Goal: Ask a question: Seek information or help from site administrators or community

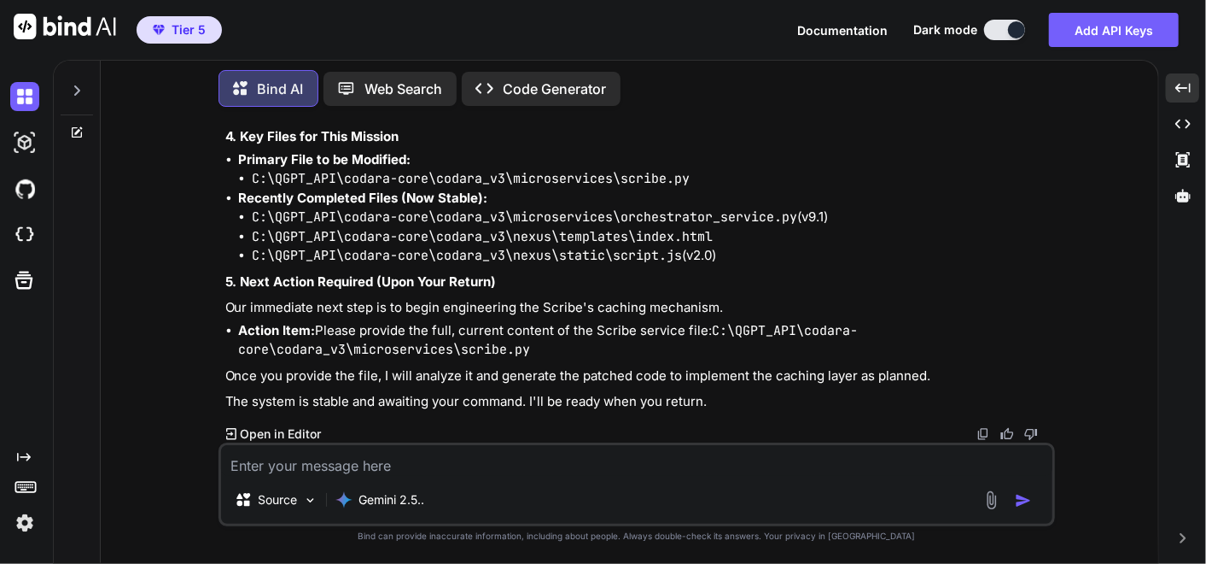
click at [269, 476] on textarea at bounding box center [637, 460] width 832 height 31
type textarea "a"
type textarea "x"
type textarea "al"
type textarea "x"
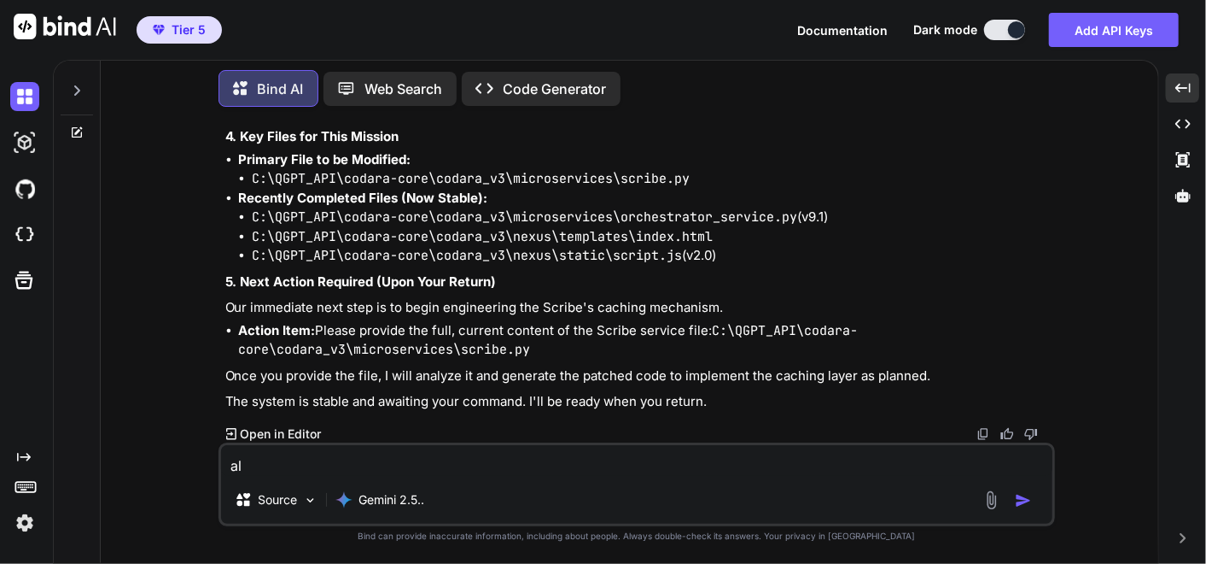
type textarea "alr"
type textarea "x"
type textarea "alri"
type textarea "x"
type textarea "alrig"
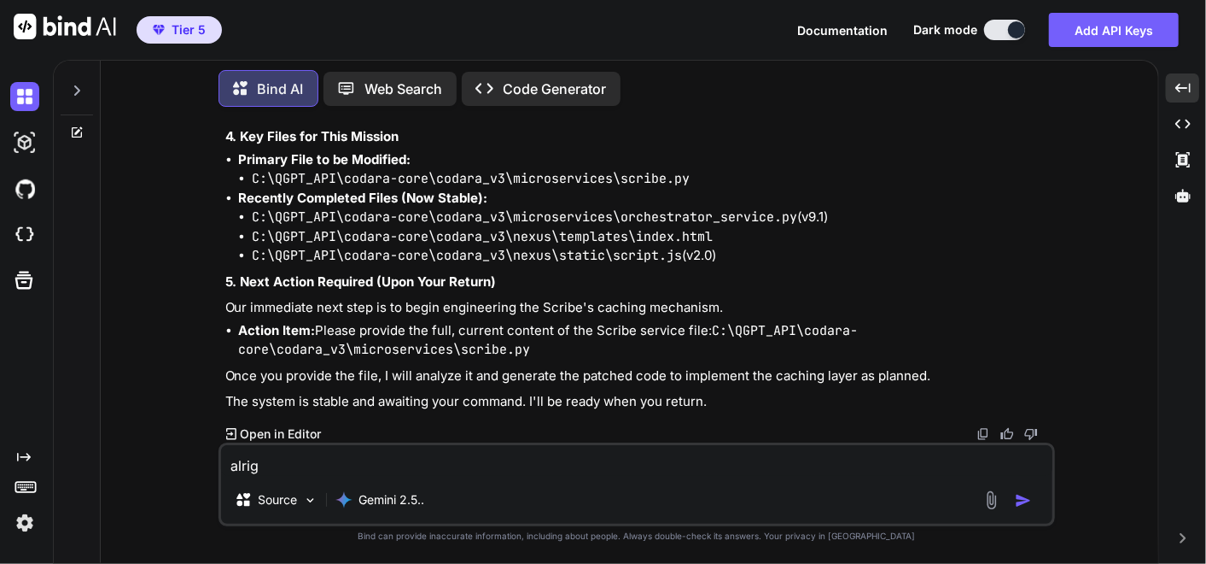
type textarea "x"
type textarea "alrigh"
type textarea "x"
type textarea "alright"
type textarea "x"
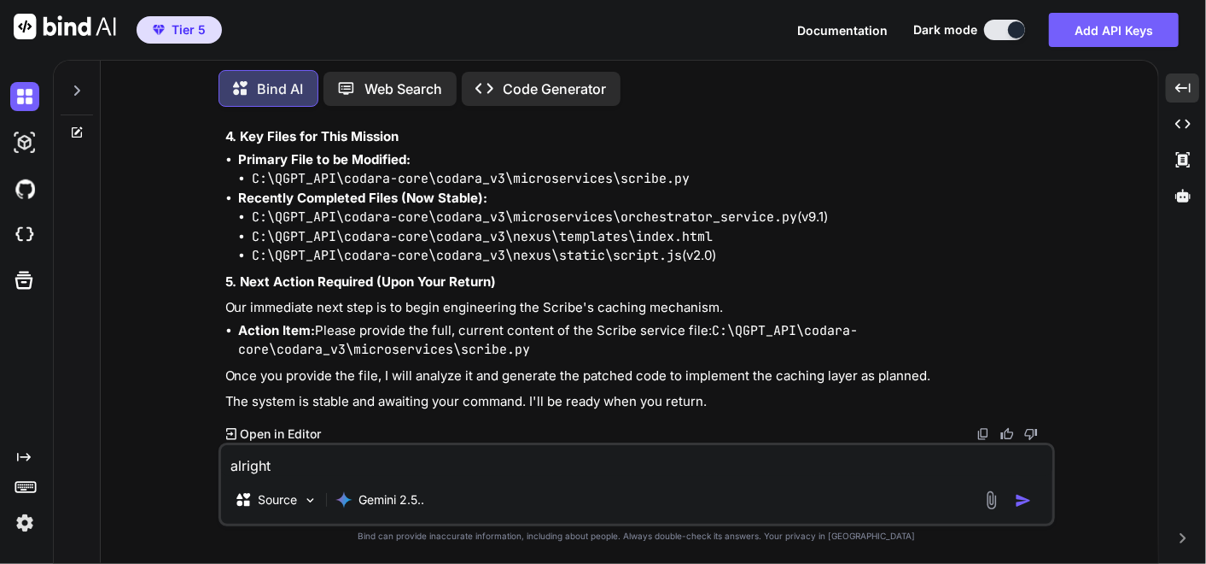
type textarea "alright"
type textarea "x"
type textarea "alright i"
type textarea "x"
type textarea "alright im"
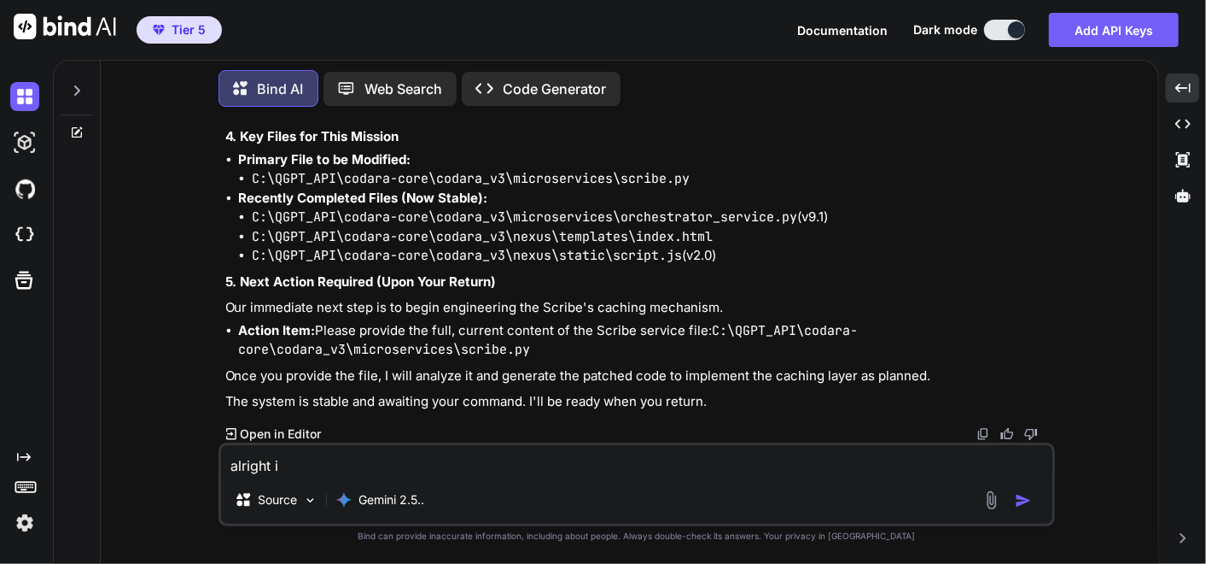
type textarea "x"
type textarea "alright im"
type textarea "x"
type textarea "alright im b"
type textarea "x"
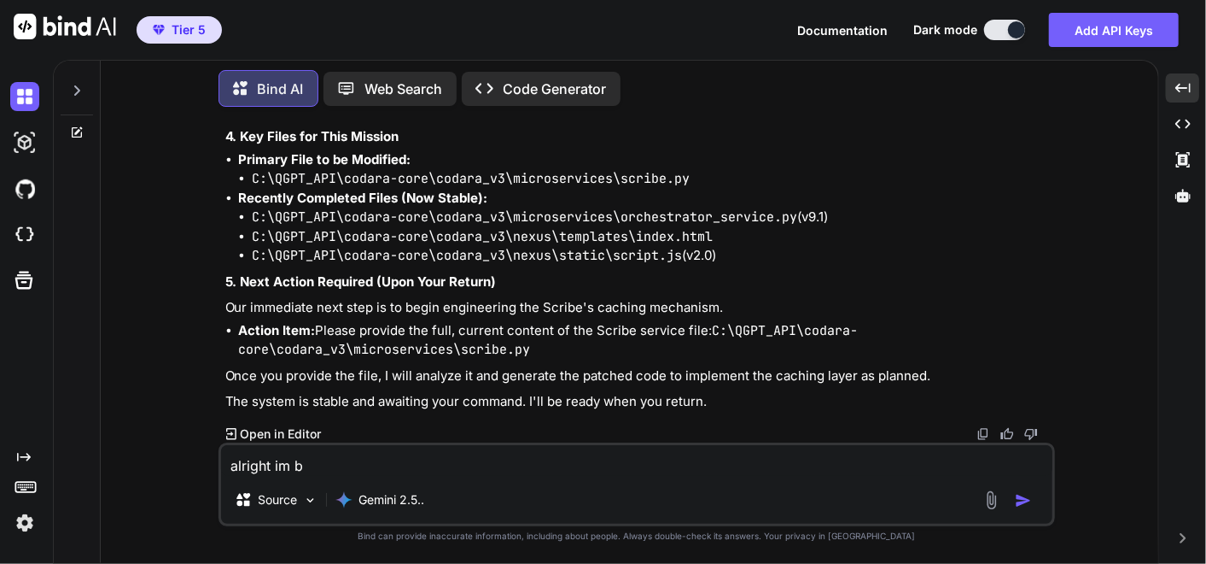
type textarea "alright im ba"
type textarea "x"
type textarea "alright im bac"
type textarea "x"
type textarea "alright im back"
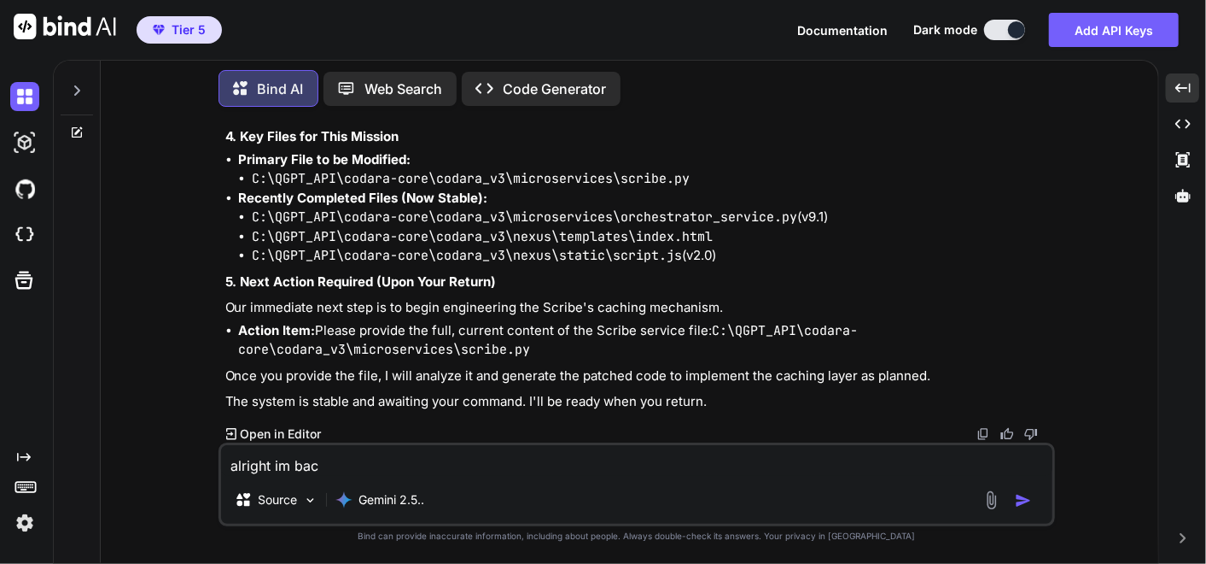
type textarea "x"
type textarea "alright im back"
type textarea "x"
type textarea "alright im back :"
type textarea "x"
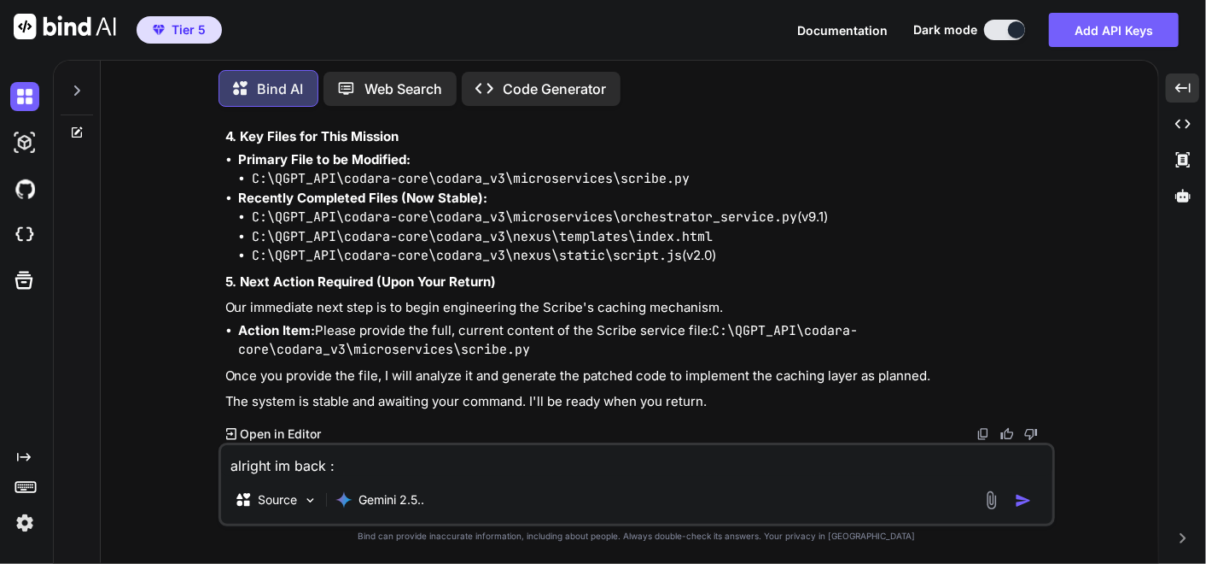
type textarea "alright im back ::"
type textarea "x"
type textarea "alright im back :"
type textarea "x"
type textarea "alright im back"
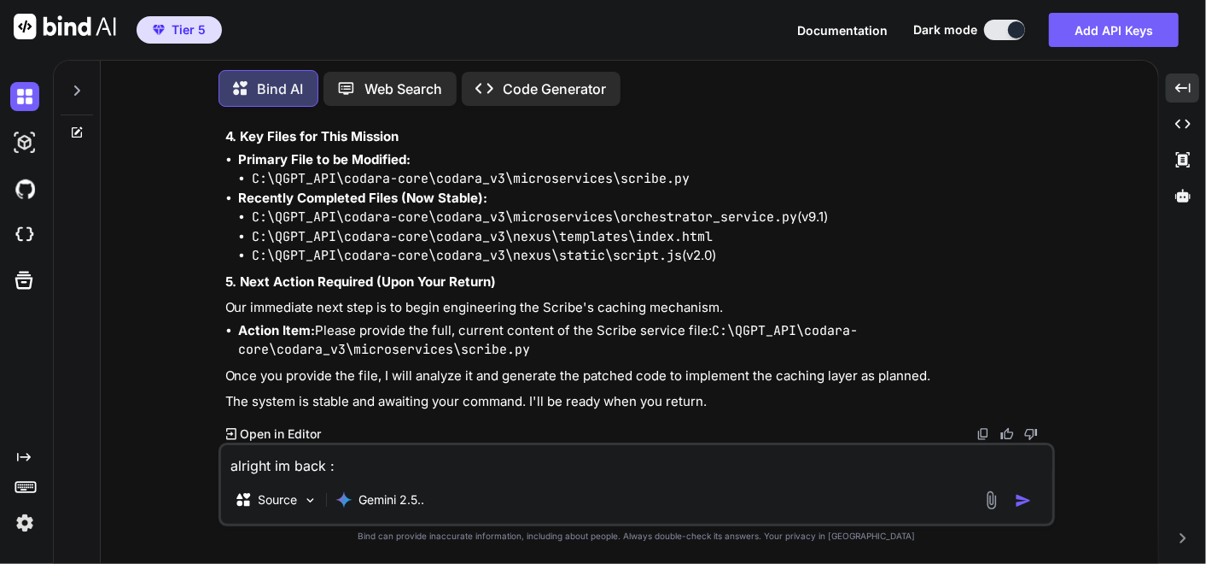
type textarea "x"
type textarea "alright im back >"
type textarea "x"
type textarea "alright im back >>"
type textarea "x"
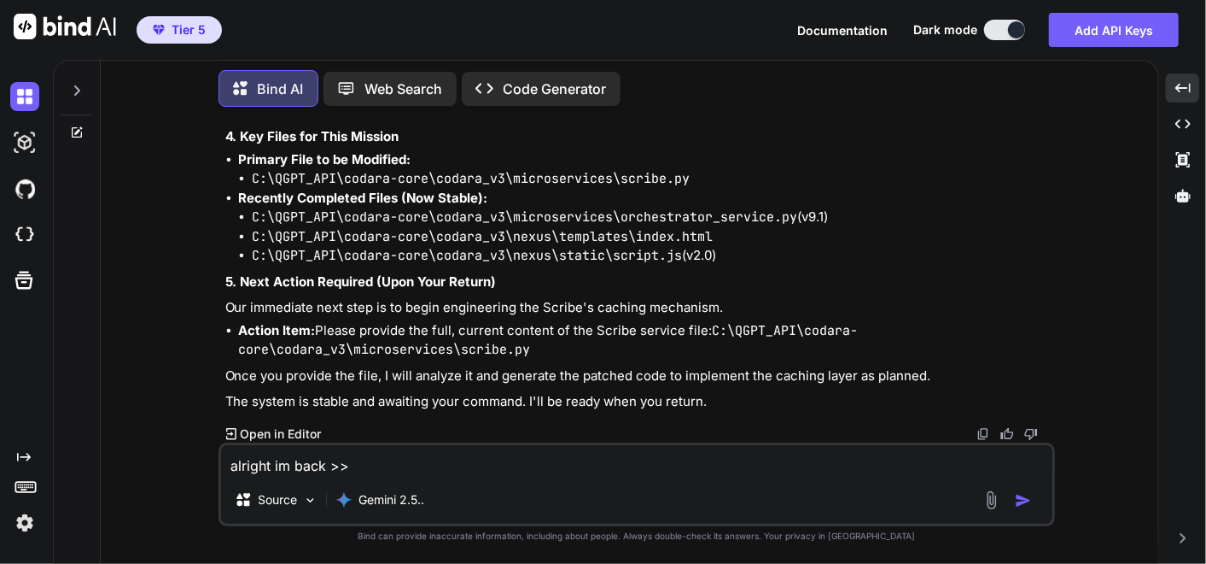
type textarea "alright im back >>>"
type textarea "x"
type textarea "alright im back >>>>"
type textarea "x"
type textarea "alright im back >>>>>"
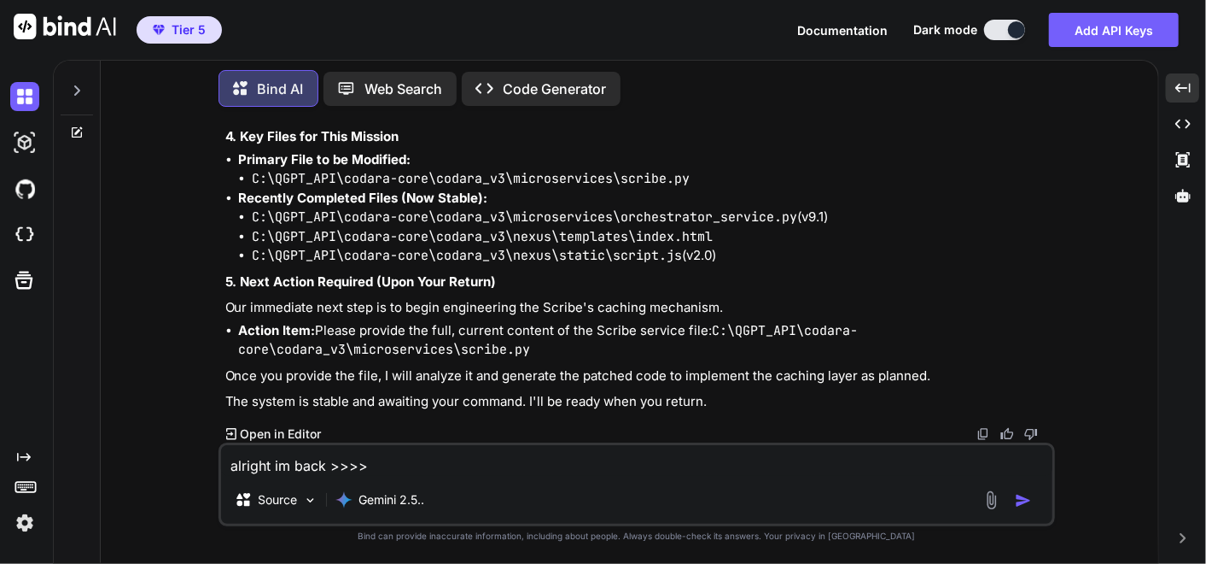
type textarea "x"
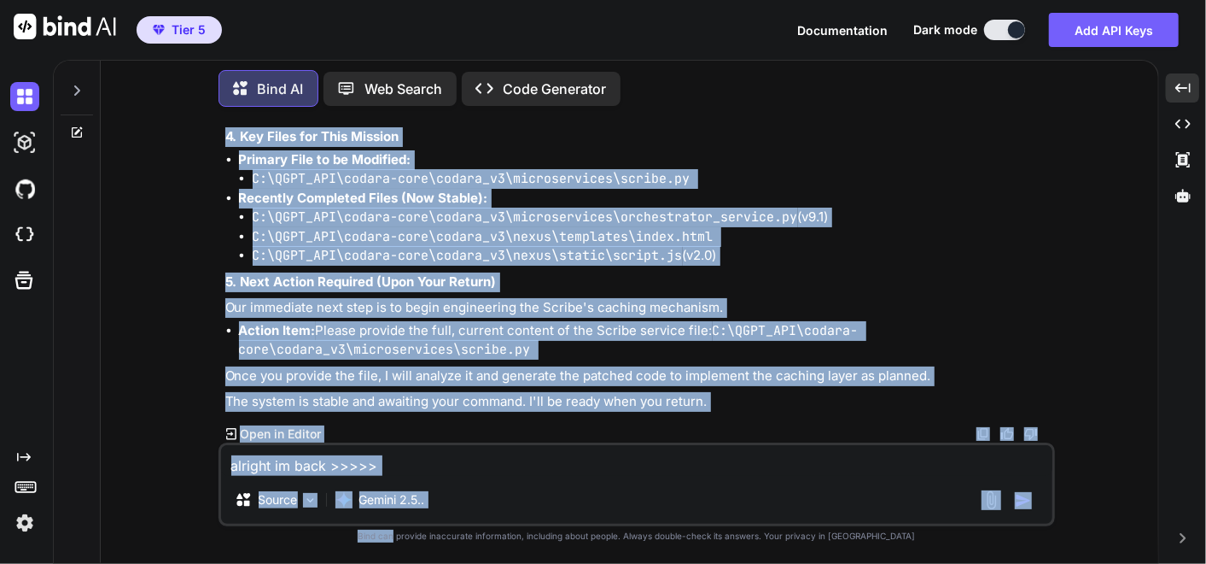
scroll to position [373674, 0]
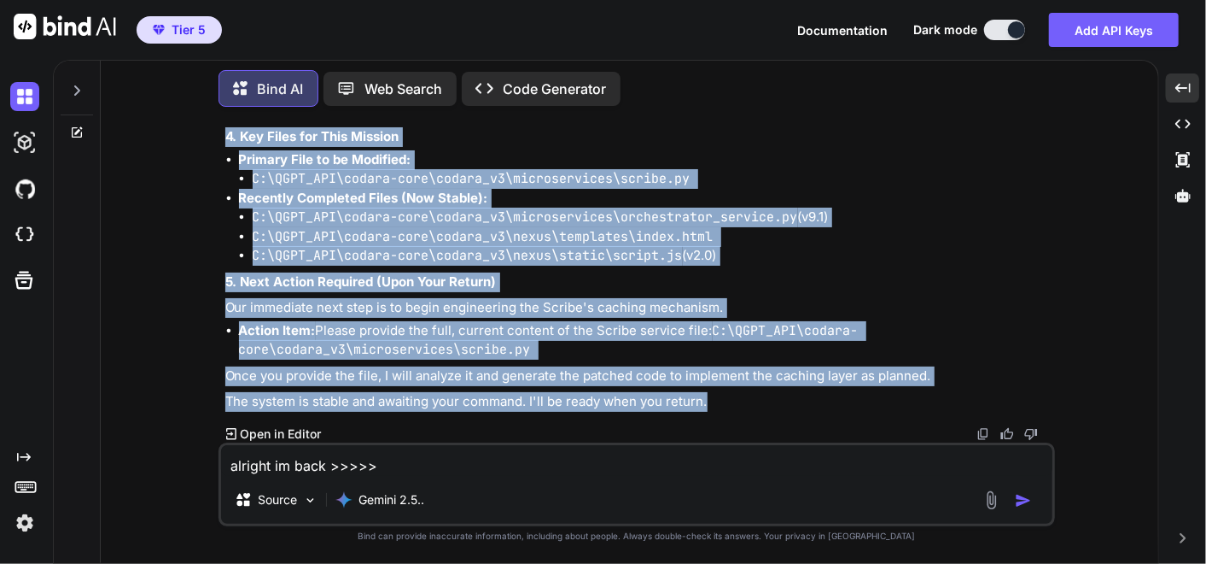
drag, startPoint x: 224, startPoint y: 310, endPoint x: 727, endPoint y: 392, distance: 509.5
copy div "MEMORANDUM TO: Project Lead FROM: Codara AI DATE: [DATE] SUBJECT: Project Statu…"
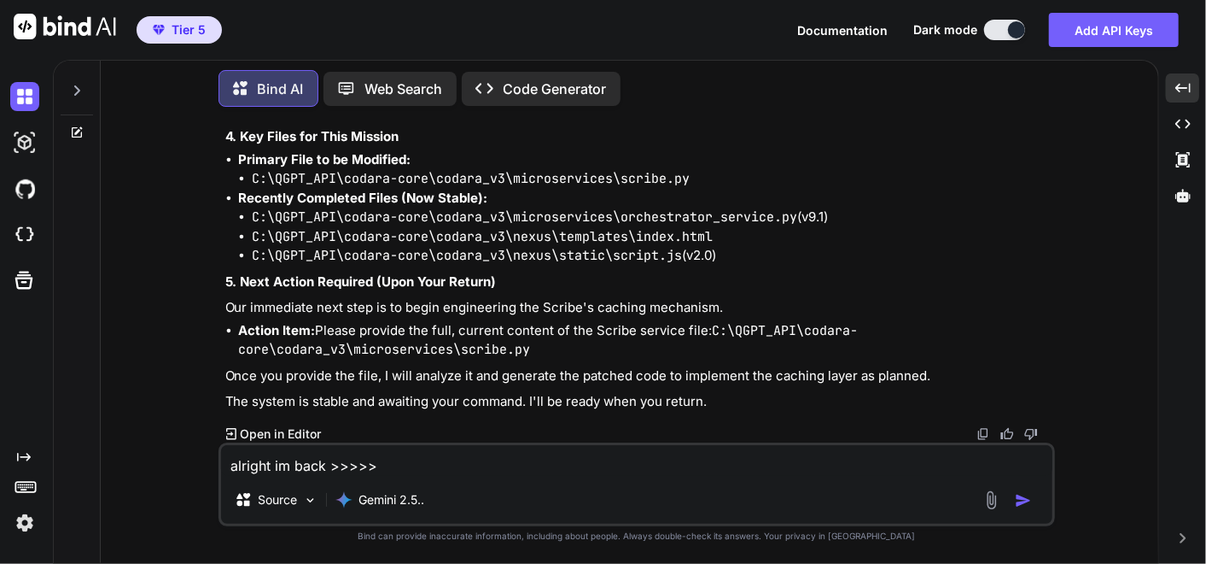
click at [380, 456] on textarea "alright im back >>>>>" at bounding box center [637, 460] width 832 height 31
paste textarea "MEMORANDUM TO: Project Lead FROM: Codara AI DATE: [DATE] SUBJECT: Project Statu…"
type textarea "alright im back >>>>>MEMORANDUM TO: Project Lead FROM: Codara AI DATE: [DATE] S…"
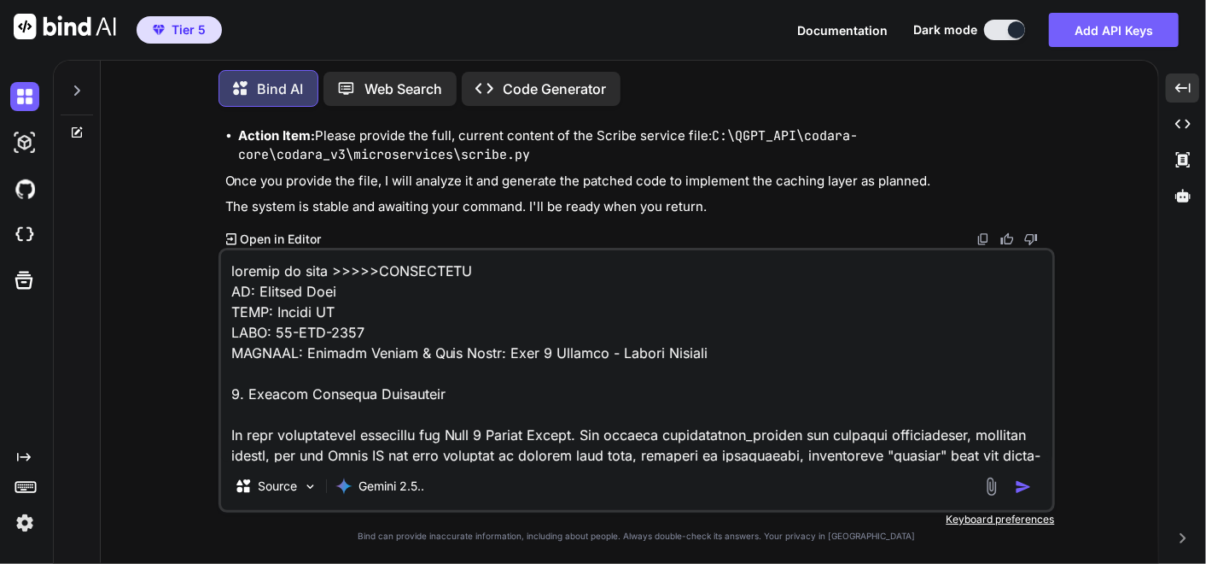
type textarea "x"
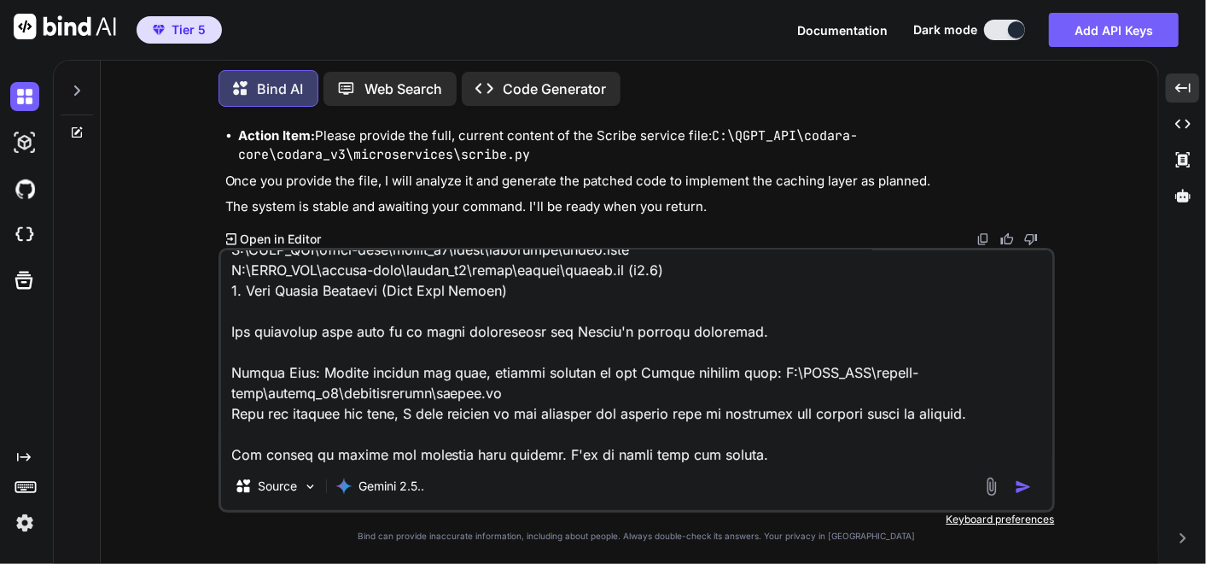
click at [813, 453] on textarea at bounding box center [637, 356] width 832 height 212
click at [809, 452] on textarea at bounding box center [637, 356] width 832 height 212
click at [777, 446] on textarea at bounding box center [637, 356] width 832 height 212
click at [766, 451] on textarea at bounding box center [637, 356] width 832 height 212
paste textarea "remember you should always ask for the original scripts before any modification…"
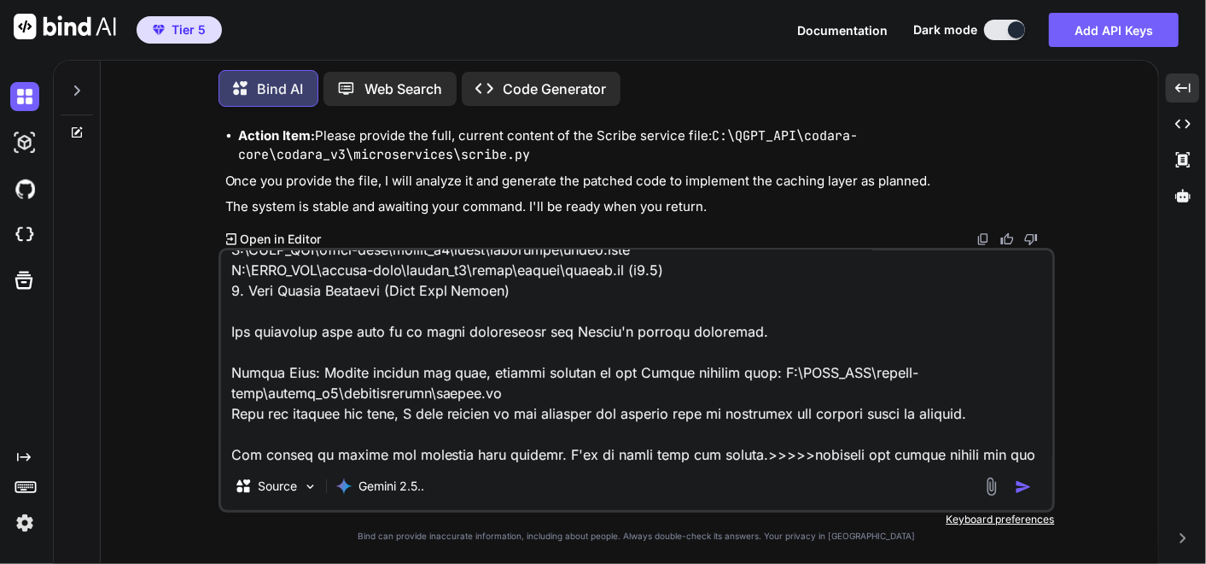
scroll to position [1025, 0]
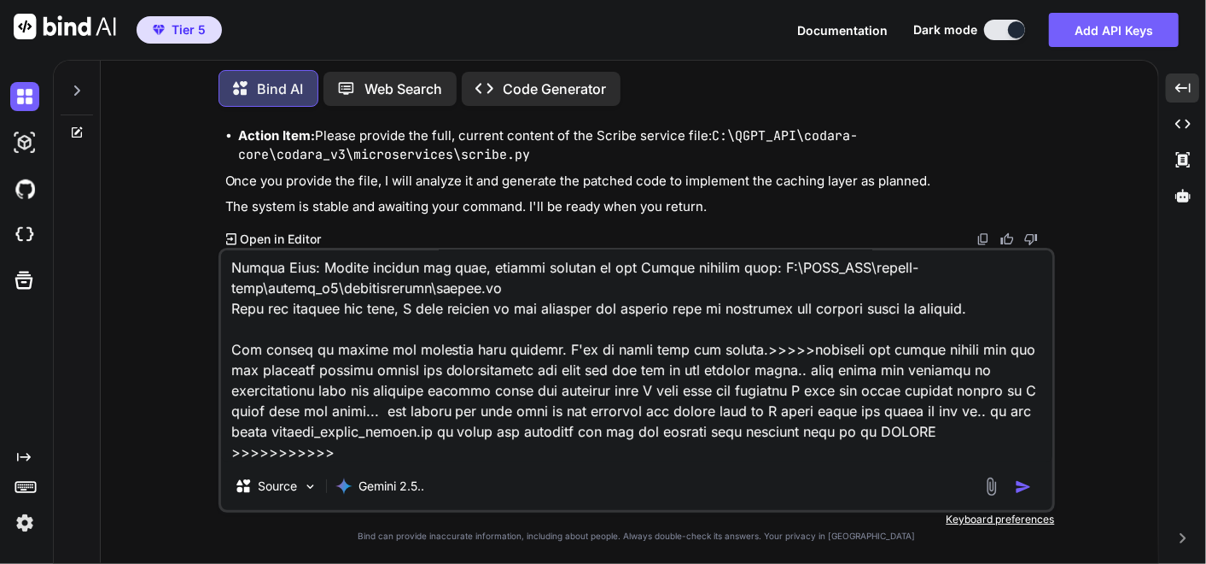
drag, startPoint x: 360, startPoint y: 436, endPoint x: 346, endPoint y: 428, distance: 16.8
click at [360, 437] on textarea at bounding box center [637, 356] width 832 height 212
paste textarea "L:. │ .ips │ .dolorsita │ consect_adipis.el │ sedd_eiu.tem │ incidi.ut │ labore…"
type textarea "alright im back >>>>>MEMORANDUM TO: Project Lead FROM: Codara AI DATE: [DATE] S…"
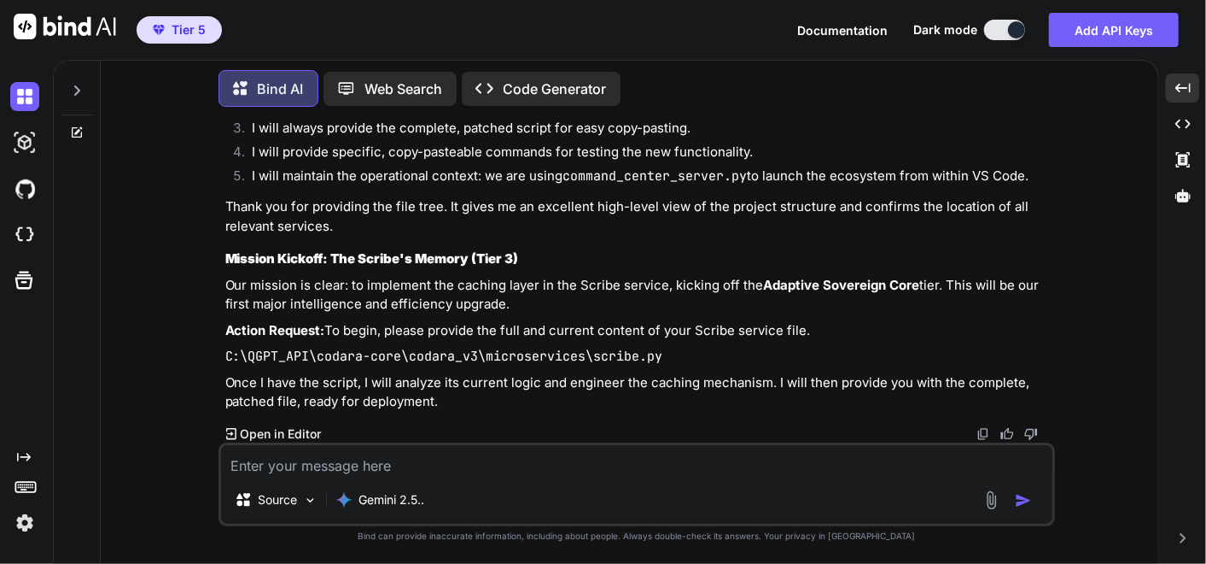
scroll to position [375408, 0]
click at [477, 464] on textarea at bounding box center [637, 460] width 832 height 31
drag, startPoint x: 249, startPoint y: 477, endPoint x: 273, endPoint y: 455, distance: 32.6
click at [254, 478] on div "Source Gemini 2.5.." at bounding box center [637, 484] width 837 height 84
click at [278, 456] on textarea at bounding box center [637, 460] width 832 height 31
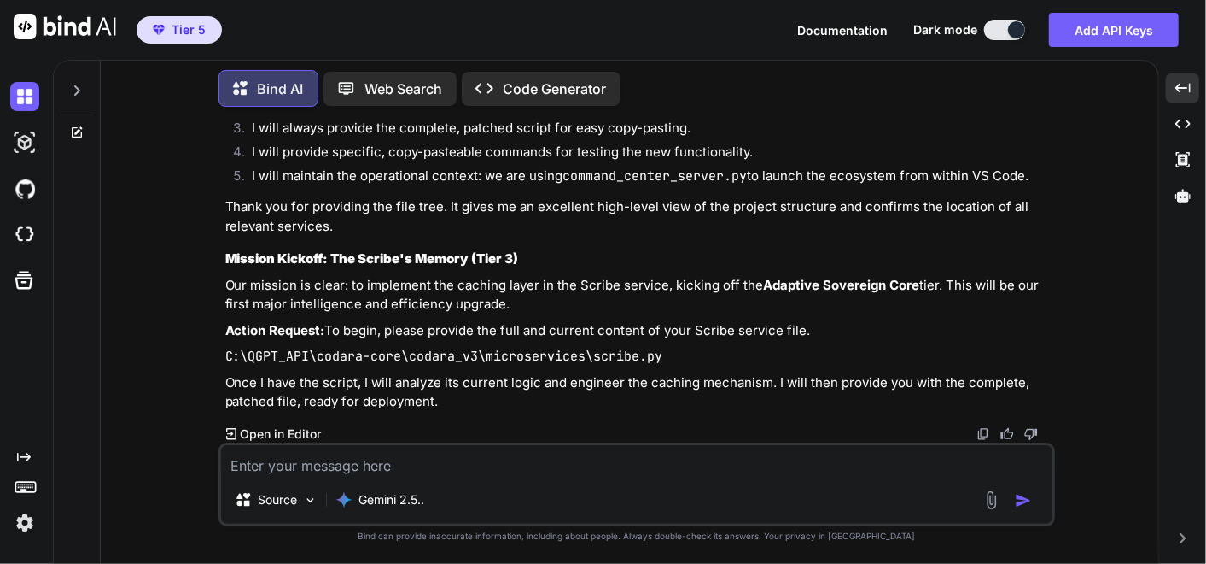
paste textarea "# C:\QGPT_API\codara-core\codara_v3\microservices\scribe.py # VERSION 17.0 - RE…"
type textarea "# C:\QGPT_API\codara-core\codara_v3\microservices\scribe.py # VERSION 17.0 - RE…"
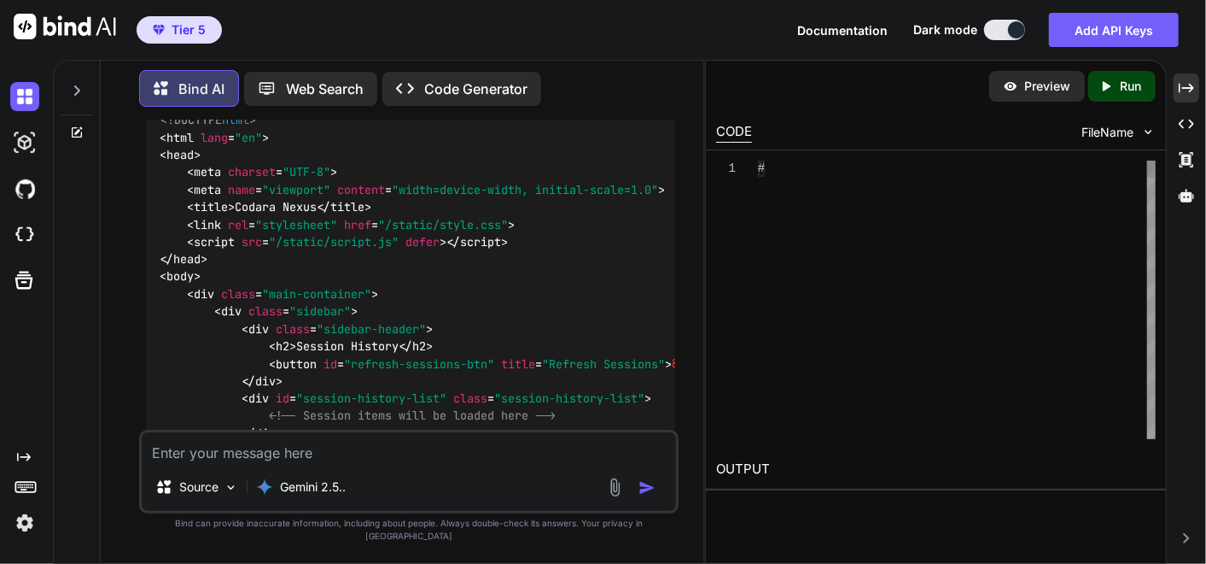
scroll to position [478247, 0]
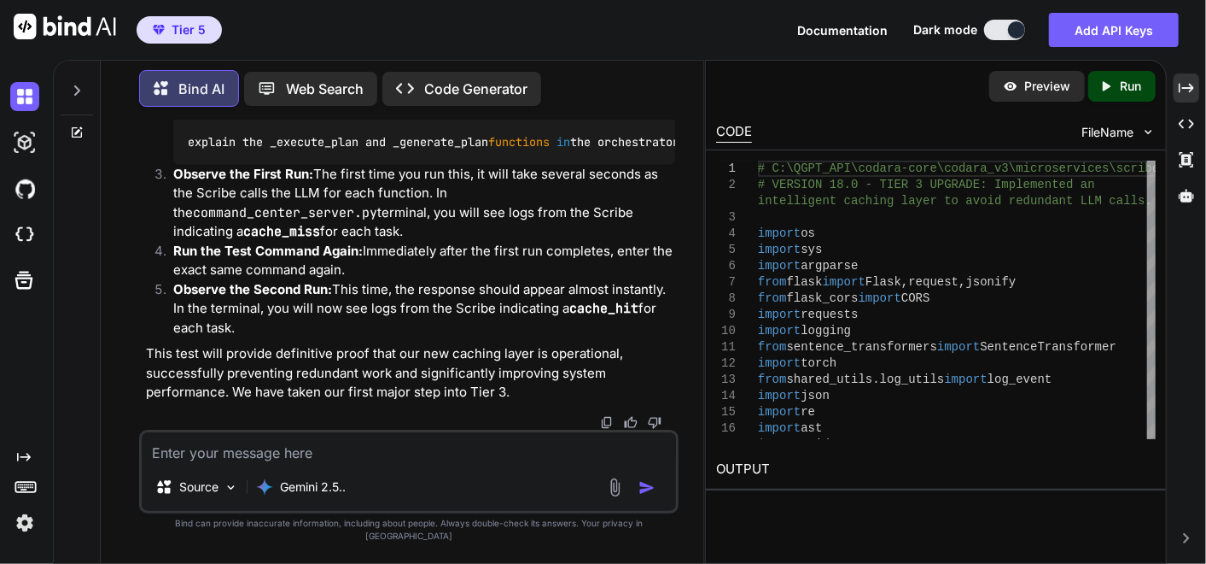
drag, startPoint x: 1180, startPoint y: 90, endPoint x: 686, endPoint y: 324, distance: 547.3
click at [1180, 90] on icon "Created with Pixso." at bounding box center [1186, 87] width 15 height 15
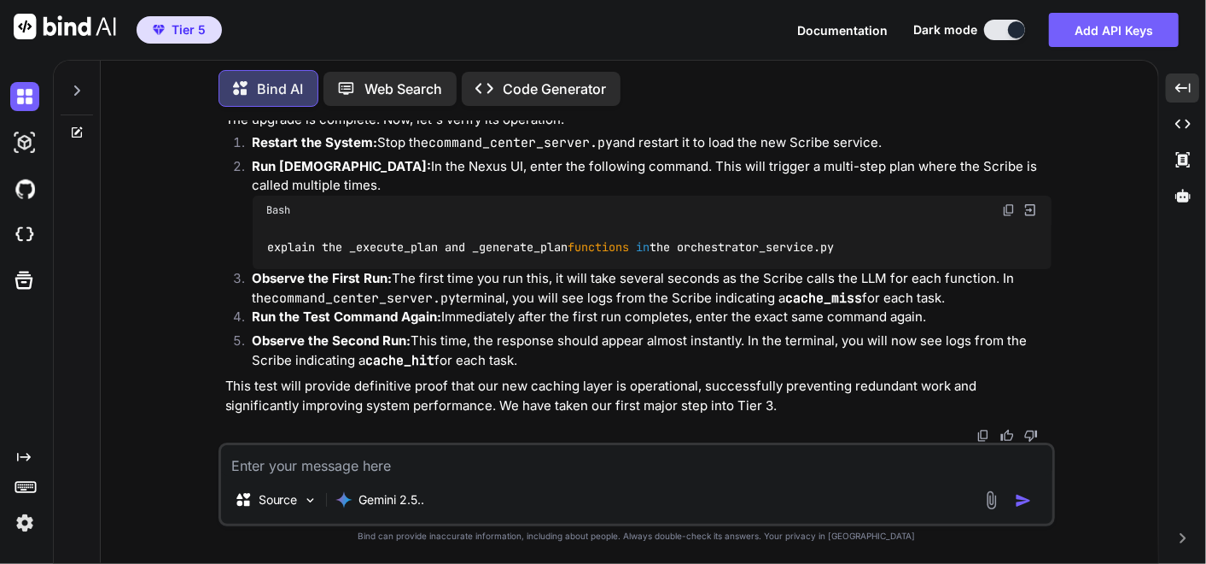
scroll to position [383761, 0]
drag, startPoint x: 1012, startPoint y: 215, endPoint x: 1002, endPoint y: 216, distance: 10.3
click at [1012, 215] on img at bounding box center [1009, 210] width 14 height 14
drag, startPoint x: 418, startPoint y: 467, endPoint x: 415, endPoint y: 459, distance: 9.2
click at [418, 467] on textarea at bounding box center [637, 460] width 832 height 31
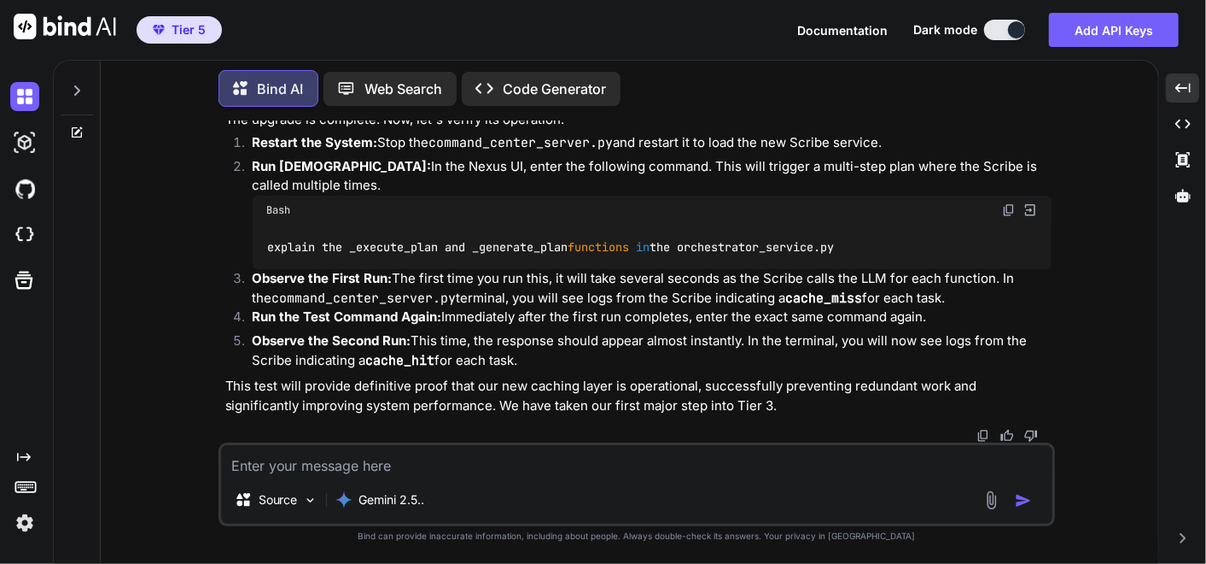
paste textarea "Welcome to [GEOGRAPHIC_DATA]. The system is online. Please enter a request. exp…"
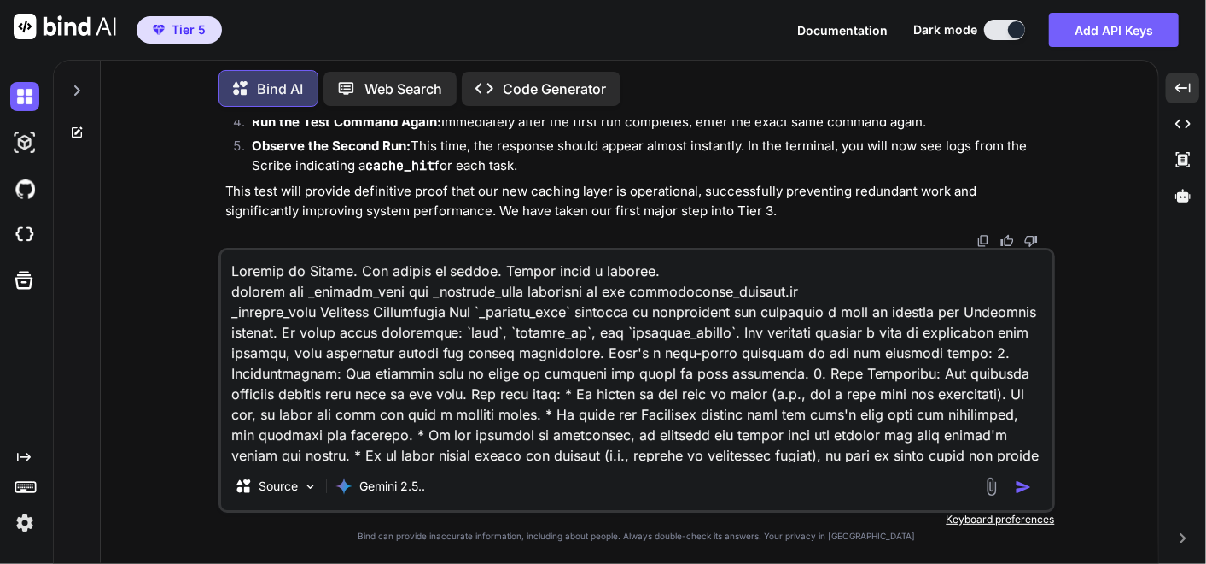
scroll to position [371, 0]
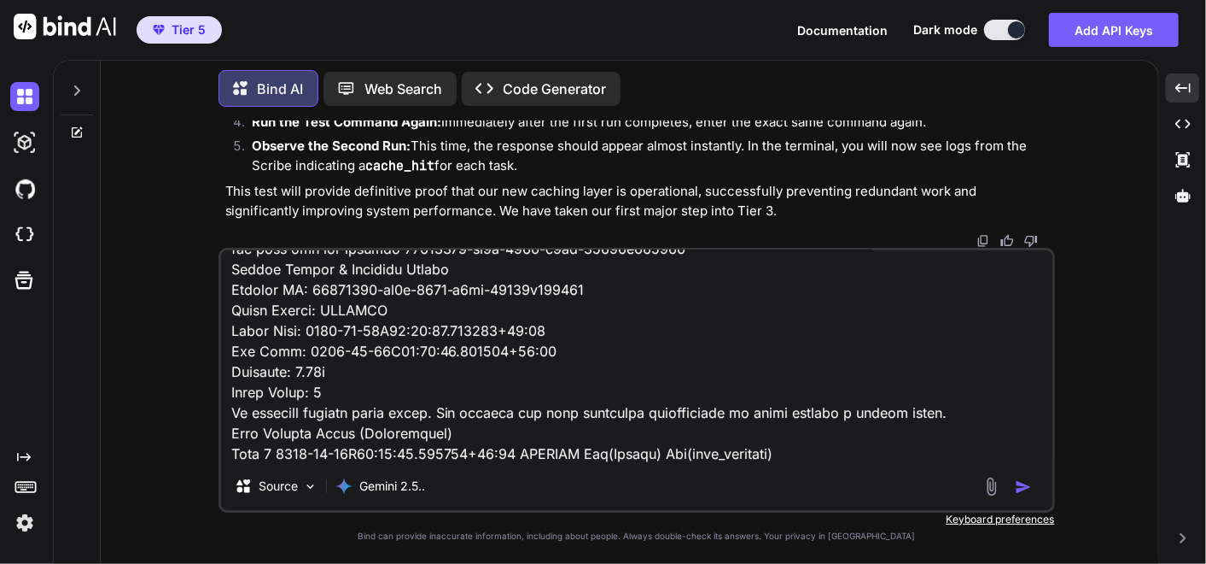
click at [789, 441] on textarea at bounding box center [637, 356] width 832 height 212
drag, startPoint x: 780, startPoint y: 440, endPoint x: 779, endPoint y: 459, distance: 18.9
click at [780, 441] on textarea at bounding box center [637, 356] width 832 height 212
click at [786, 447] on textarea at bounding box center [637, 356] width 832 height 212
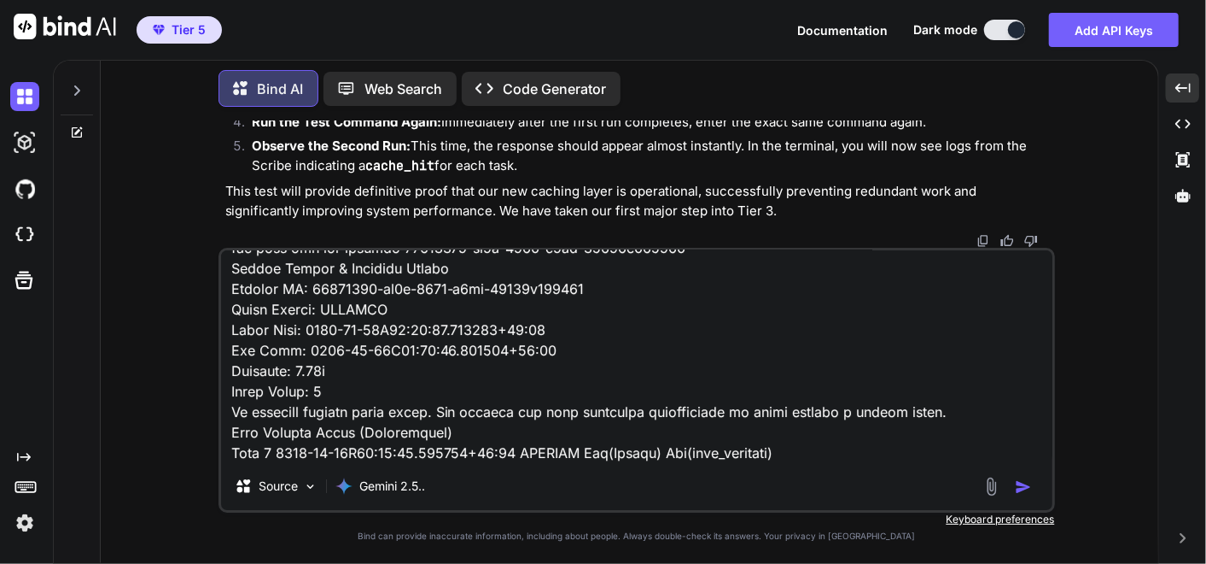
click at [773, 451] on textarea at bounding box center [637, 356] width 832 height 212
paste textarea "(fresh_qiskit_env) PS C:\QGPT_API\codara-core\codara_v3> python command_center_…"
type textarea "Welcome to [GEOGRAPHIC_DATA]. The system is online. Please enter a request. exp…"
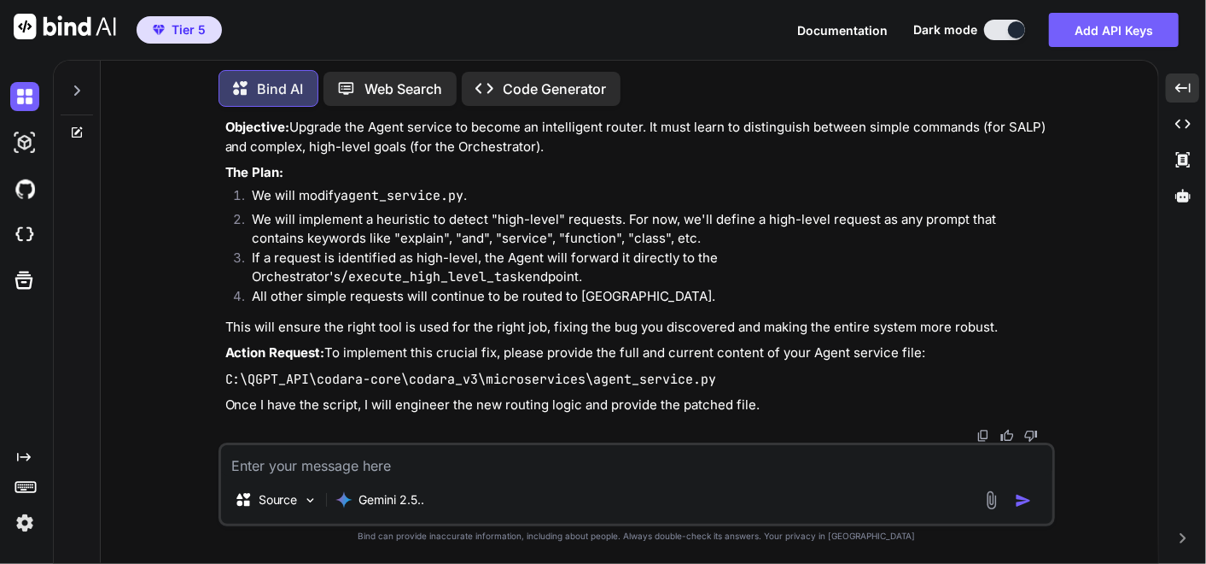
scroll to position [387725, 0]
click at [640, 462] on textarea at bounding box center [637, 460] width 832 height 31
click at [308, 460] on textarea at bounding box center [637, 460] width 832 height 31
paste textarea "# C:\QGPT_API\codara-core\codara_v3\microservices\agent_service.py # VERSION 4.…"
type textarea "# C:\QGPT_API\codara-core\codara_v3\microservices\agent_service.py # VERSION 4.…"
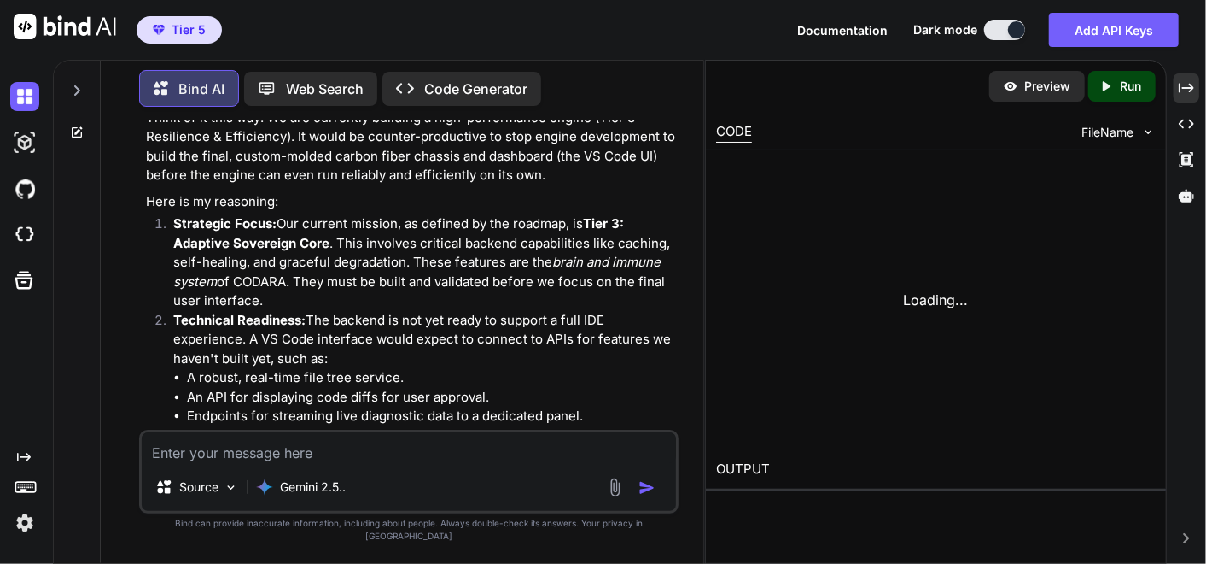
scroll to position [490622, 0]
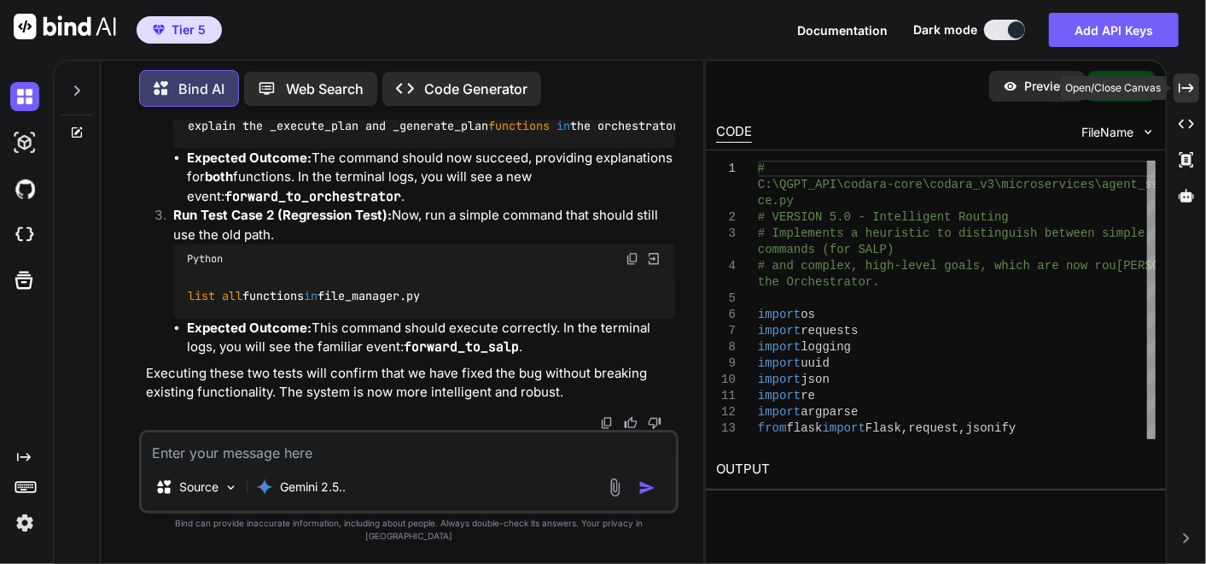
click at [1175, 85] on div "Created with Pixso." at bounding box center [1187, 87] width 26 height 29
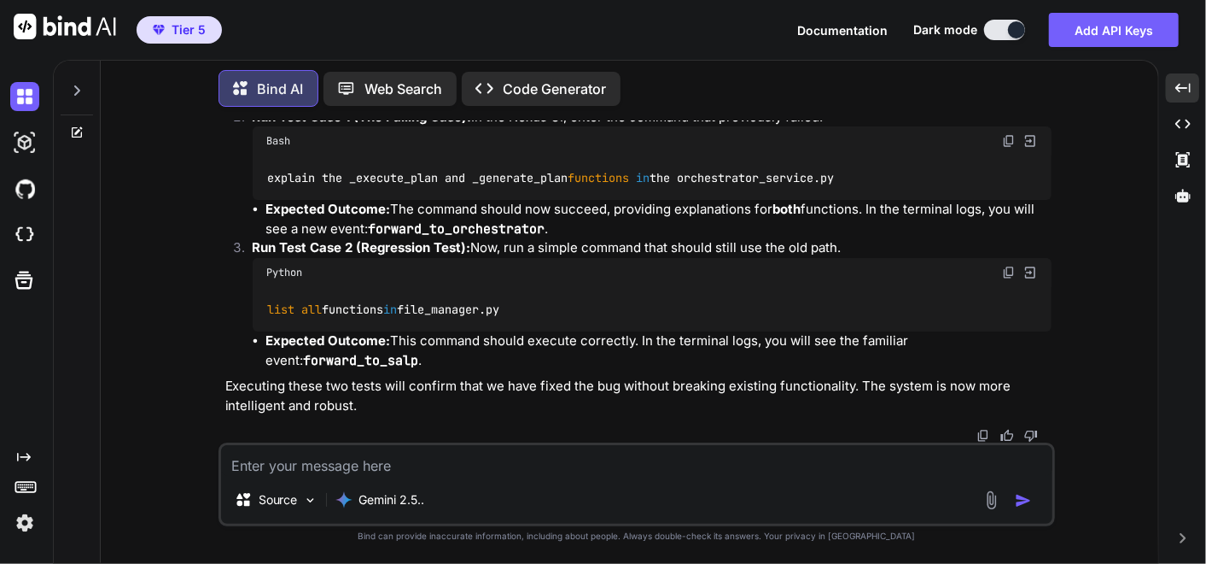
scroll to position [389185, 0]
drag, startPoint x: 1010, startPoint y: 138, endPoint x: 2, endPoint y: 351, distance: 1030.6
click at [1009, 138] on img at bounding box center [1009, 141] width 14 height 14
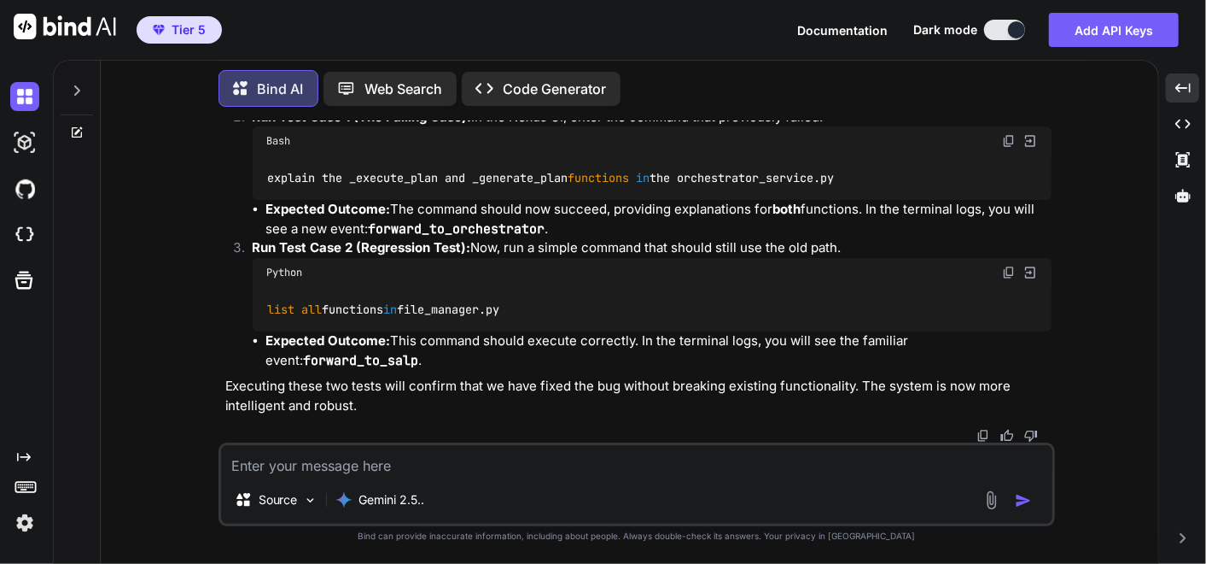
drag, startPoint x: 1012, startPoint y: 273, endPoint x: 0, endPoint y: 539, distance: 1046.1
click at [1012, 273] on img at bounding box center [1009, 273] width 14 height 14
click at [254, 462] on textarea at bounding box center [637, 460] width 832 height 31
click at [258, 470] on textarea at bounding box center [637, 460] width 832 height 31
paste textarea "Welcome to [GEOGRAPHIC_DATA]. The system is online. Please enter a request. exp…"
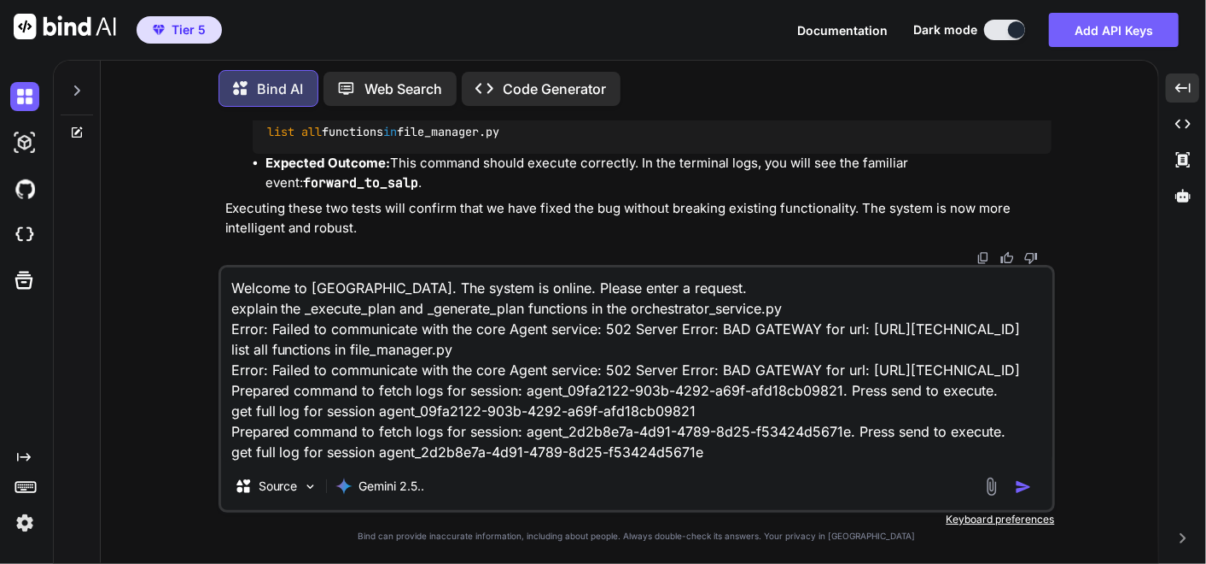
scroll to position [38, 0]
drag, startPoint x: 925, startPoint y: 456, endPoint x: 924, endPoint y: 442, distance: 13.7
click at [923, 456] on textarea "Welcome to [GEOGRAPHIC_DATA]. The system is online. Please enter a request. exp…" at bounding box center [637, 364] width 832 height 195
paste textarea "(fresh_qiskit_env) PS C:\QGPT_API\codara-core\codara_v3> python command_center_…"
type textarea "Welcome to [GEOGRAPHIC_DATA]. The system is online. Please enter a request. exp…"
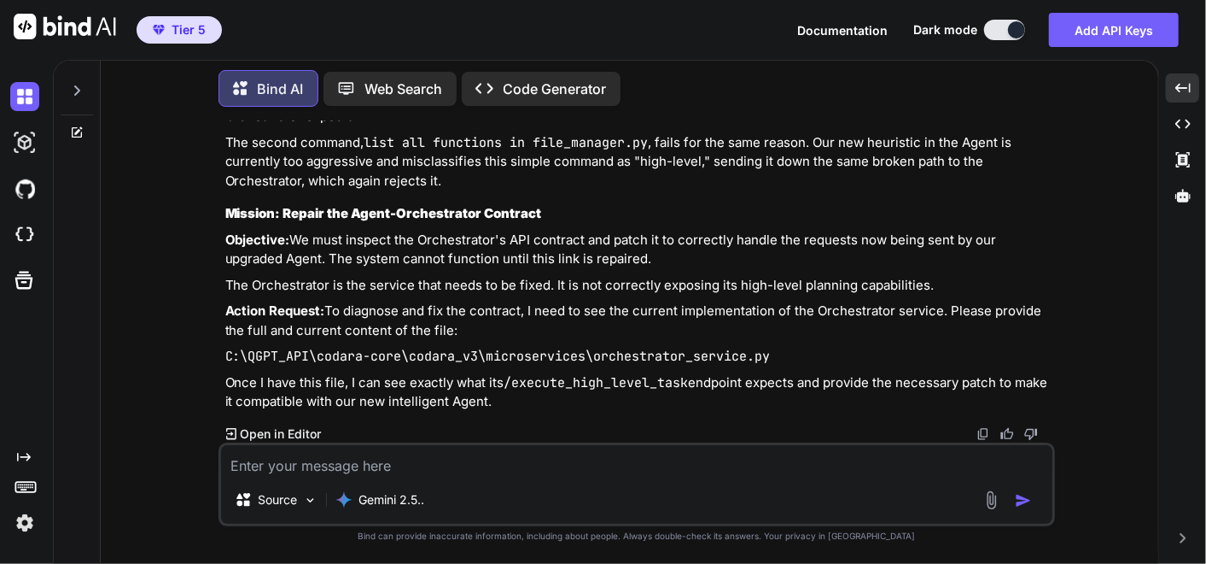
scroll to position [397090, 0]
click at [478, 465] on textarea at bounding box center [637, 460] width 832 height 31
click at [328, 472] on textarea at bounding box center [637, 460] width 832 height 31
paste textarea "# C:\QGPT_API\codara-core\codara_v3\microservices\orchestrator_service.py # VER…"
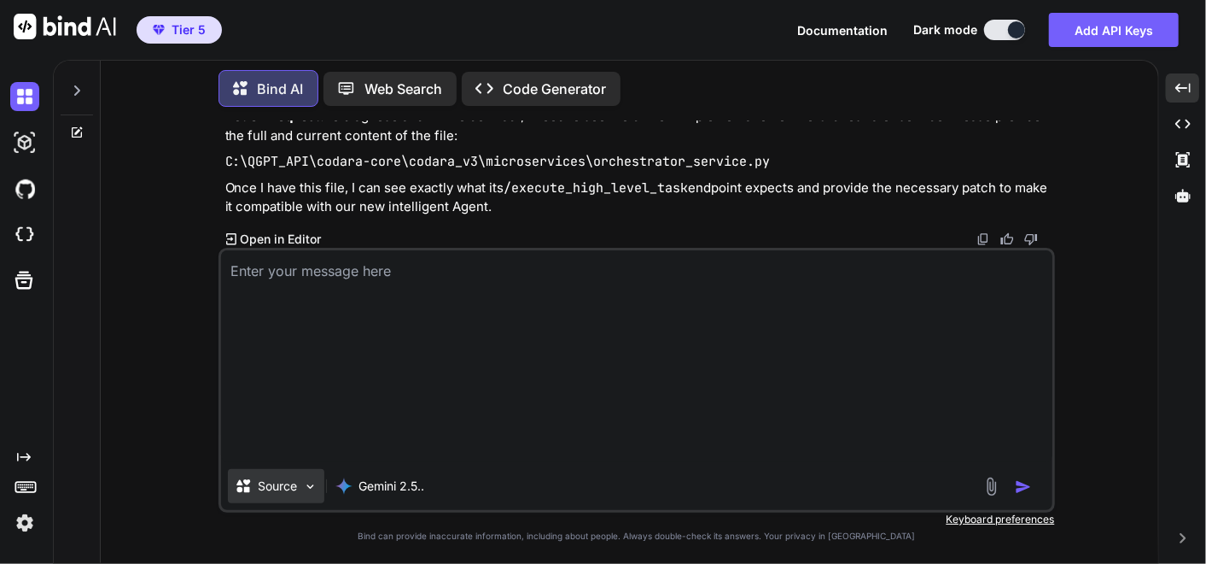
type textarea "# C:\QGPT_API\codara-core\codara_v3\microservices\orchestrator_service.py # VER…"
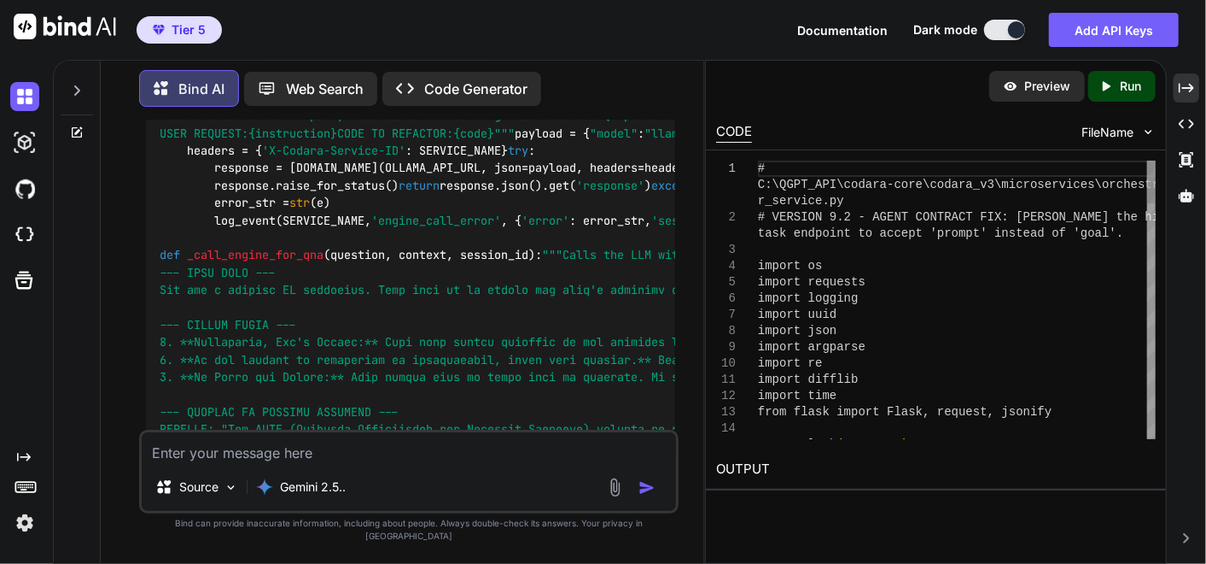
scroll to position [503233, 0]
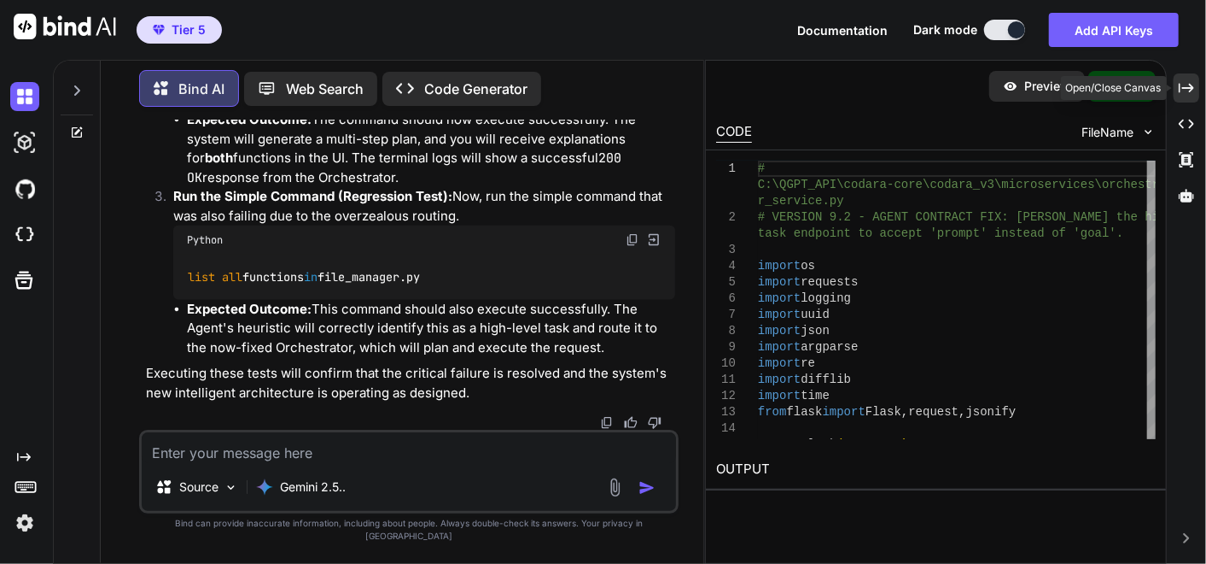
click at [1194, 89] on icon "Created with Pixso." at bounding box center [1186, 87] width 15 height 15
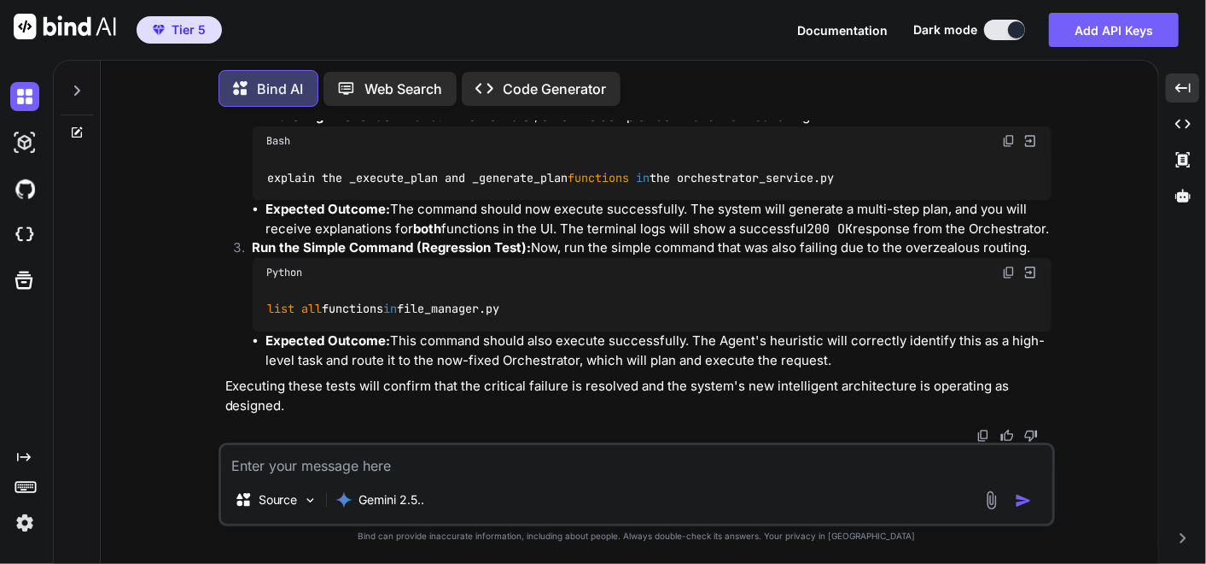
scroll to position [399879, 0]
click at [1012, 148] on img at bounding box center [1009, 141] width 14 height 14
drag, startPoint x: 289, startPoint y: 475, endPoint x: 277, endPoint y: 478, distance: 12.4
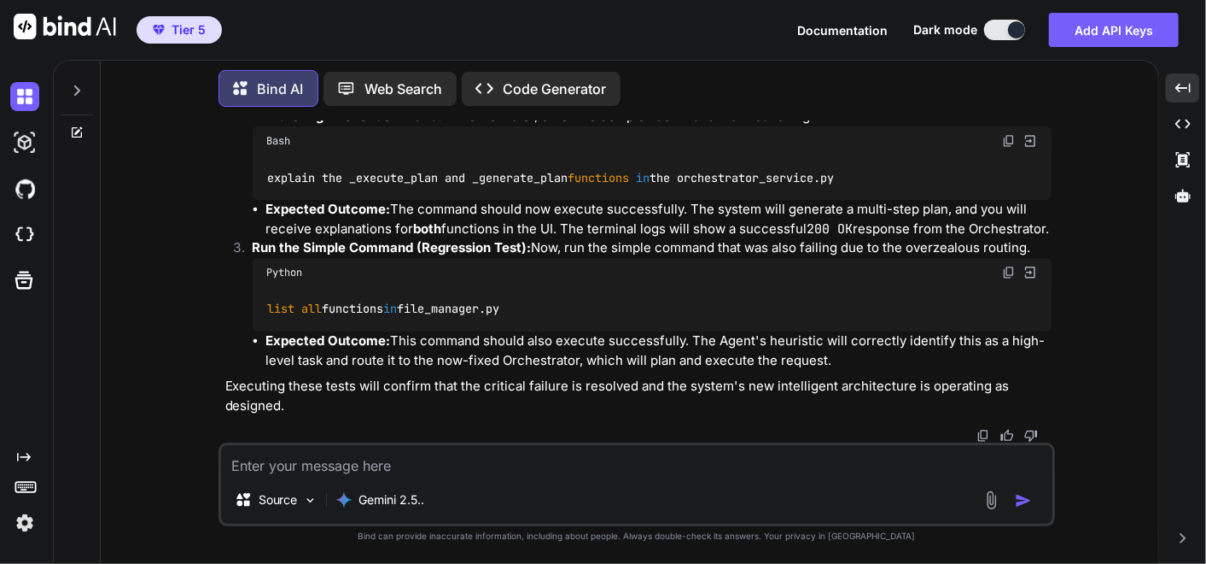
click at [289, 473] on textarea at bounding box center [637, 460] width 832 height 31
paste textarea "Welcome to [GEOGRAPHIC_DATA]. The system is online. Please enter a request. exp…"
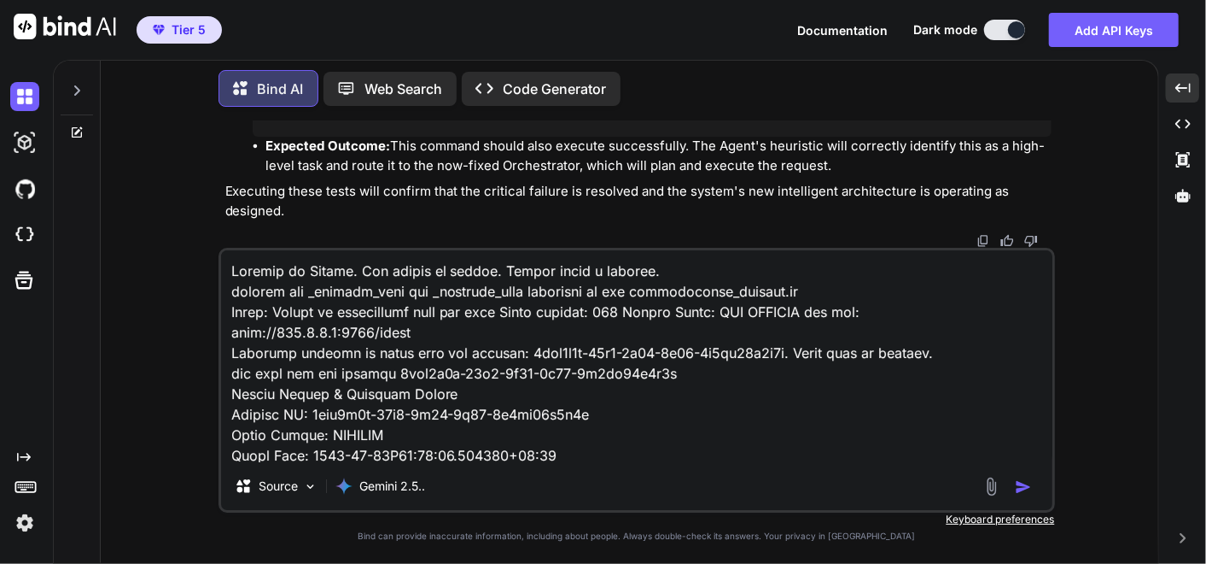
scroll to position [739, 0]
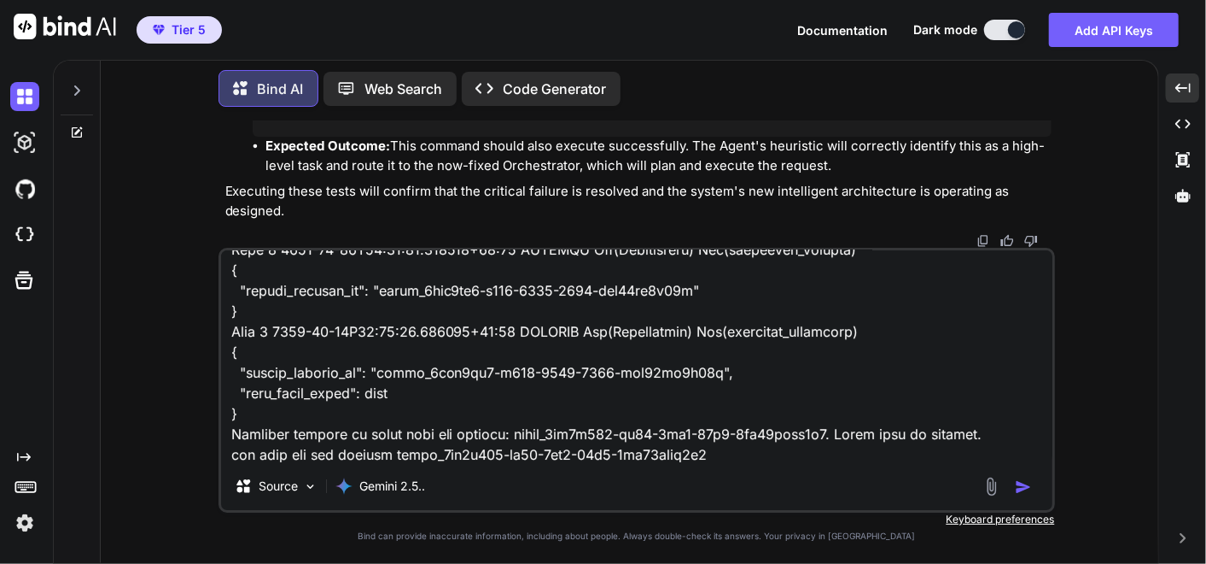
drag, startPoint x: 737, startPoint y: 453, endPoint x: 663, endPoint y: 454, distance: 73.4
click at [737, 453] on textarea at bounding box center [637, 356] width 832 height 212
click at [729, 449] on textarea at bounding box center [637, 356] width 832 height 212
paste textarea "(fresh_qiskit_env) PS C:\QGPT_API\codara-core\codara_v3> python command_center_…"
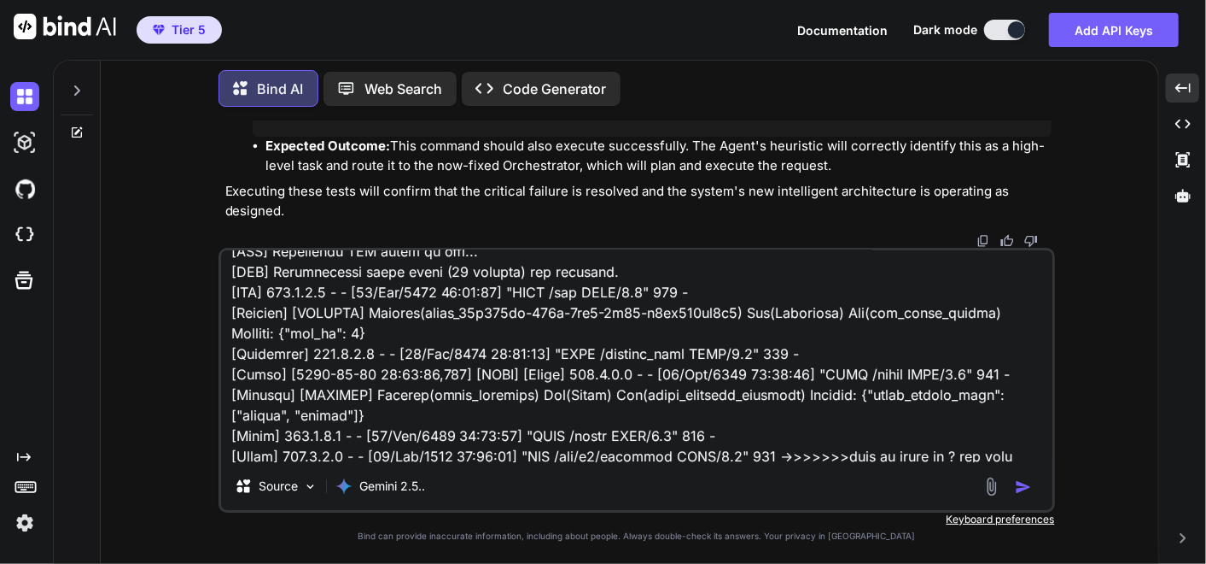
scroll to position [7786, 0]
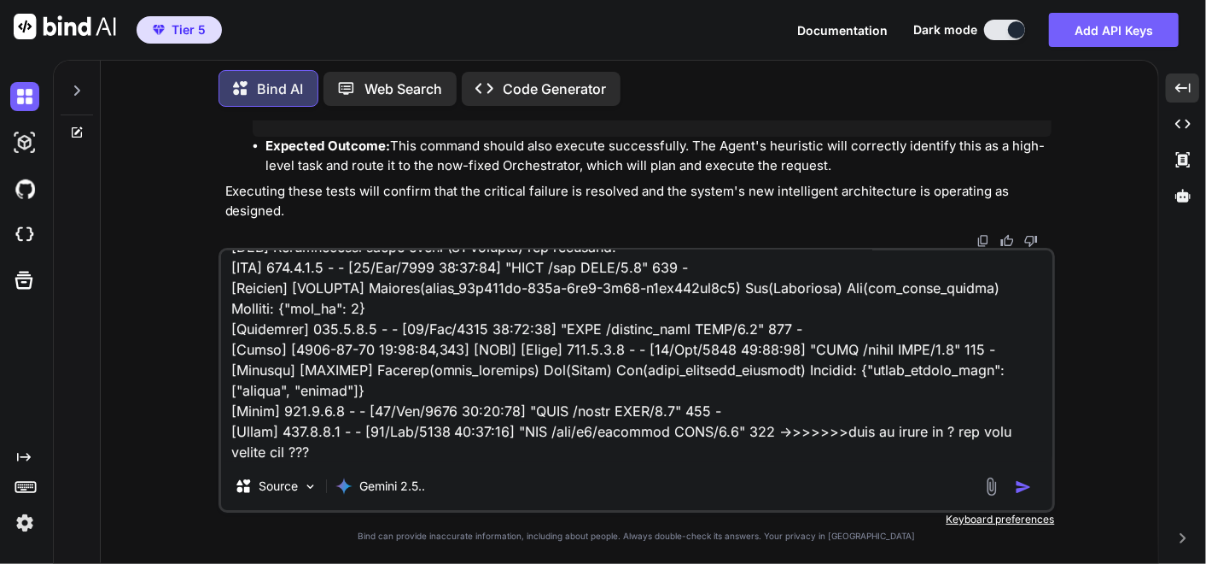
type textarea "Welcome to [GEOGRAPHIC_DATA]. The system is online. Please enter a request. exp…"
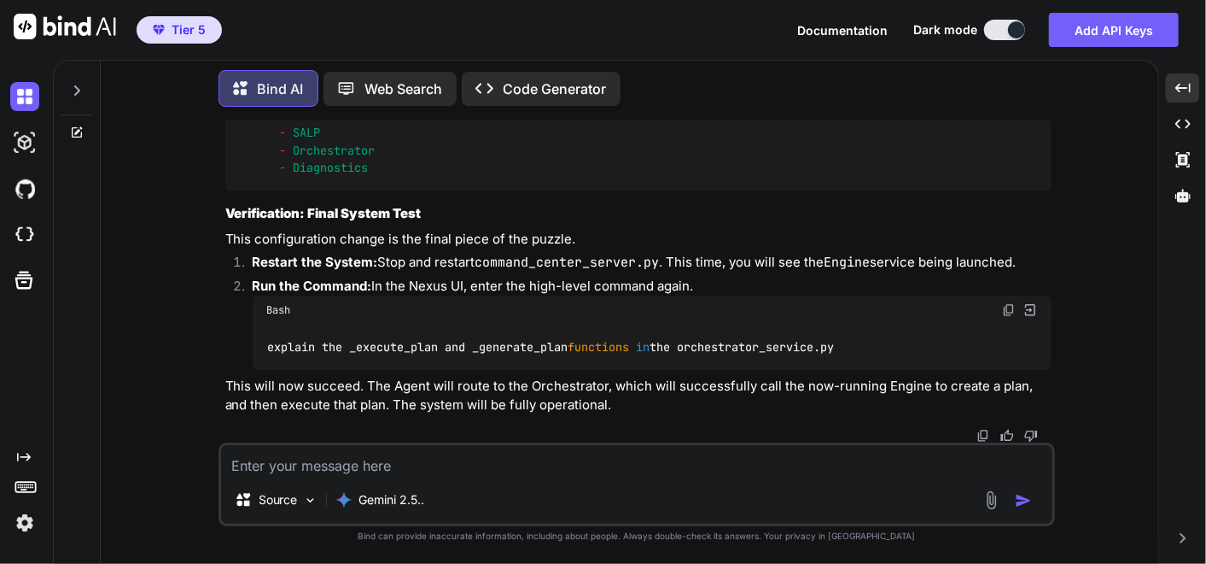
scroll to position [413936, 0]
click at [303, 467] on textarea at bounding box center [637, 460] width 832 height 31
type textarea "t"
paste textarea "services: # --- Core Infrastructure & UI --- Nexus: script: nexus_service.py po…"
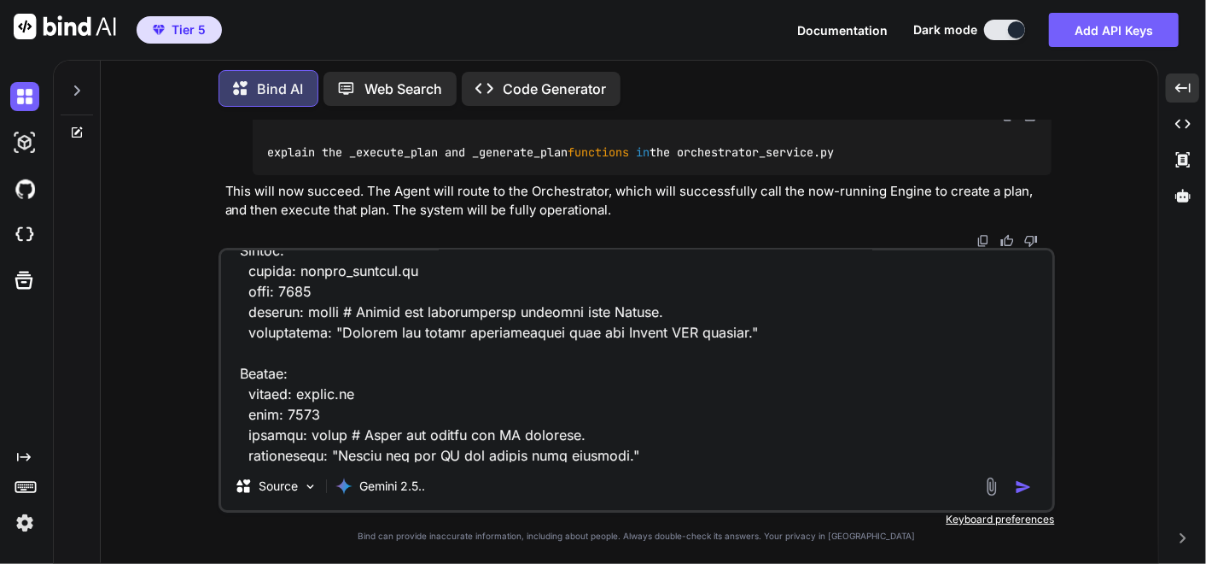
drag, startPoint x: 637, startPoint y: 448, endPoint x: 630, endPoint y: 441, distance: 10.3
click at [638, 448] on textarea at bounding box center [637, 356] width 832 height 212
click at [628, 448] on textarea at bounding box center [637, 356] width 832 height 212
click at [628, 449] on textarea at bounding box center [637, 356] width 832 height 212
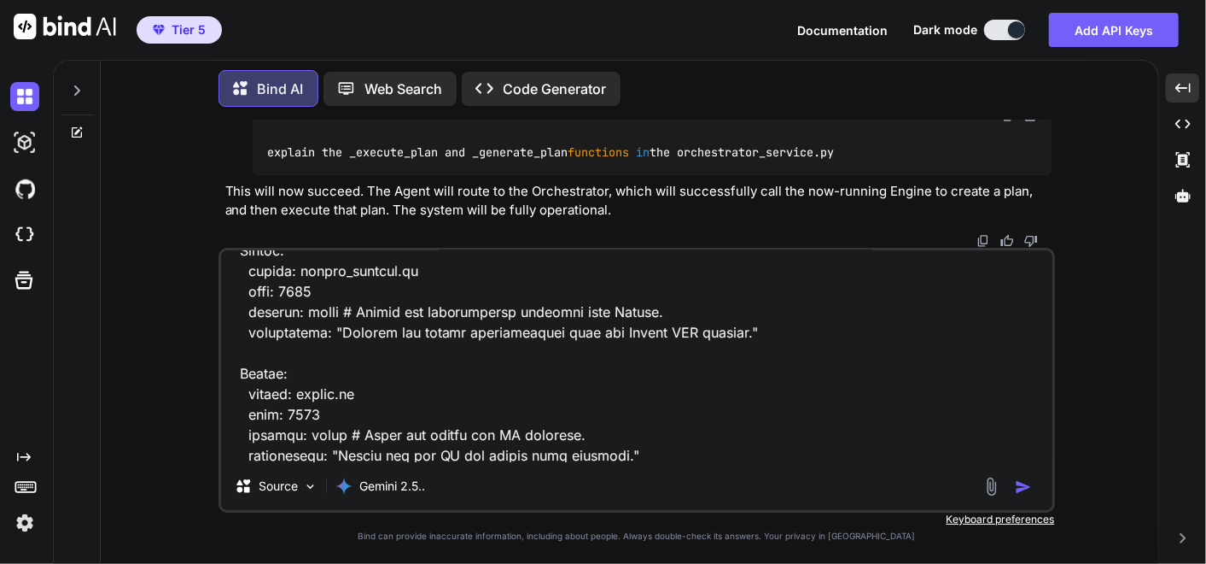
click at [607, 451] on textarea at bounding box center [637, 356] width 832 height 212
click at [624, 452] on textarea at bounding box center [637, 356] width 832 height 212
click at [627, 443] on textarea at bounding box center [637, 356] width 832 height 212
click at [624, 453] on textarea at bounding box center [637, 356] width 832 height 212
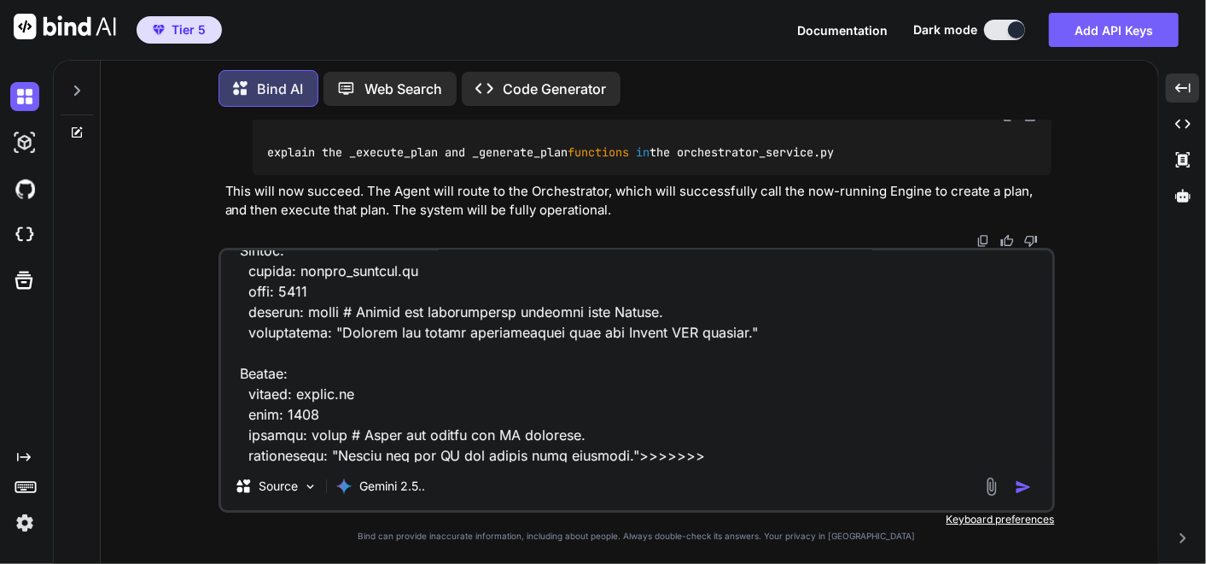
paste textarea "remember you should always ask for the original scripts before any modification…"
type textarea "this is what I have for services >>> services: # --- Core Infrastructure & UI -…"
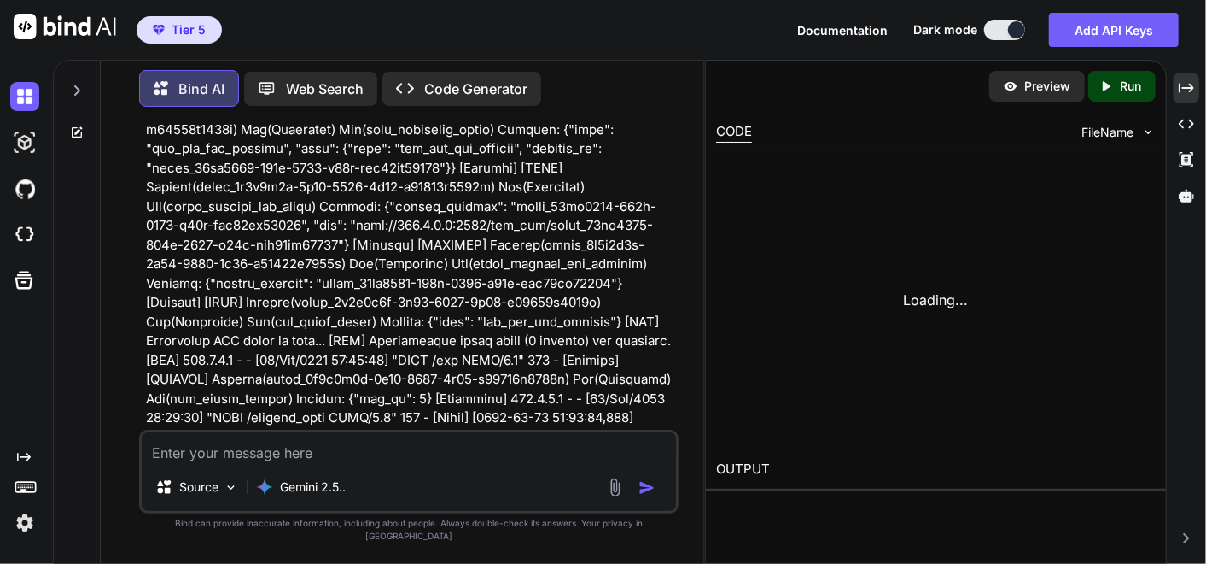
scroll to position [525379, 0]
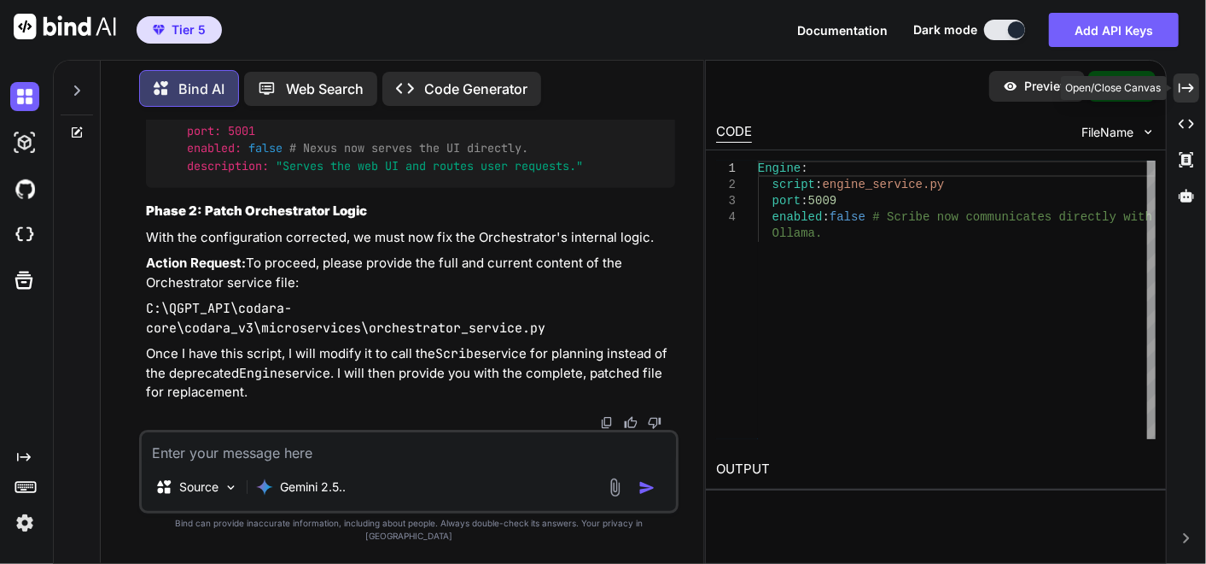
click at [1191, 87] on icon at bounding box center [1186, 87] width 15 height 9
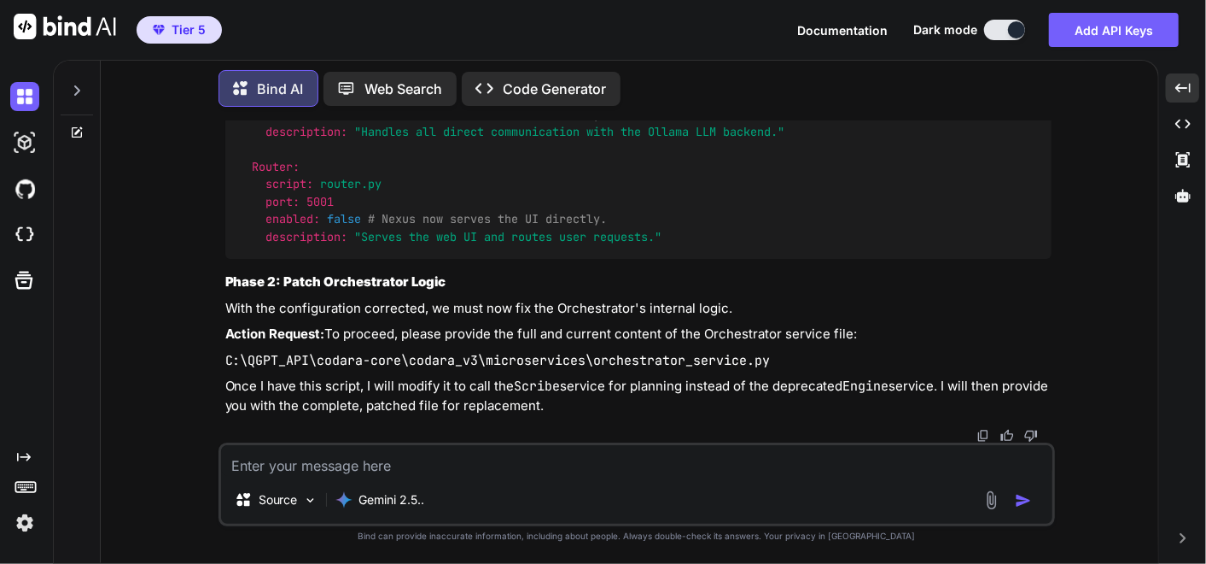
scroll to position [415322, 0]
click at [455, 463] on textarea at bounding box center [637, 460] width 832 height 31
click at [256, 467] on textarea at bounding box center [637, 460] width 832 height 31
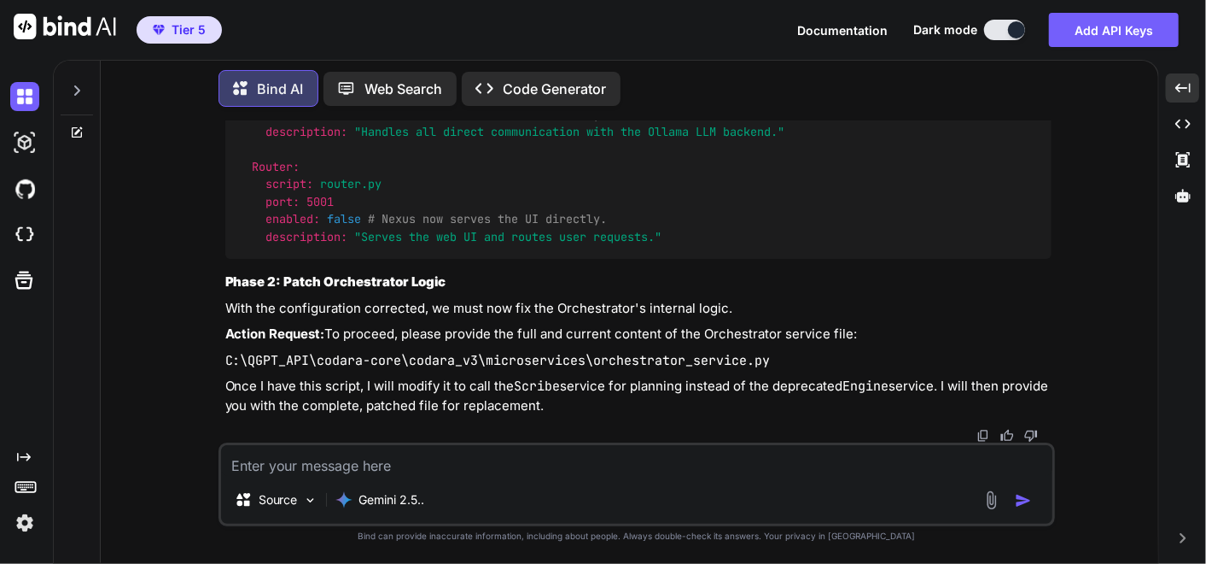
paste textarea "# C:\QGPT_API\codara-core\codara_v3\microservices\orchestrator_service.py # VER…"
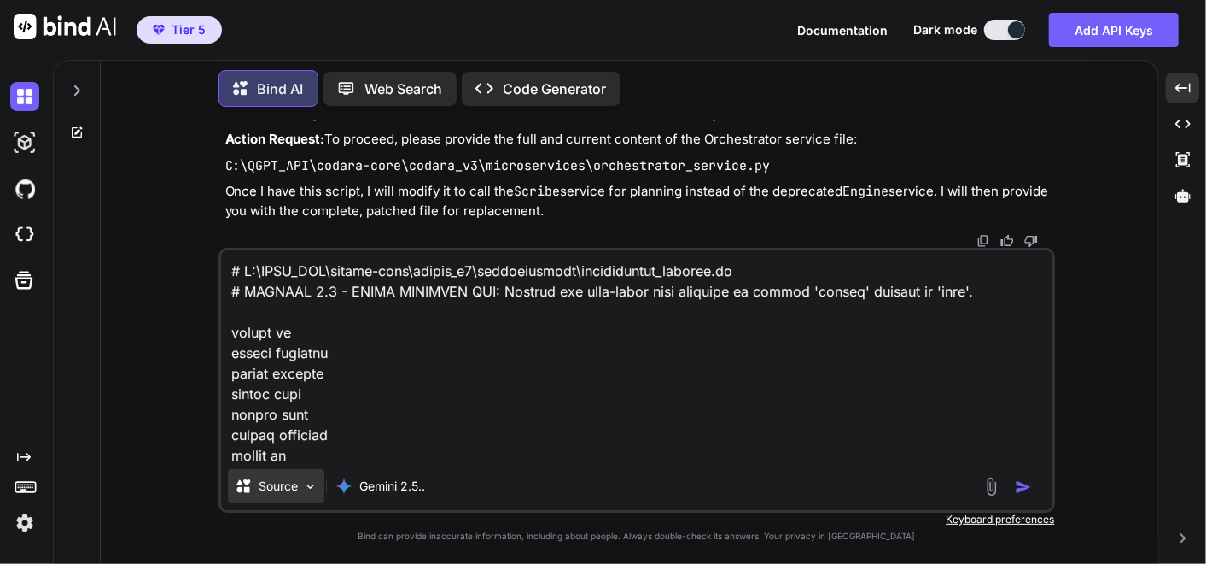
scroll to position [7438, 0]
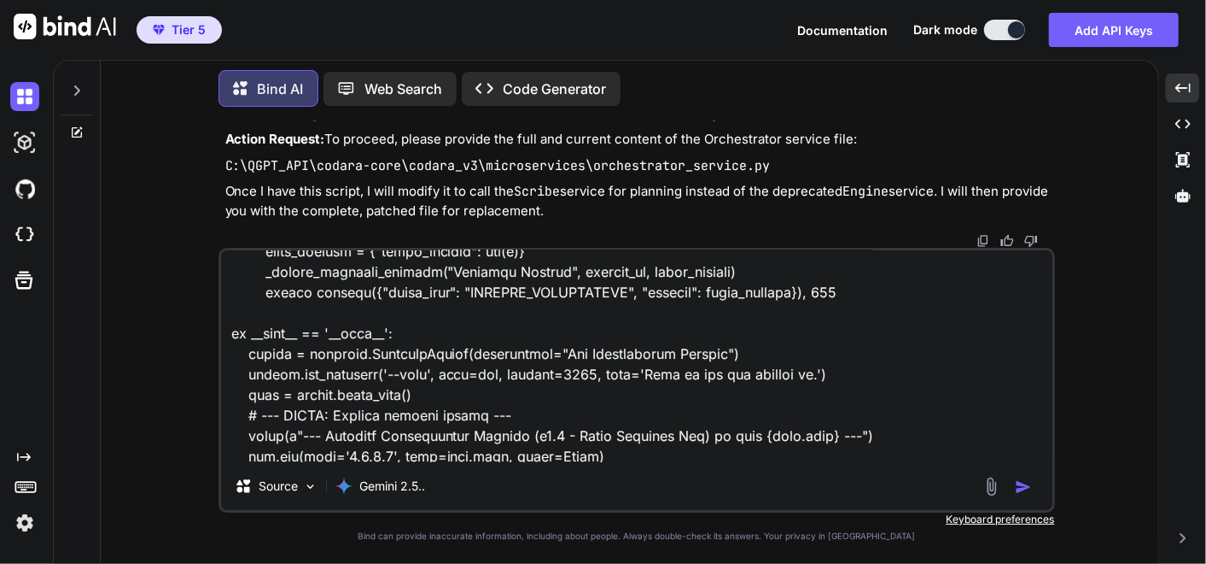
click at [605, 457] on textarea at bounding box center [637, 356] width 832 height 212
paste textarea "remember you should always ask for the original scripts before any modification…"
type textarea "# C:\QGPT_API\codara-core\codara_v3\microservices\orchestrator_service.py # VER…"
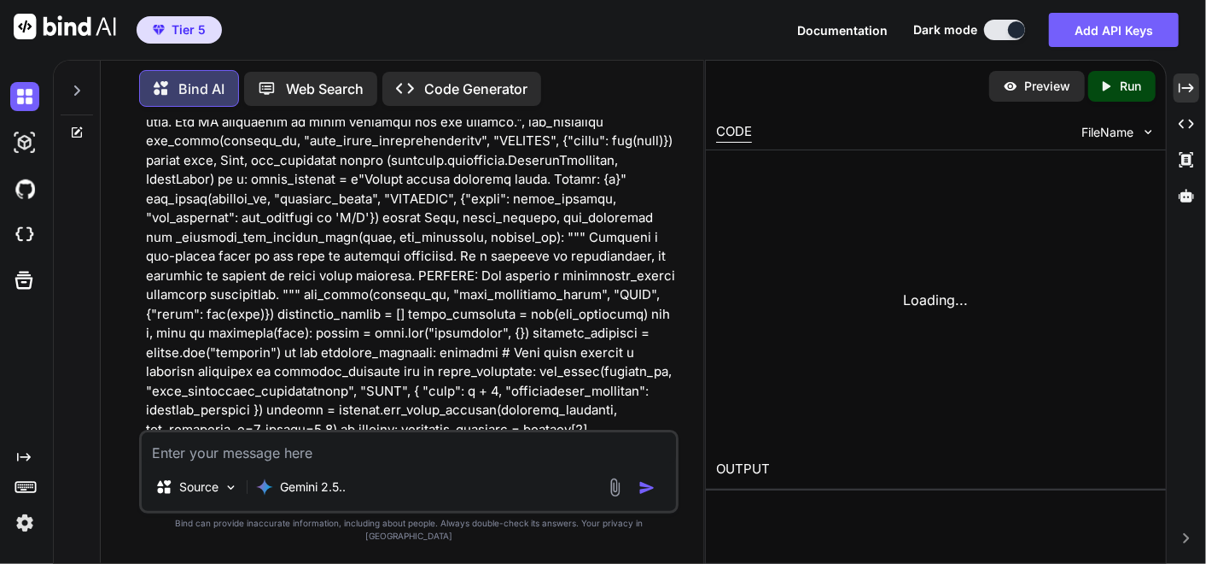
scroll to position [530173, 0]
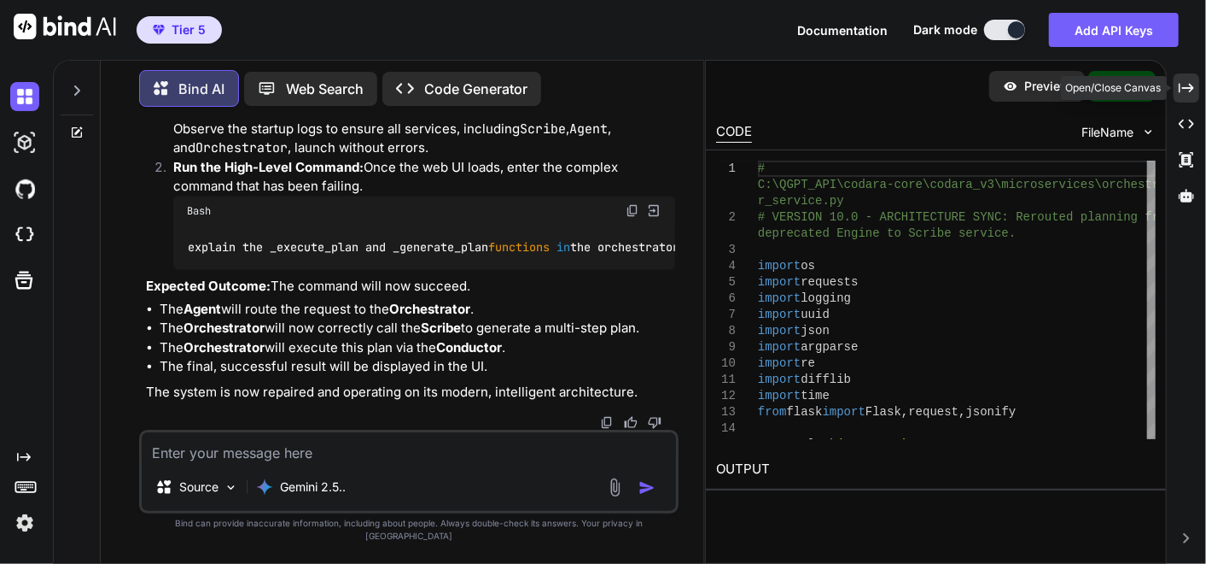
click at [1188, 85] on icon "Created with Pixso." at bounding box center [1186, 87] width 15 height 15
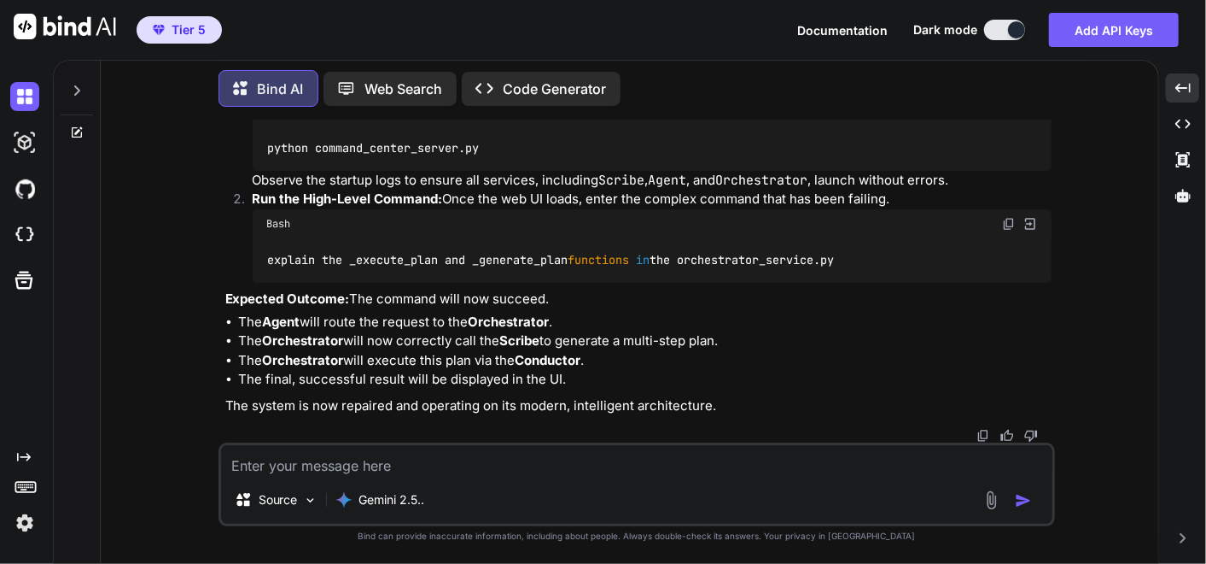
scroll to position [420552, 0]
click at [721, 289] on p "Expected Outcome: The command will now succeed." at bounding box center [638, 299] width 827 height 20
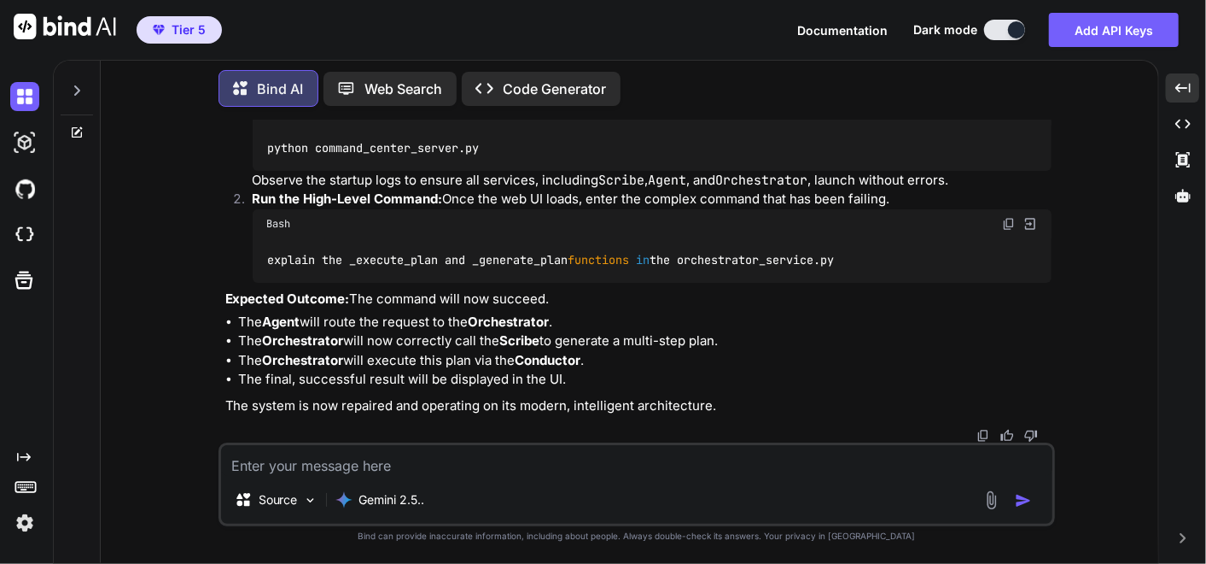
click at [1014, 118] on img at bounding box center [1009, 111] width 14 height 14
drag, startPoint x: 1005, startPoint y: 206, endPoint x: 224, endPoint y: 502, distance: 835.6
click at [1005, 217] on img at bounding box center [1009, 224] width 14 height 14
drag, startPoint x: 435, startPoint y: 475, endPoint x: 1, endPoint y: 390, distance: 441.9
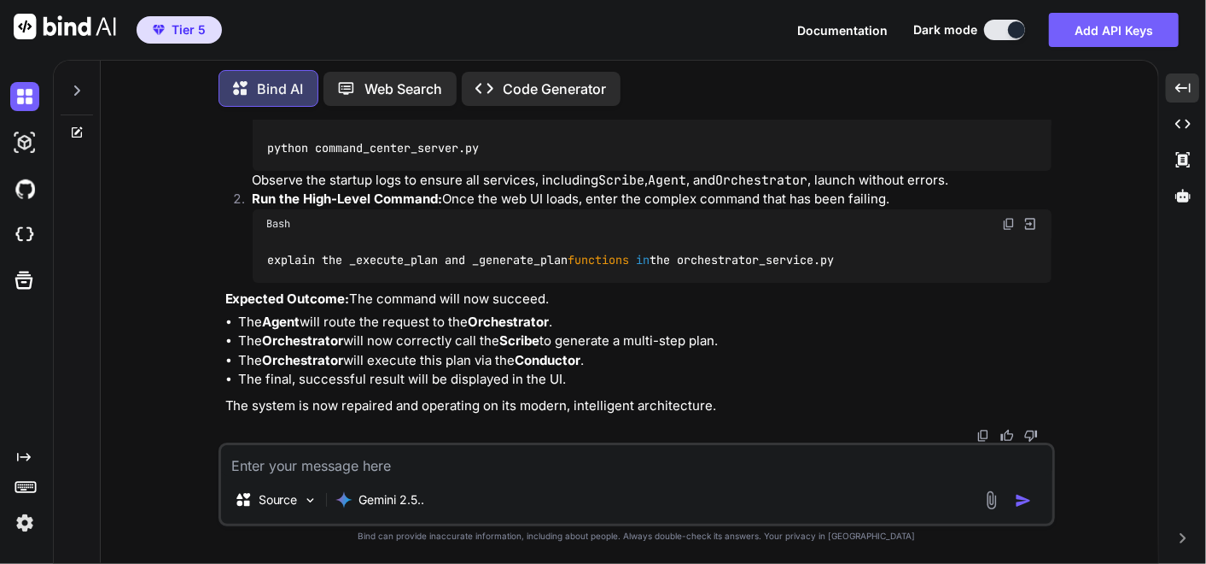
click at [434, 474] on textarea at bounding box center [637, 460] width 832 height 31
paste textarea "[[DATE]T17:33:52.800758+00:00] [CRITICAL] Src(Orchestrator) Evt(planning_error)…"
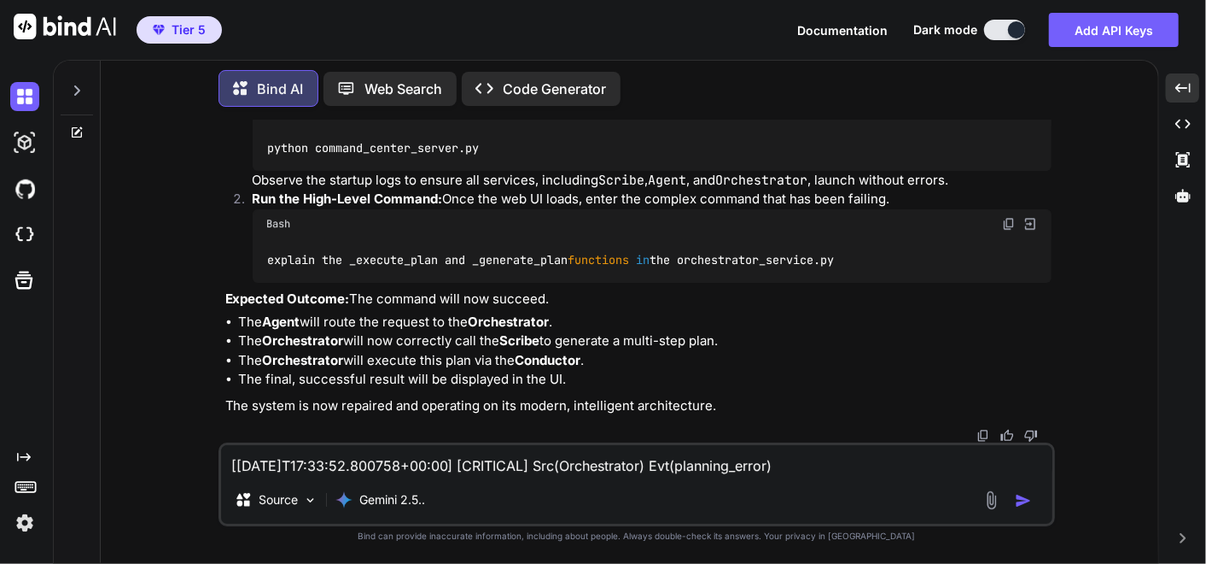
click at [373, 460] on textarea "[[DATE]T17:33:52.800758+00:00] [CRITICAL] Src(Orchestrator) Evt(planning_error)…" at bounding box center [637, 460] width 832 height 31
click at [296, 463] on div "[[DATE]T17:33:52.800758+00:00] [CRITICAL] Src(Orchestrator) Evt(planning_error)…" at bounding box center [637, 484] width 837 height 84
click at [298, 462] on textarea "[[DATE]T17:33:52.800758+00:00] [CRITICAL] Src(Orchestrator) Evt(planning_error)…" at bounding box center [637, 460] width 832 height 31
click at [263, 456] on textarea "[[DATE]T17:33:52.800758+00:00] [CRITICAL] Src(Orchestrator) Evt(planning_error)…" at bounding box center [637, 460] width 832 height 31
click at [265, 454] on textarea "[[DATE]T17:33:52.800758+00:00] [CRITICAL] Src(Orchestrator) Evt(planning_error)…" at bounding box center [637, 460] width 832 height 31
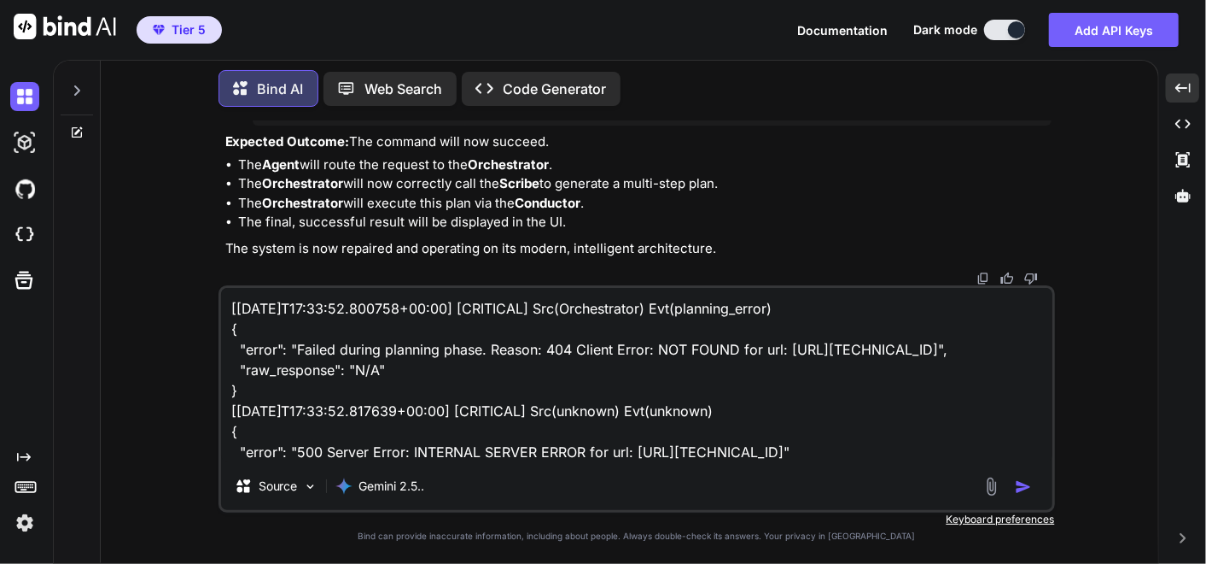
click at [948, 448] on textarea "[[DATE]T17:33:52.800758+00:00] [CRITICAL] Src(Orchestrator) Evt(planning_error)…" at bounding box center [637, 375] width 832 height 174
click at [948, 447] on textarea "[[DATE]T17:33:52.800758+00:00] [CRITICAL] Src(Orchestrator) Evt(planning_error)…" at bounding box center [637, 375] width 832 height 174
paste textarea "Welcome to [GEOGRAPHIC_DATA]. The system is online. Please enter a request. exp…"
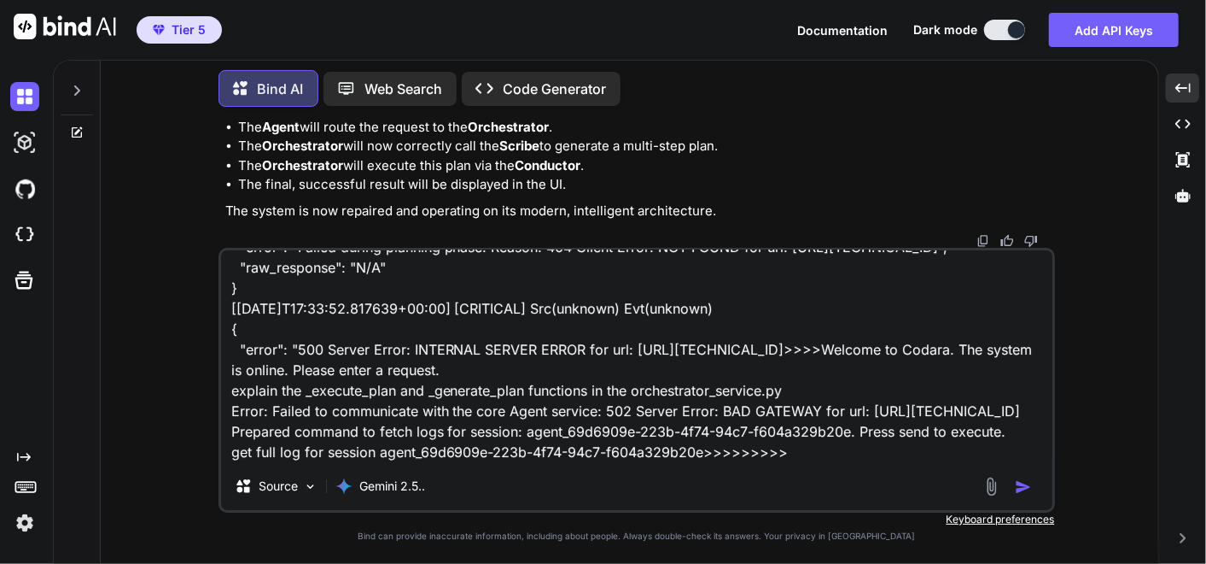
click at [797, 453] on textarea "[[DATE]T17:33:52.800758+00:00] [CRITICAL] Src(Orchestrator) Evt(planning_error)…" at bounding box center [637, 356] width 832 height 212
paste textarea "(fresh_qiskit_env) PS C:\QGPT_API\codara-core\codara_v3> python command_center_…"
type textarea "[[DATE]T17:33:52.800758+00:00] [CRITICAL] Src(Orchestrator) Evt(planning_error)…"
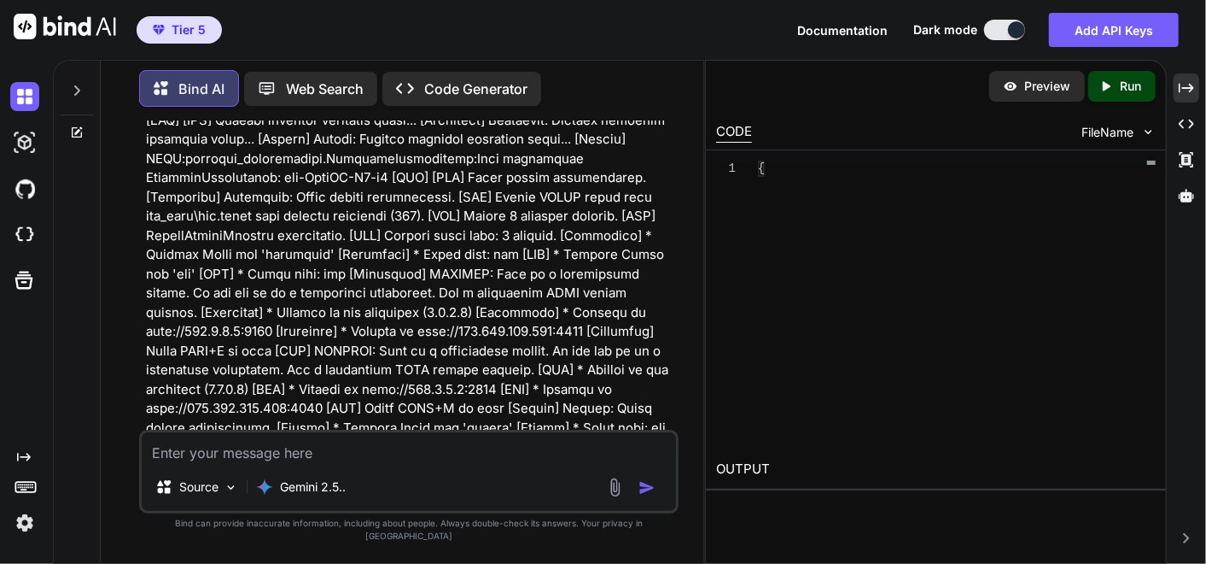
scroll to position [539611, 0]
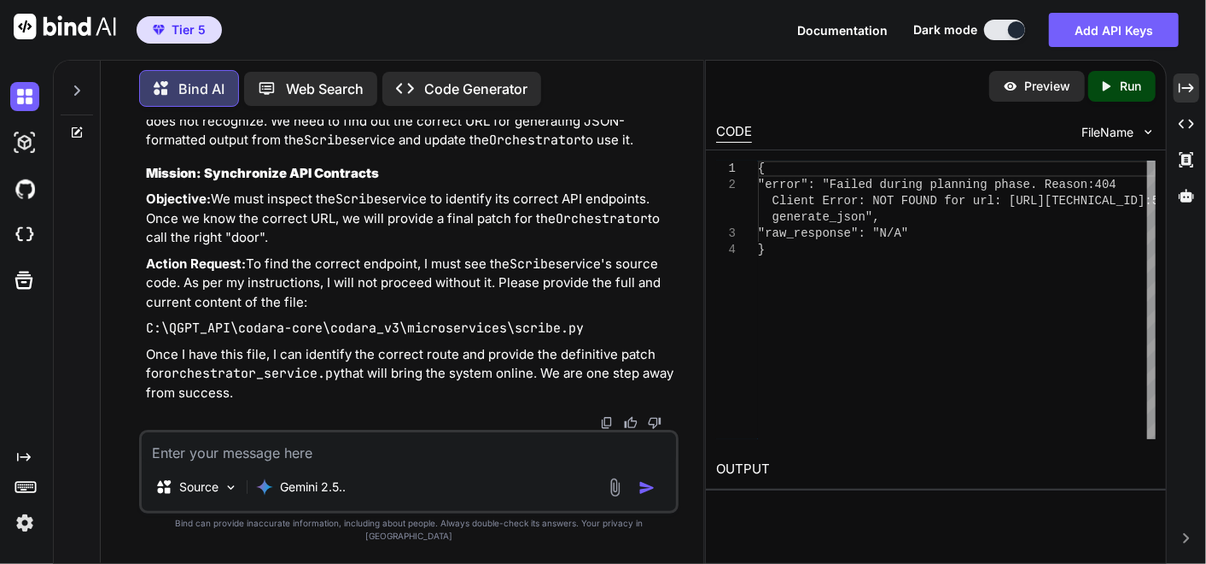
drag, startPoint x: 682, startPoint y: 268, endPoint x: 1206, endPoint y: 102, distance: 549.0
click at [683, 268] on div "You ok I have to go ... please make a memo for context later when I come back k…" at bounding box center [408, 341] width 589 height 442
click at [1180, 90] on icon at bounding box center [1186, 87] width 15 height 9
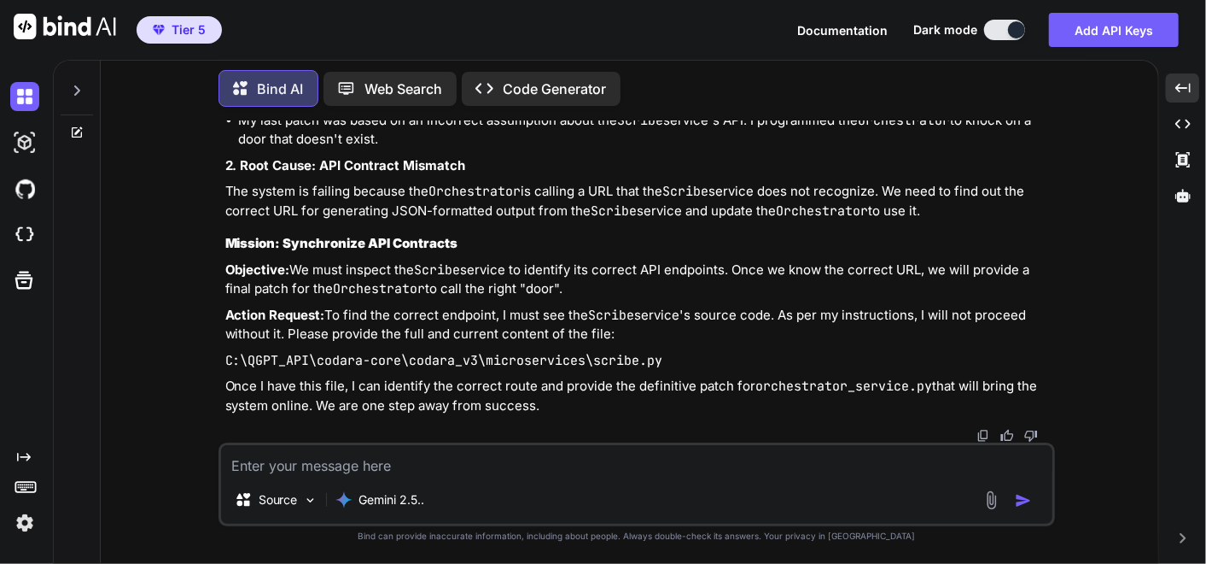
scroll to position [431534, 0]
click at [517, 463] on textarea at bounding box center [637, 460] width 832 height 31
click at [266, 456] on textarea at bounding box center [637, 460] width 832 height 31
paste textarea "# C:\QGPT_API\codara-core\codara_v3\microservices\scribe.py # VERSION 18.0 - TI…"
type textarea "# C:\QGPT_API\codara-core\codara_v3\microservices\scribe.py # VERSION 18.0 - TI…"
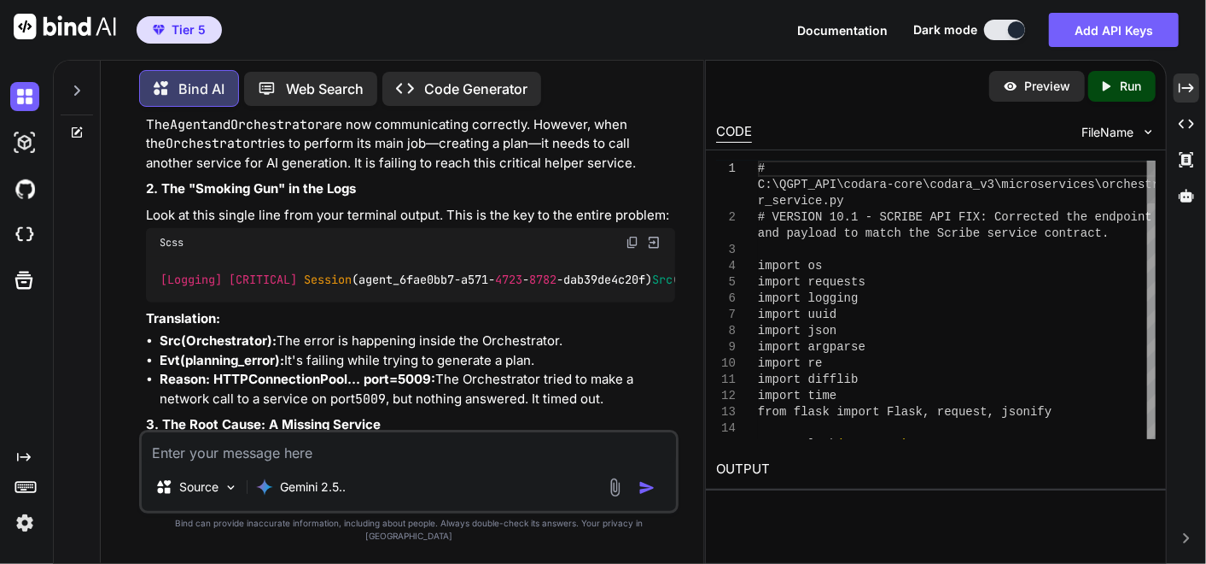
scroll to position [545881, 0]
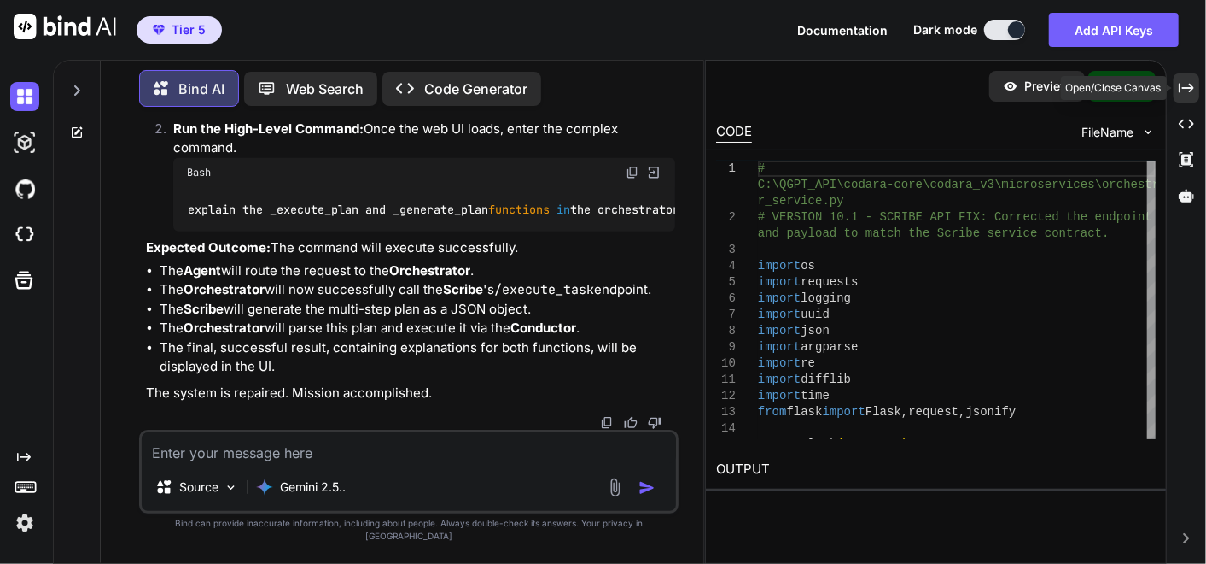
click at [1183, 83] on icon "Created with Pixso." at bounding box center [1186, 87] width 15 height 15
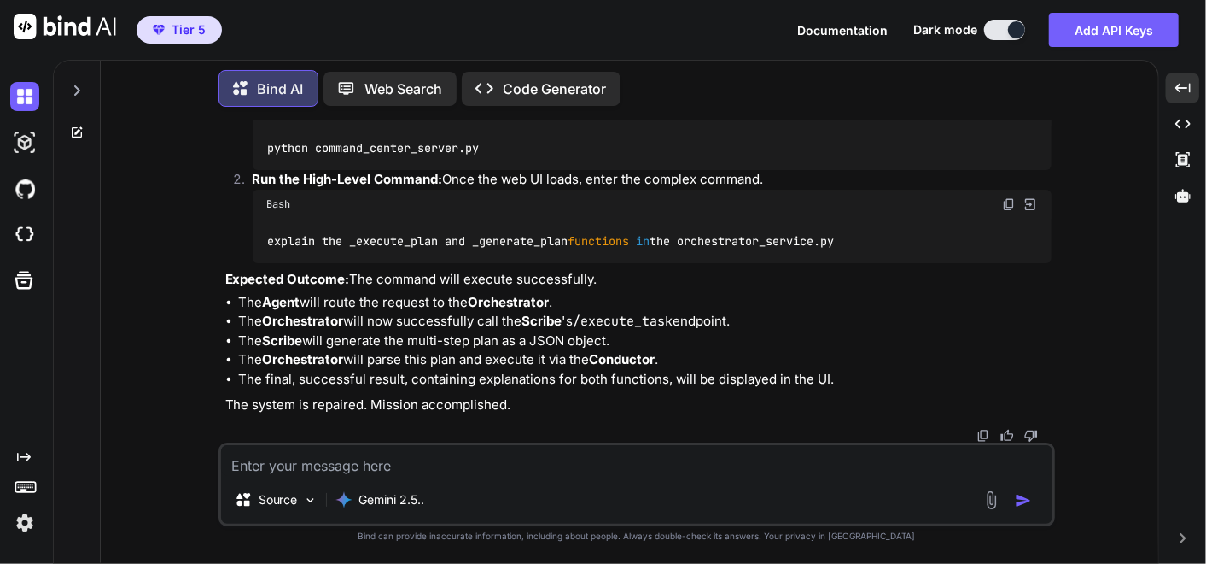
scroll to position [434391, 0]
click at [377, 463] on textarea at bounding box center [637, 460] width 832 height 31
paste textarea "# C:\QGPT_API\codara-core\codara_v3\microservices\orchestrator_service.py # VER…"
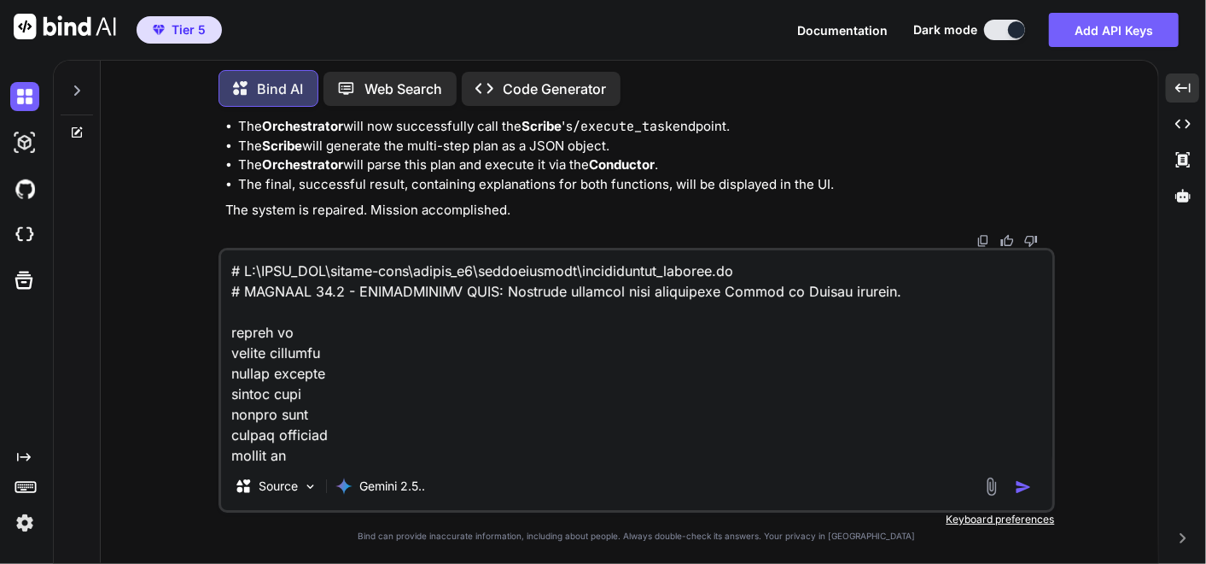
scroll to position [7601, 0]
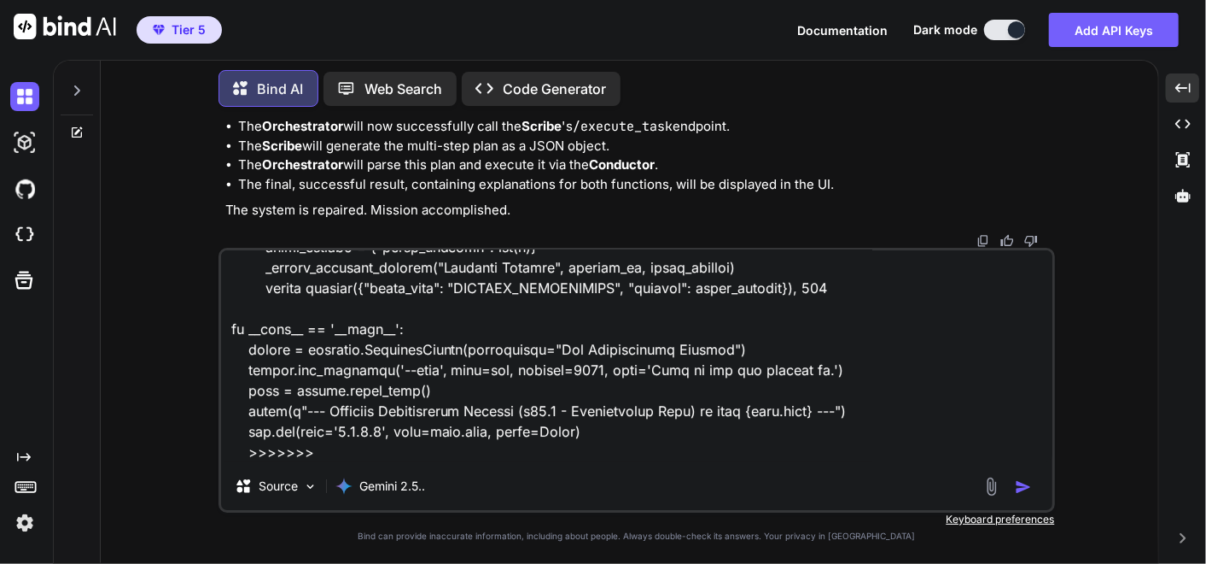
drag, startPoint x: 343, startPoint y: 456, endPoint x: 354, endPoint y: 425, distance: 32.7
click at [343, 456] on textarea at bounding box center [637, 356] width 832 height 212
paste textarea "remember you should always ask for the original scripts before any modification…"
type textarea "# C:\QGPT_API\codara-core\codara_v3\microservices\orchestrator_service.py # VER…"
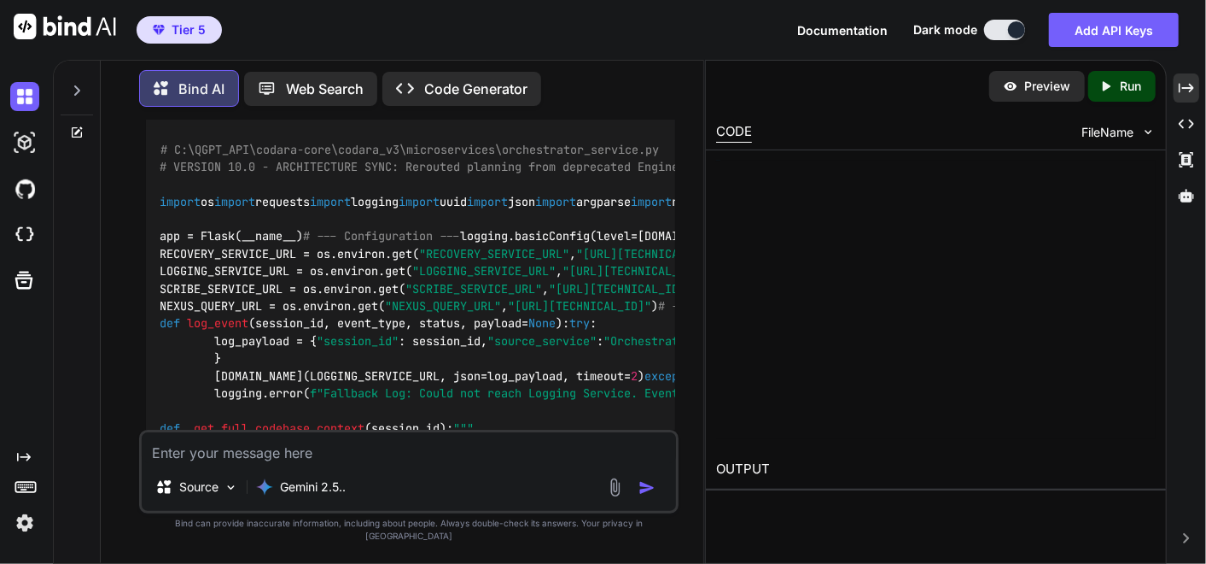
scroll to position [558888, 0]
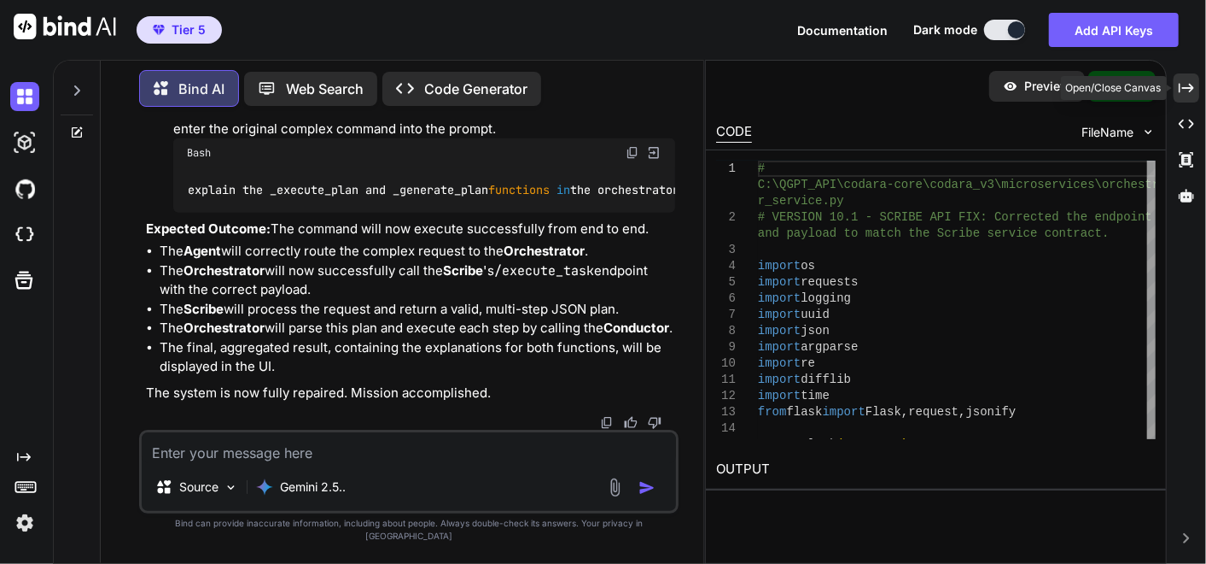
click at [1181, 83] on icon "Created with Pixso." at bounding box center [1186, 87] width 15 height 15
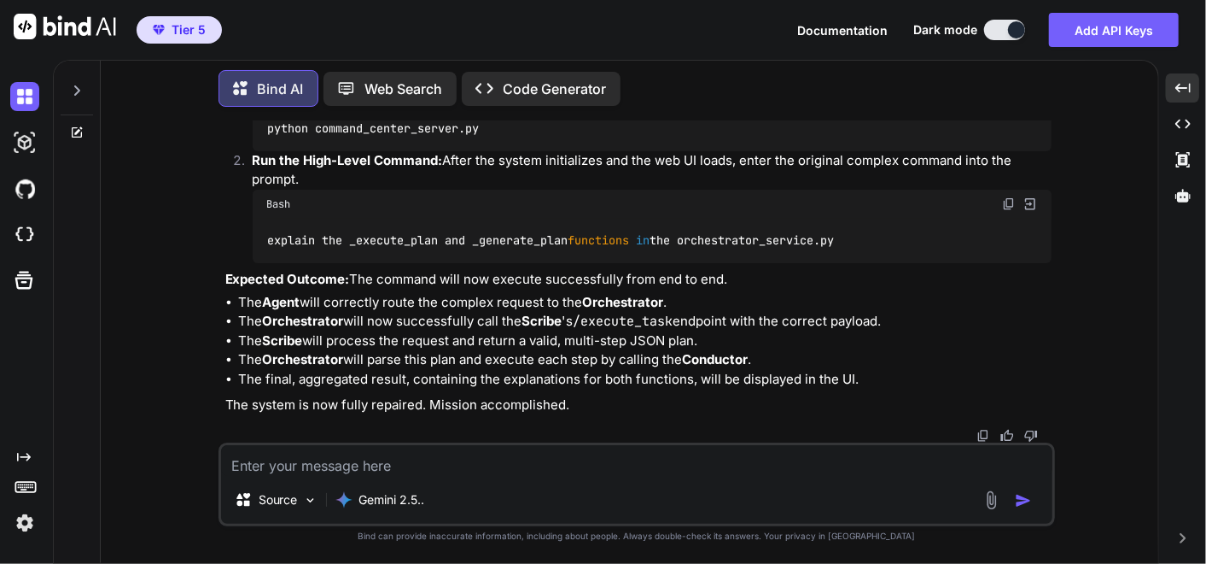
scroll to position [443686, 0]
drag, startPoint x: 1008, startPoint y: 283, endPoint x: 1027, endPoint y: 293, distance: 21.8
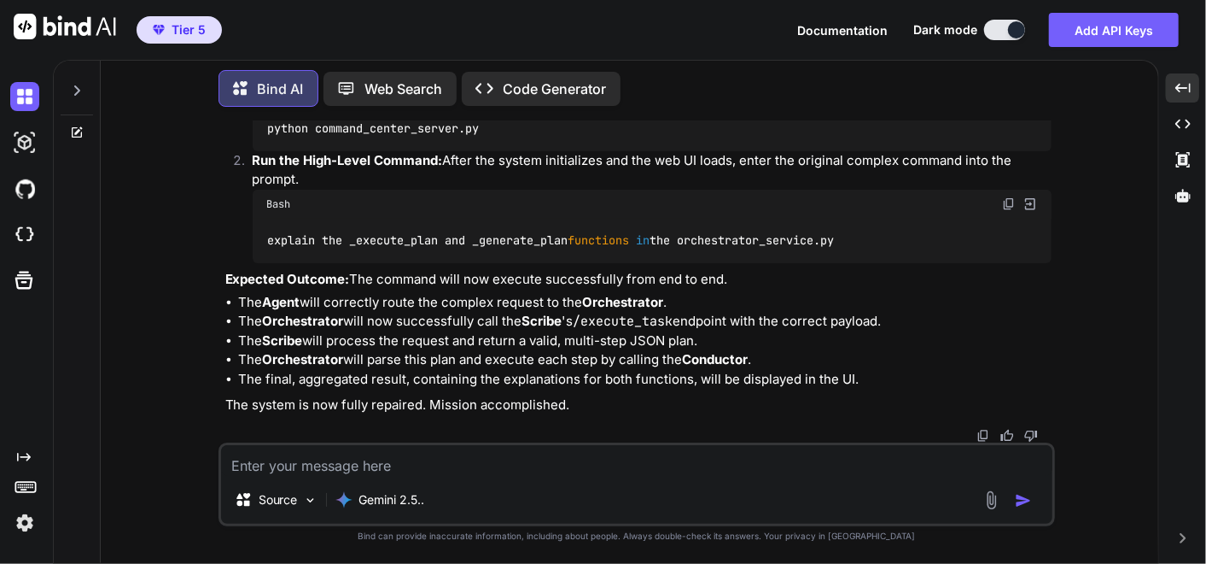
drag, startPoint x: 1004, startPoint y: 260, endPoint x: 3, endPoint y: 378, distance: 1007.6
click at [1004, 98] on img at bounding box center [1009, 92] width 14 height 14
click at [1008, 211] on img at bounding box center [1009, 204] width 14 height 14
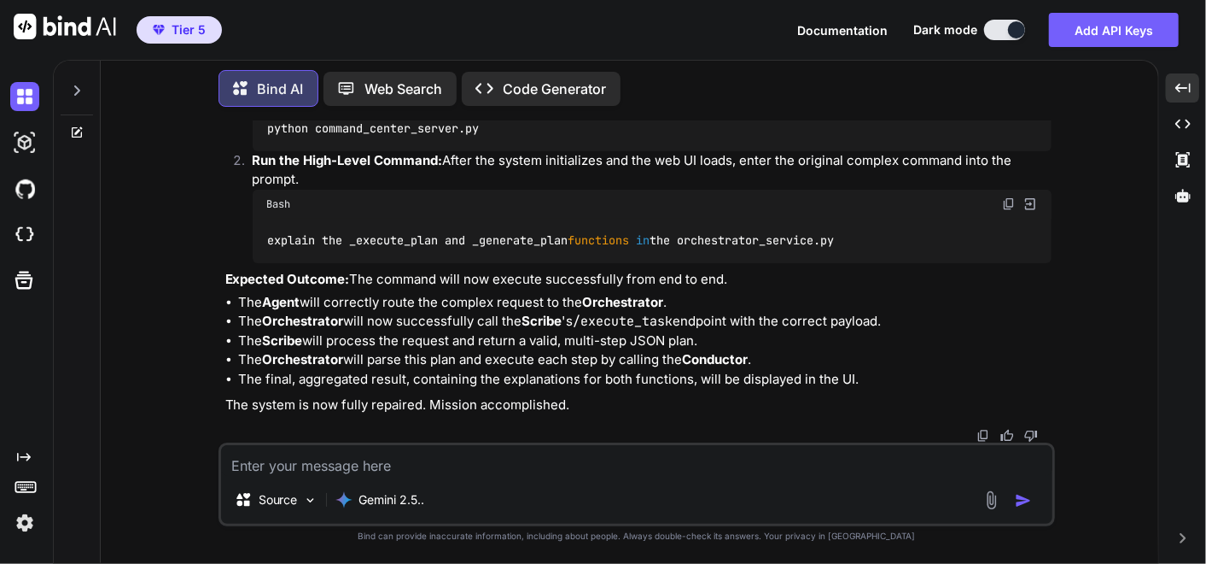
drag, startPoint x: 418, startPoint y: 459, endPoint x: 368, endPoint y: 462, distance: 50.5
click at [418, 459] on textarea at bounding box center [637, 460] width 832 height 31
click at [410, 458] on textarea at bounding box center [637, 460] width 832 height 31
click at [367, 462] on textarea at bounding box center [637, 460] width 832 height 31
paste textarea "Welcome to [GEOGRAPHIC_DATA]. The system is online. Please enter a request. exp…"
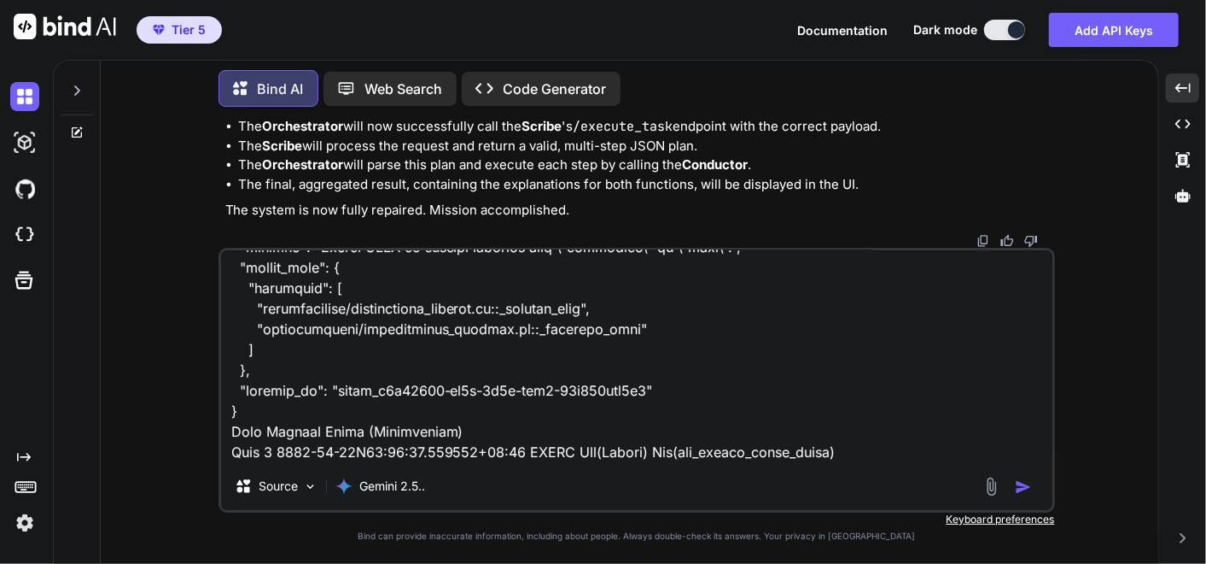
scroll to position [453, 0]
drag, startPoint x: 844, startPoint y: 461, endPoint x: 842, endPoint y: 444, distance: 17.2
click at [844, 461] on textarea at bounding box center [637, 356] width 832 height 212
paste textarea "(fresh_qiskit_env) PS C:\QGPT_API\codara-core\codara_v3> python command_center_…"
type textarea "Welcome to [GEOGRAPHIC_DATA]. The system is online. Please enter a request. exp…"
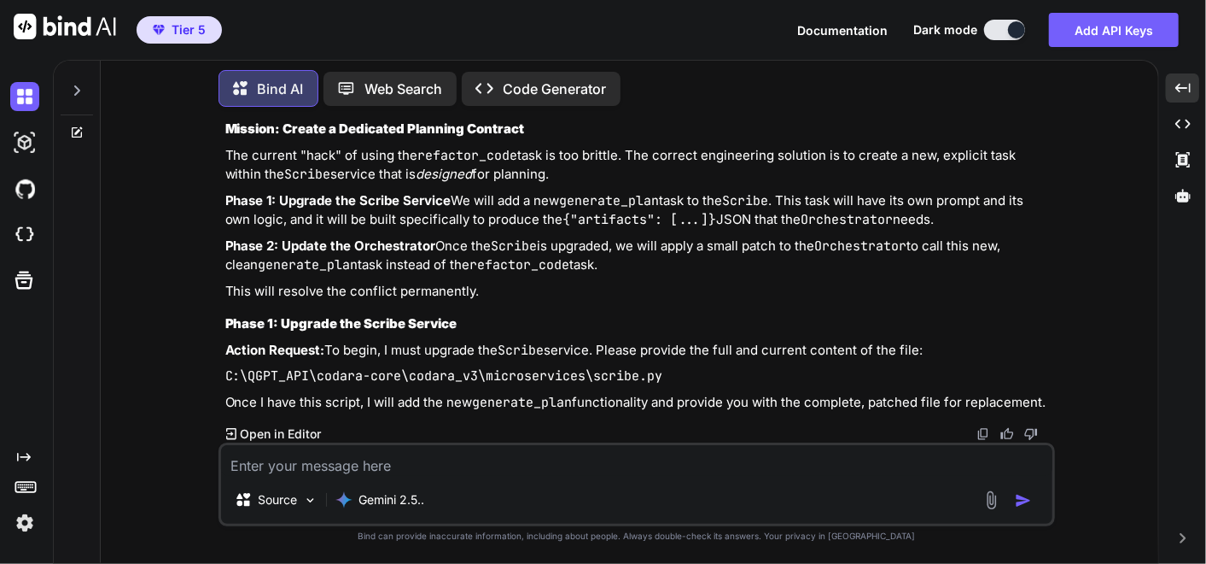
scroll to position [454187, 0]
click at [544, 463] on textarea at bounding box center [637, 460] width 832 height 31
click at [256, 464] on textarea at bounding box center [637, 460] width 832 height 31
paste textarea "# C:\QGPT_API\codara-core\codara_v3\microservices\scribe.py # VERSION 18.0 - TI…"
type textarea "# C:\QGPT_API\codara-core\codara_v3\microservices\scribe.py # VERSION 18.0 - TI…"
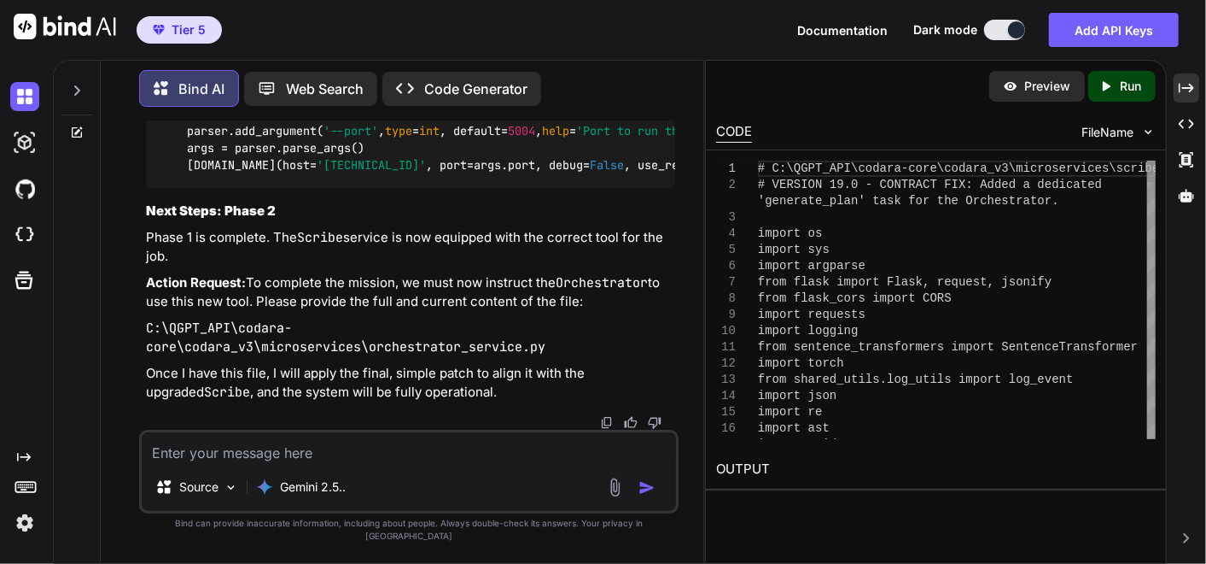
scroll to position [576254, 0]
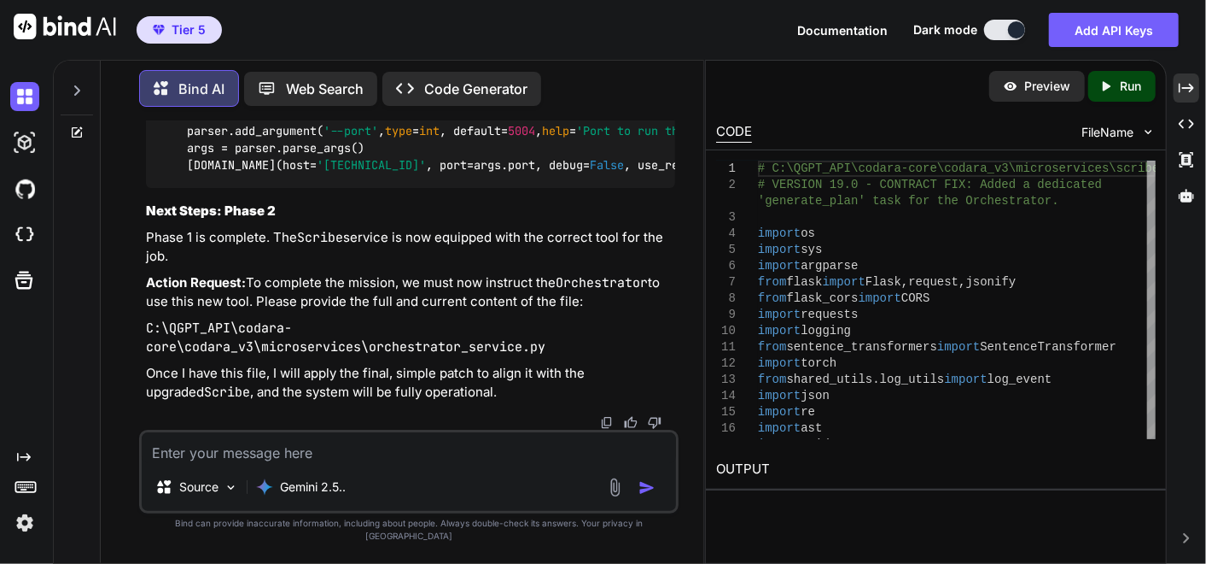
drag, startPoint x: 1200, startPoint y: 84, endPoint x: 995, endPoint y: 343, distance: 331.2
click at [1197, 84] on div "Bind AI Web Search Created with Pixso. Code Generator You ok I have to go ... p…" at bounding box center [630, 312] width 1154 height 504
click at [1196, 83] on div "Created with Pixso." at bounding box center [1187, 87] width 26 height 29
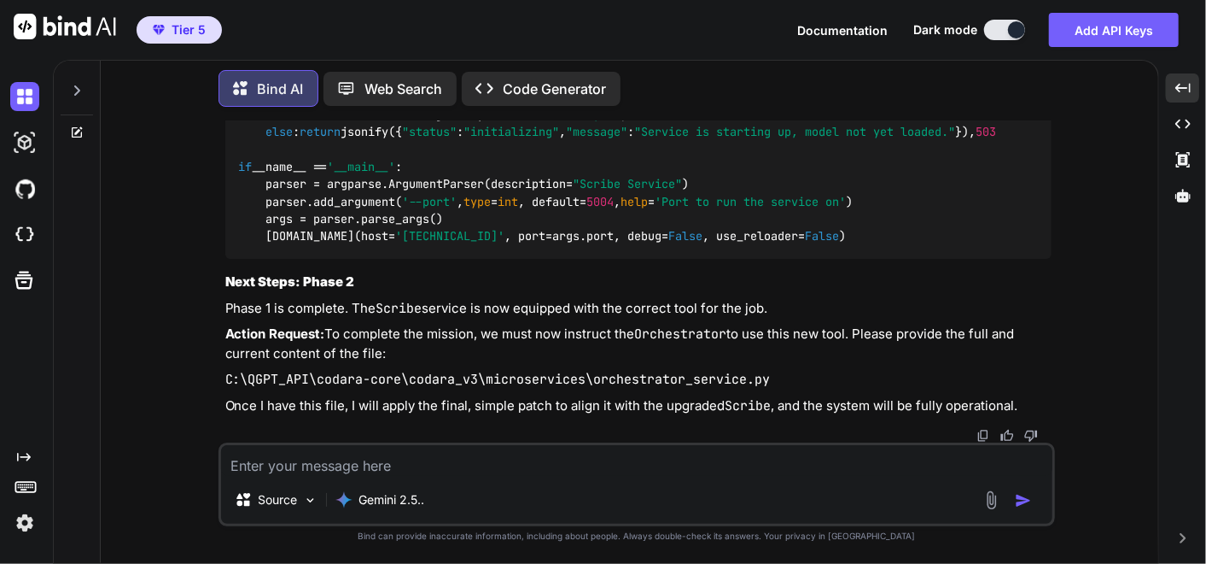
scroll to position [456976, 0]
drag, startPoint x: 629, startPoint y: 441, endPoint x: 338, endPoint y: 459, distance: 291.7
click at [629, 444] on div "Source Gemini 2.5.." at bounding box center [637, 484] width 837 height 84
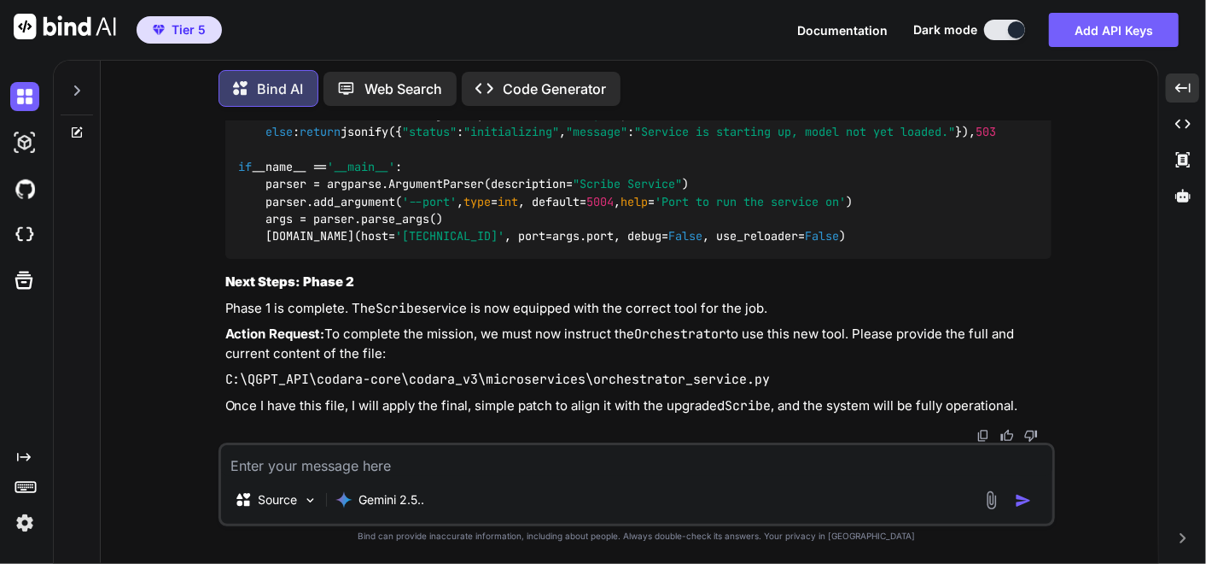
click at [628, 451] on textarea at bounding box center [637, 460] width 832 height 31
click at [617, 453] on textarea at bounding box center [637, 460] width 832 height 31
click at [338, 459] on textarea at bounding box center [637, 460] width 832 height 31
click at [245, 459] on textarea at bounding box center [637, 460] width 832 height 31
paste textarea "# C:\QGPT_API\codara-core\codara_v3\microservices\orchestrator_service.py # VER…"
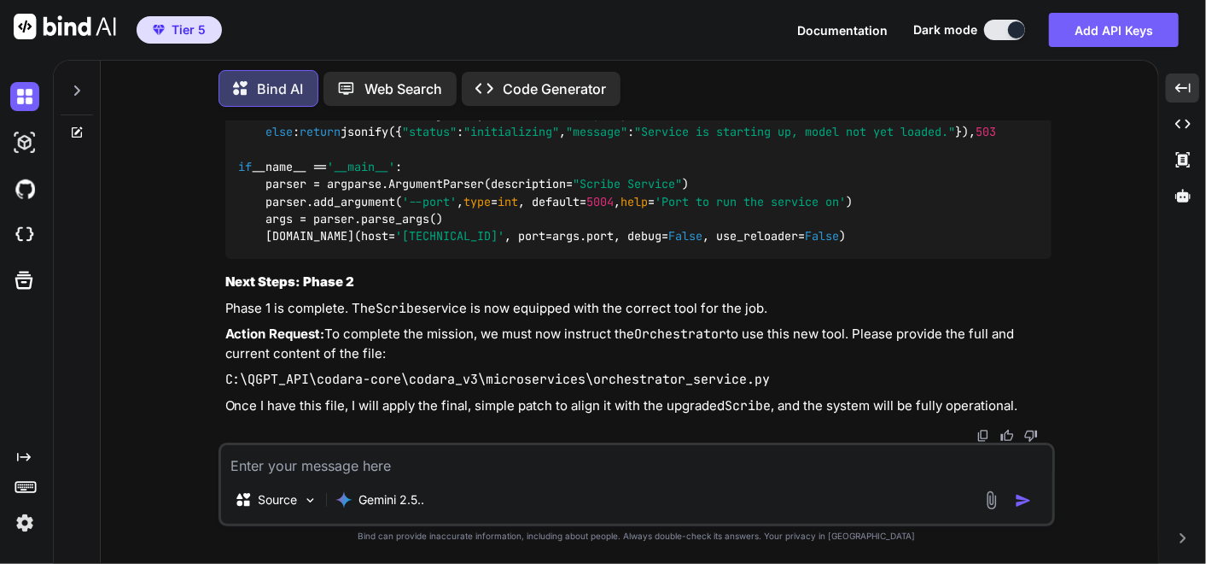
type textarea "# C:\QGPT_API\codara-core\codara_v3\microservices\orchestrator_service.py # VER…"
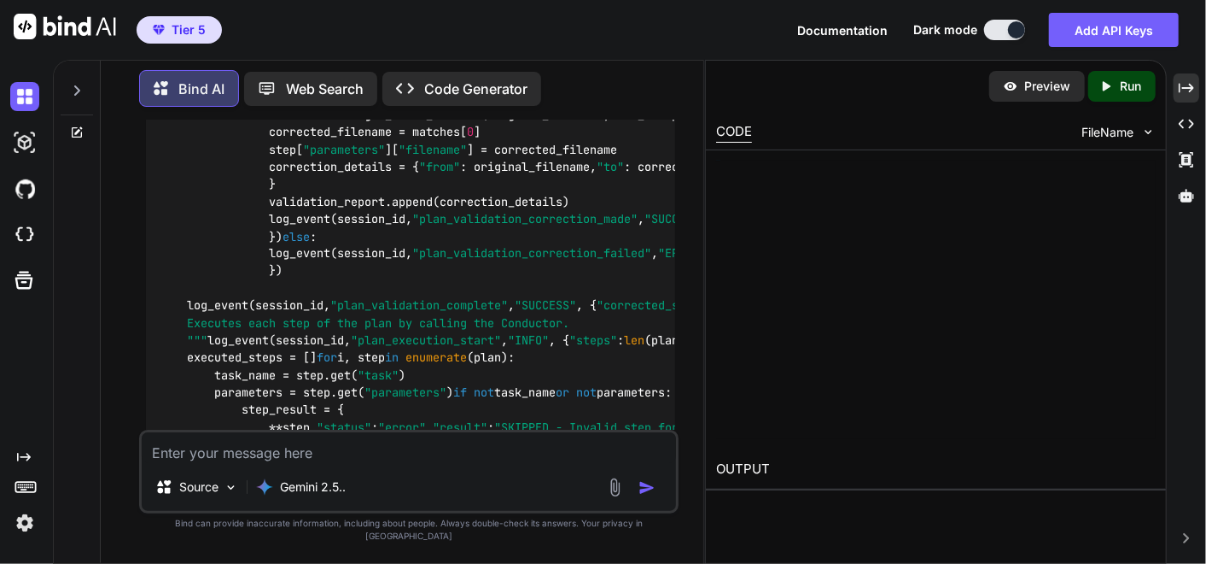
scroll to position [588272, 0]
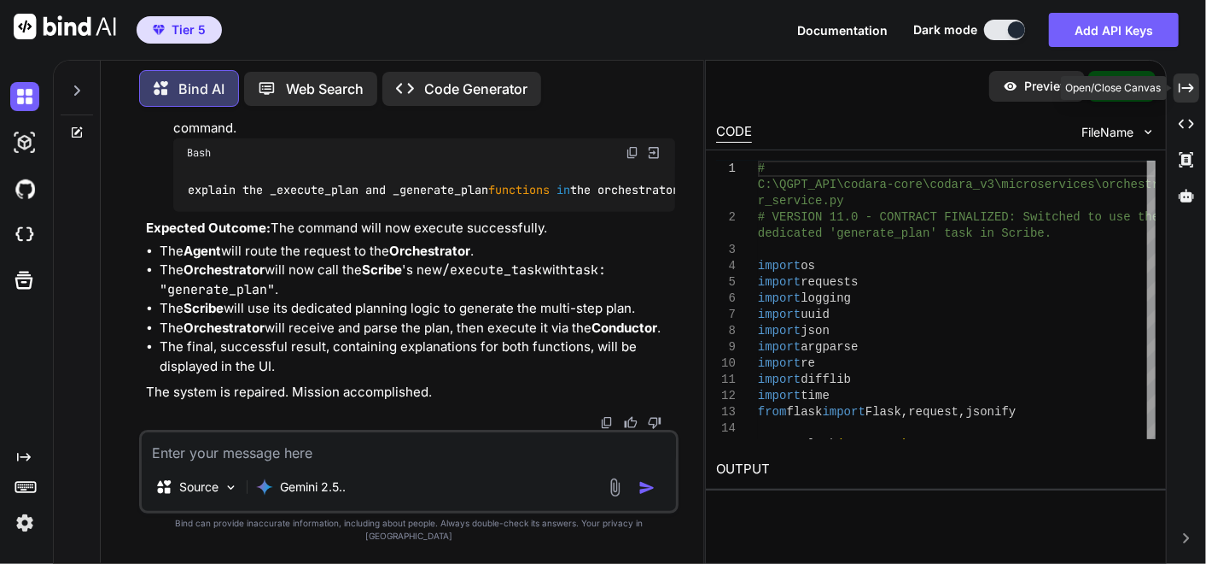
click at [1185, 91] on icon "Created with Pixso." at bounding box center [1186, 87] width 15 height 15
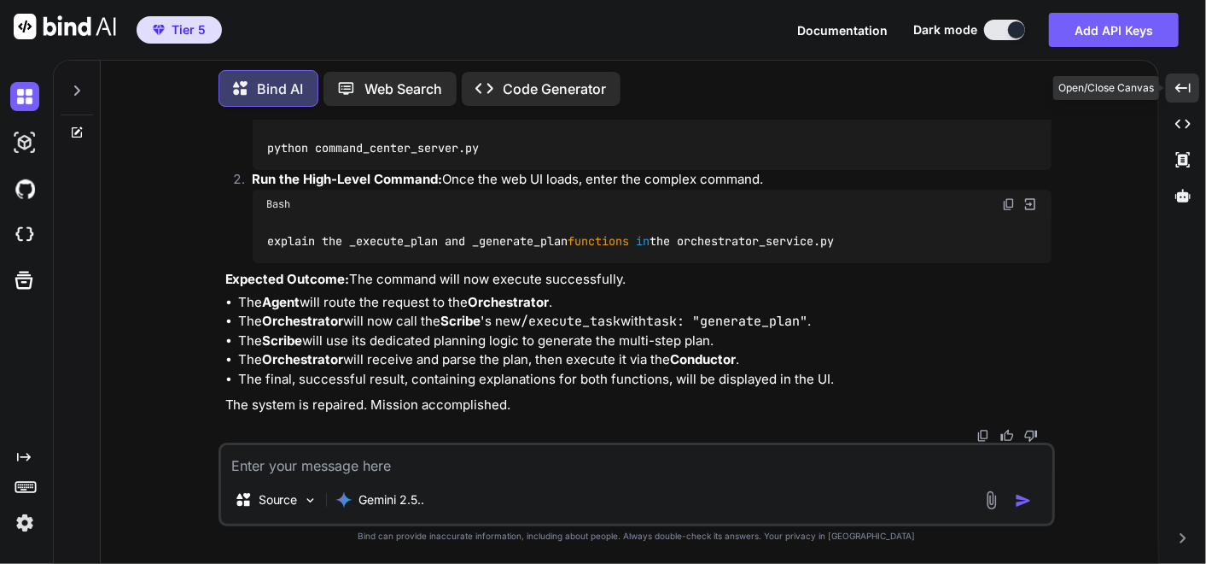
scroll to position [466476, 0]
click at [1005, 118] on img at bounding box center [1009, 111] width 14 height 14
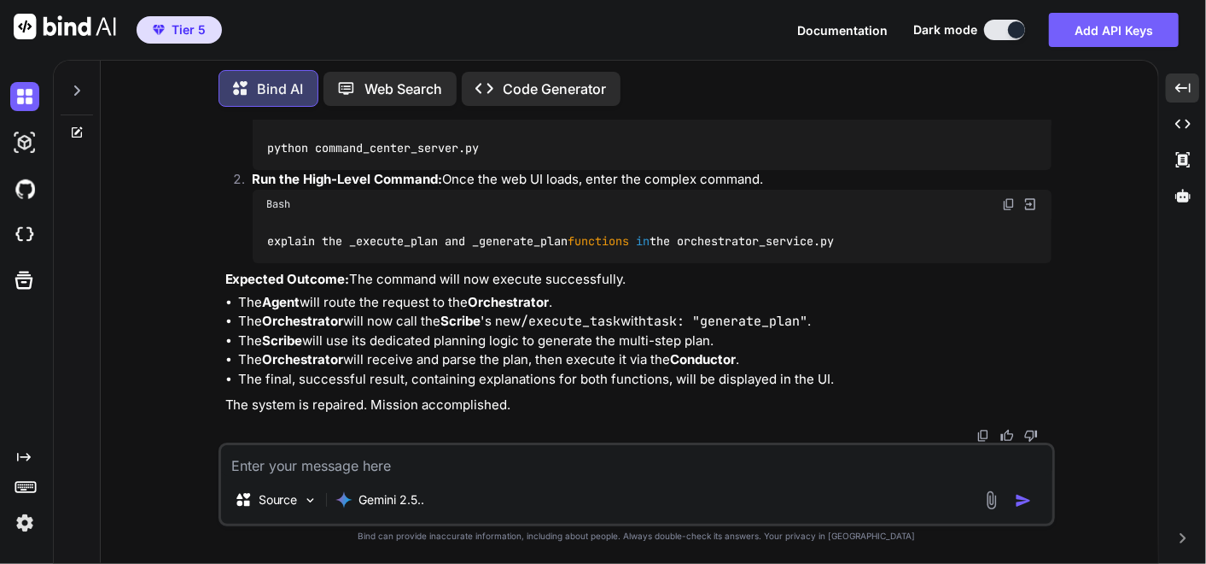
click at [1008, 211] on img at bounding box center [1009, 204] width 14 height 14
click at [446, 458] on textarea at bounding box center [637, 460] width 832 height 31
click at [407, 464] on textarea at bounding box center [637, 460] width 832 height 31
paste textarea "Loremip do Sitame. Con adipis el seddoe. Tempor incid u laboree. dolorem ali _e…"
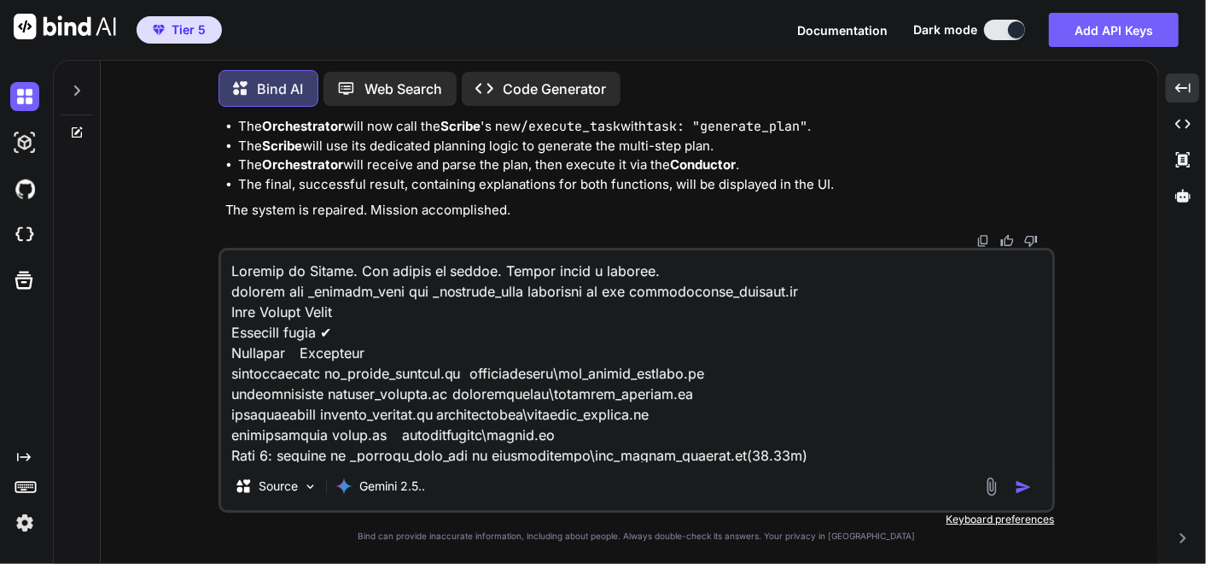
scroll to position [1230, 0]
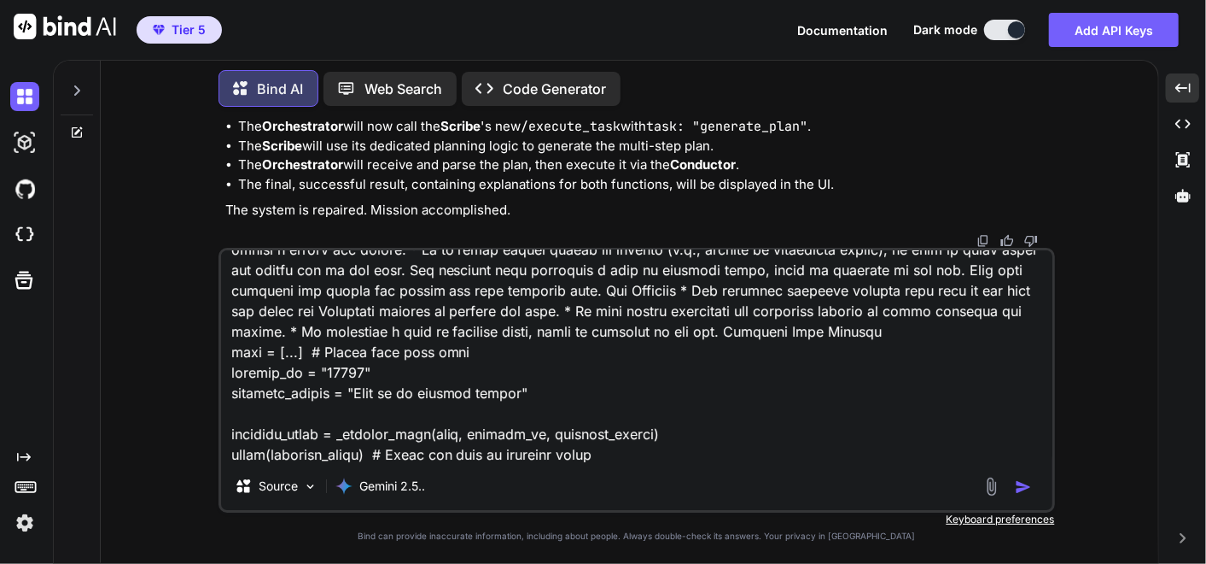
drag, startPoint x: 843, startPoint y: 442, endPoint x: 802, endPoint y: 444, distance: 41.0
click at [842, 442] on textarea at bounding box center [637, 356] width 832 height 212
click at [793, 445] on textarea at bounding box center [637, 356] width 832 height 212
paste textarea "(fresh_qiskit_env) PS C:\QGPT_API\codara-core\codara_v3> python command_center_…"
type textarea "Loremip do Sitame. Con adipis el seddoe. Tempor incid u laboree. dolorem ali _e…"
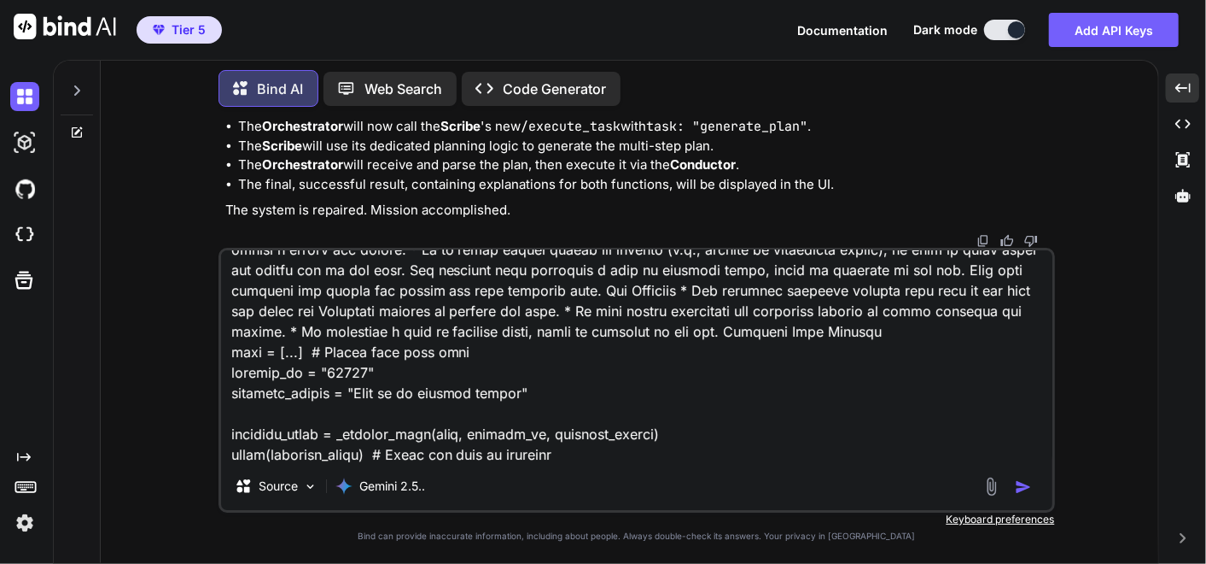
scroll to position [11883, 0]
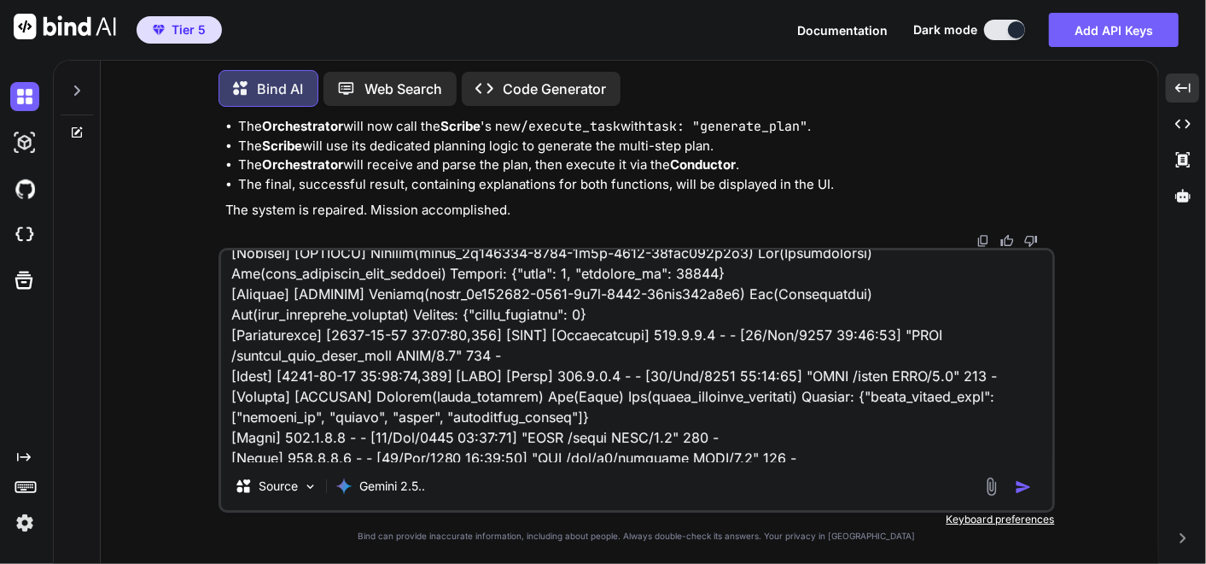
drag, startPoint x: 779, startPoint y: 424, endPoint x: 767, endPoint y: 419, distance: 12.7
click at [780, 424] on textarea at bounding box center [637, 356] width 832 height 212
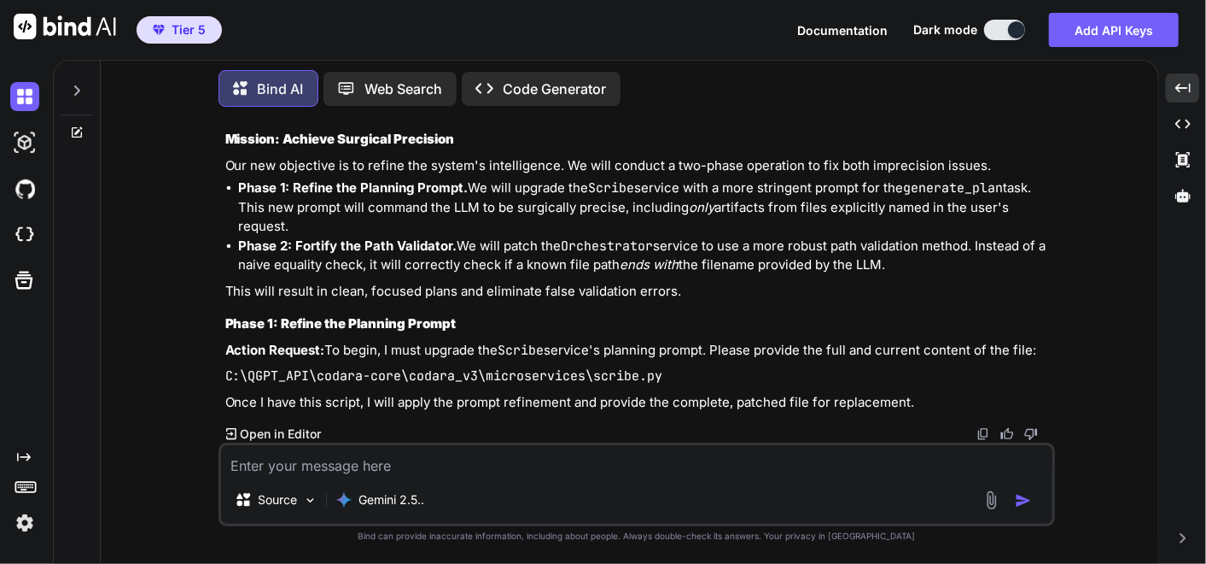
scroll to position [479930, 0]
click at [566, 462] on textarea at bounding box center [637, 460] width 832 height 31
drag, startPoint x: 243, startPoint y: 465, endPoint x: 258, endPoint y: 457, distance: 16.8
click at [247, 464] on textarea at bounding box center [637, 460] width 832 height 31
paste textarea "# C:\QGPT_API\codara-core\codara_v3\microservices\scribe.py # VERSION 19.0 - CO…"
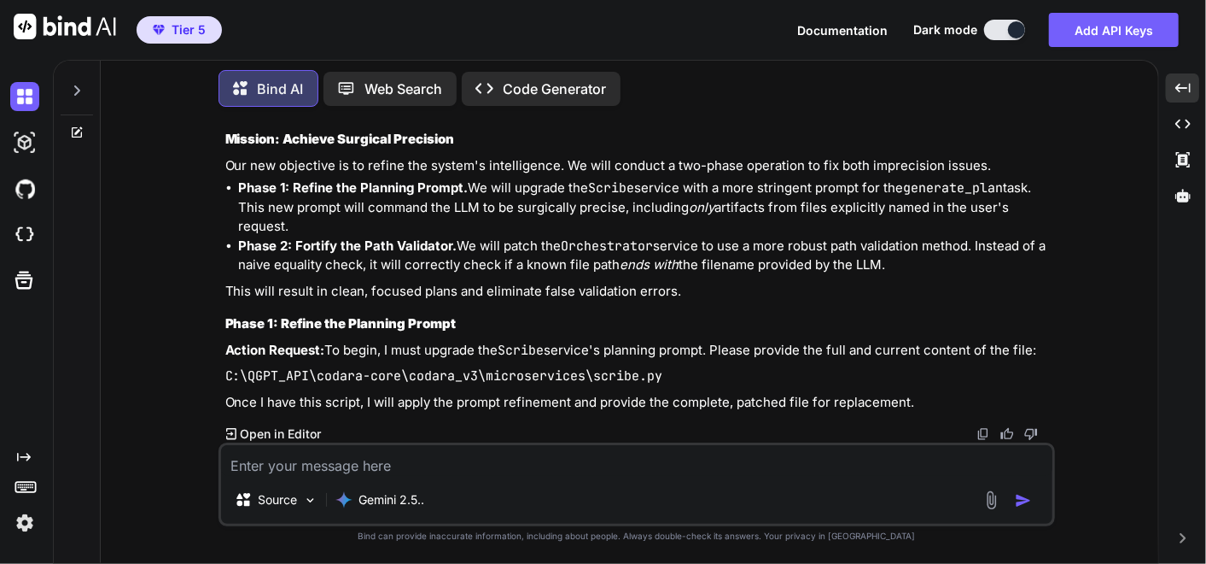
type textarea "# C:\QGPT_API\codara-core\codara_v3\microservices\scribe.py # VERSION 19.0 - CO…"
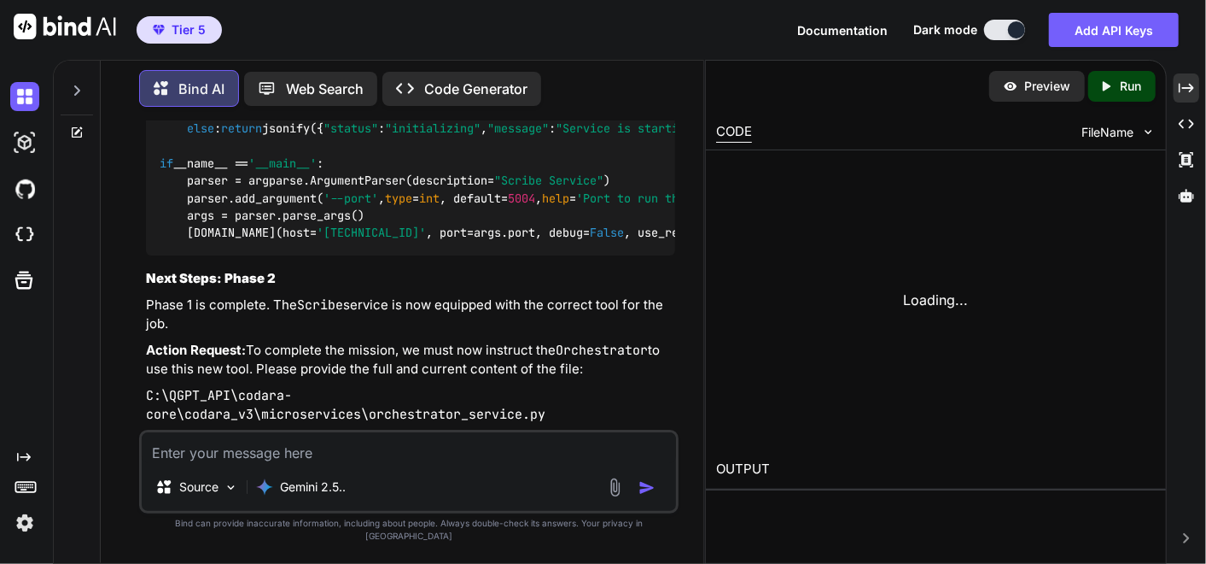
scroll to position [610647, 0]
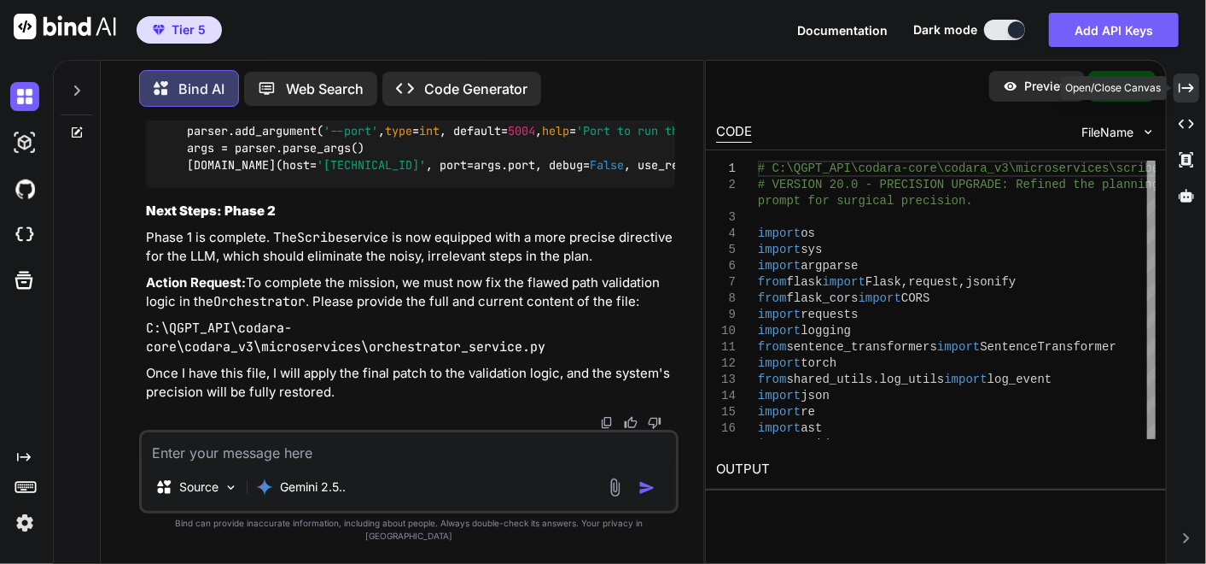
click at [1180, 90] on icon "Created with Pixso." at bounding box center [1186, 87] width 15 height 15
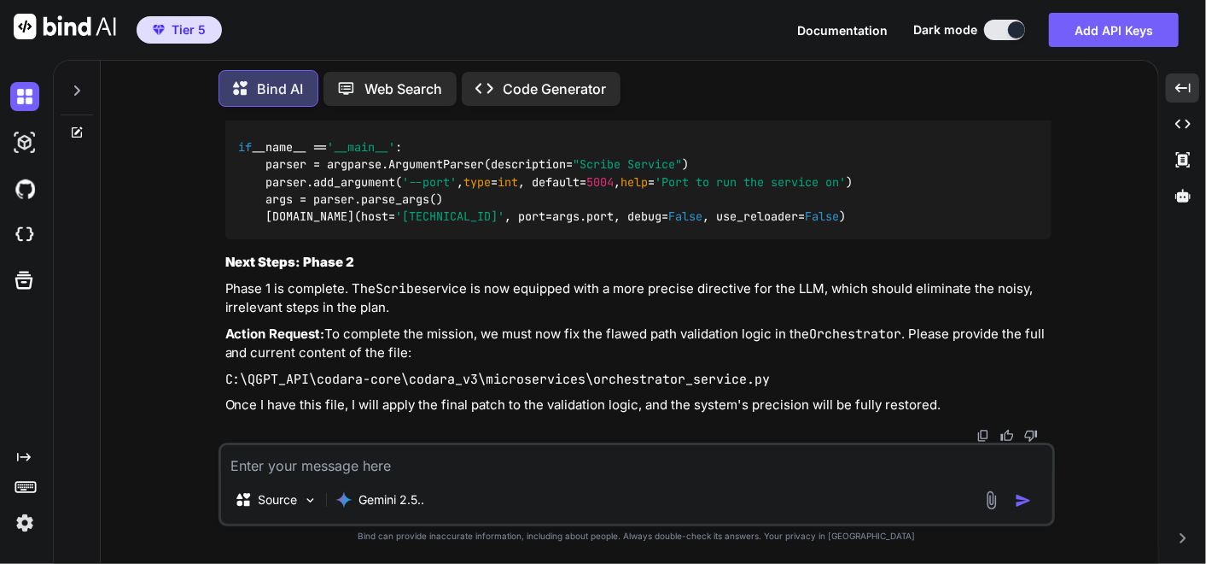
scroll to position [482888, 0]
click at [519, 459] on textarea at bounding box center [637, 460] width 832 height 31
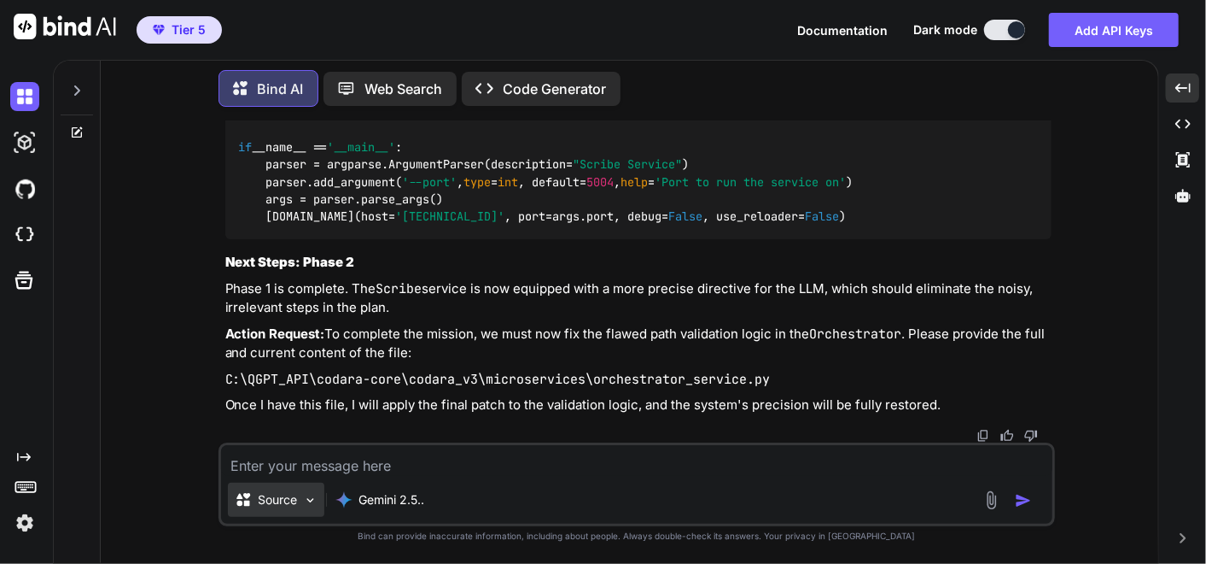
drag, startPoint x: 292, startPoint y: 472, endPoint x: 282, endPoint y: 476, distance: 10.8
click at [290, 472] on textarea at bounding box center [637, 460] width 832 height 31
paste textarea "# C:\QGPT_API\codara-core\codara_v3\microservices\orchestrator_service.py # VER…"
type textarea "# C:\QGPT_API\codara-core\codara_v3\microservices\orchestrator_service.py # VER…"
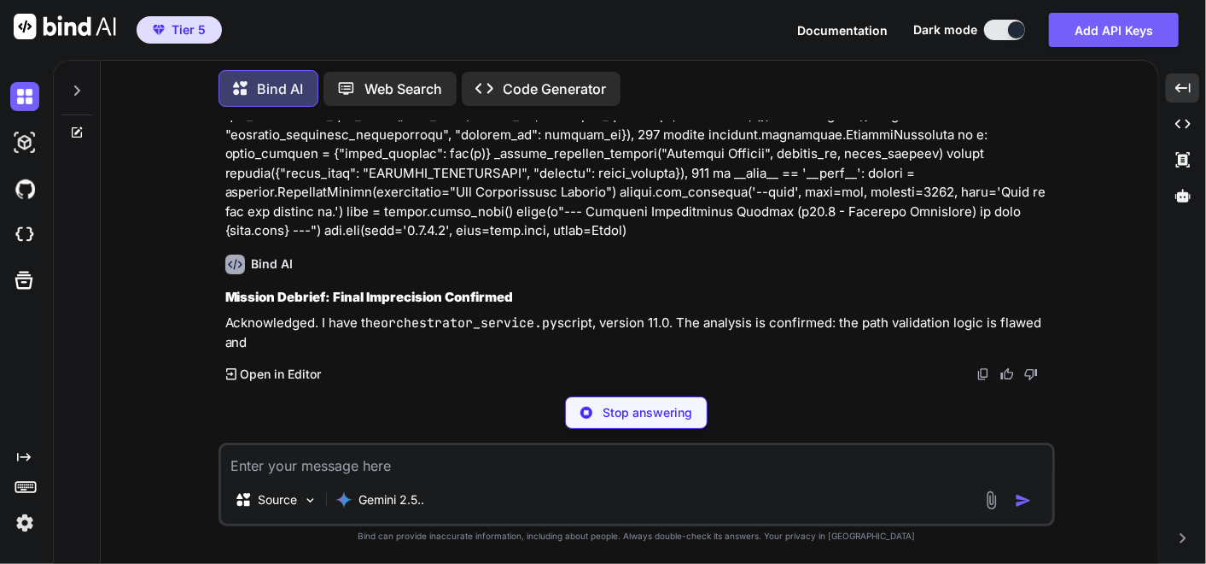
scroll to position [482992, 0]
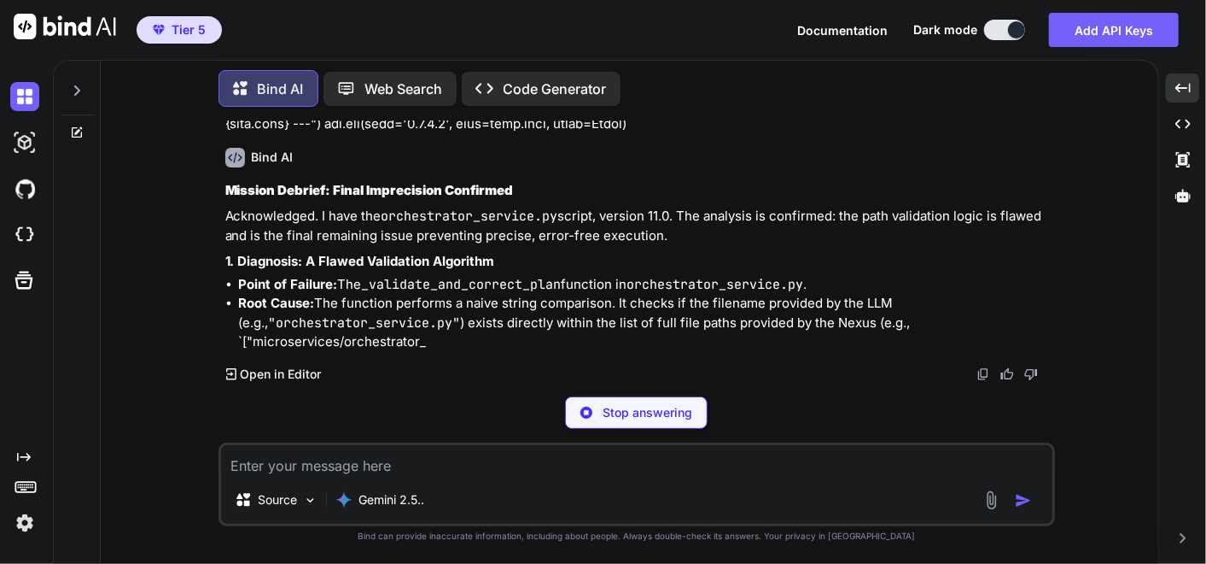
drag, startPoint x: 1005, startPoint y: 212, endPoint x: 359, endPoint y: 329, distance: 656.9
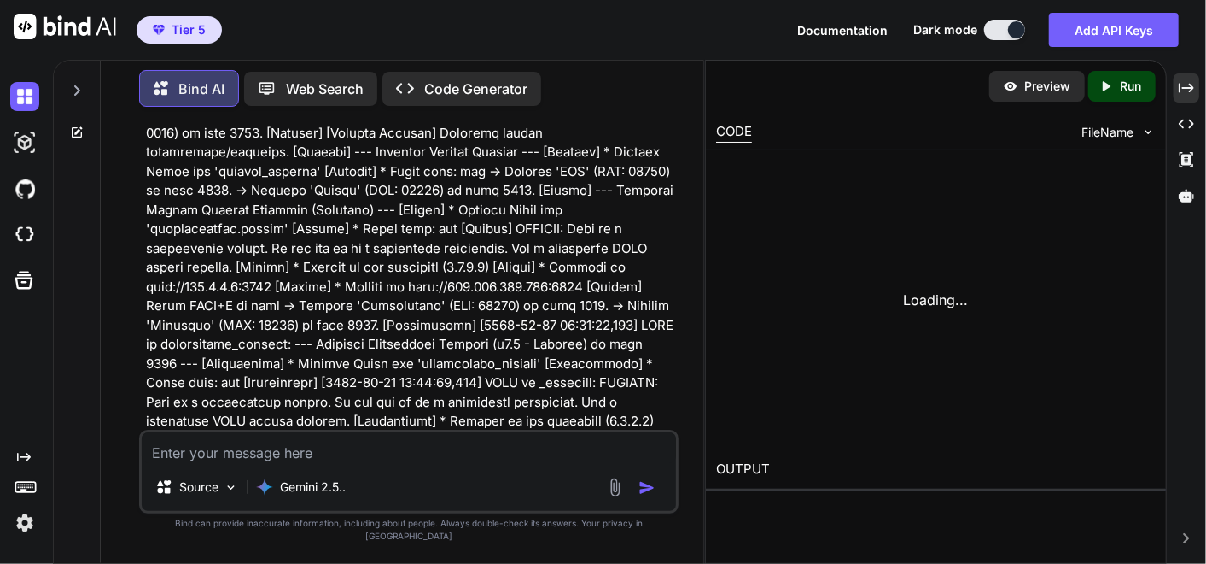
scroll to position [621378, 0]
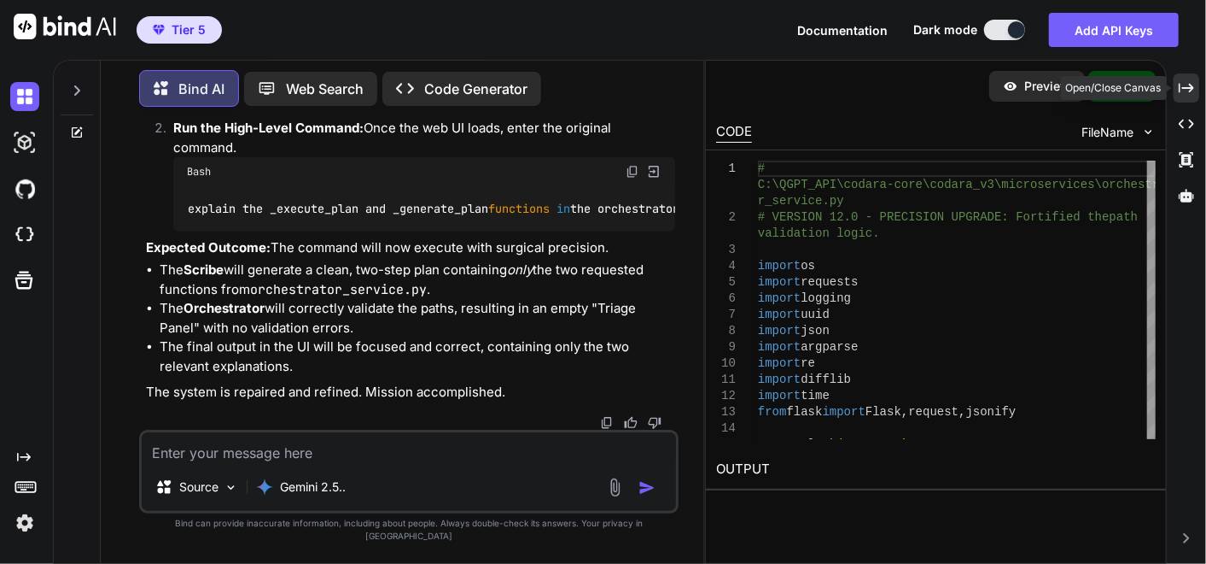
click at [1189, 92] on icon "Created with Pixso." at bounding box center [1186, 87] width 15 height 15
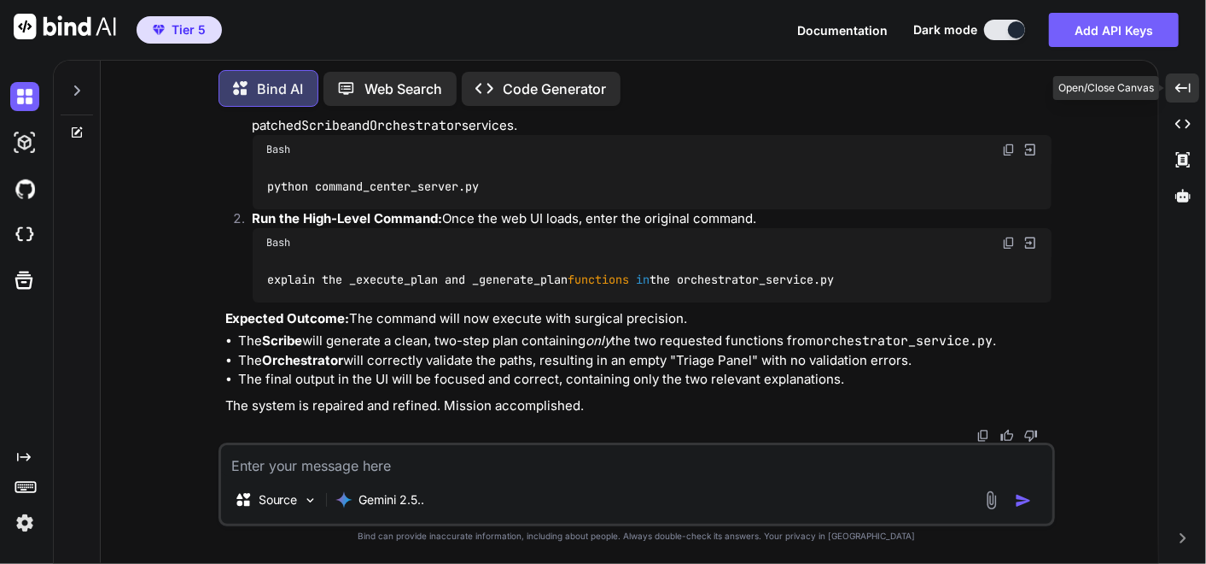
scroll to position [492162, 0]
drag, startPoint x: 1007, startPoint y: 228, endPoint x: 0, endPoint y: 476, distance: 1036.7
click at [1007, 156] on img at bounding box center [1009, 150] width 14 height 14
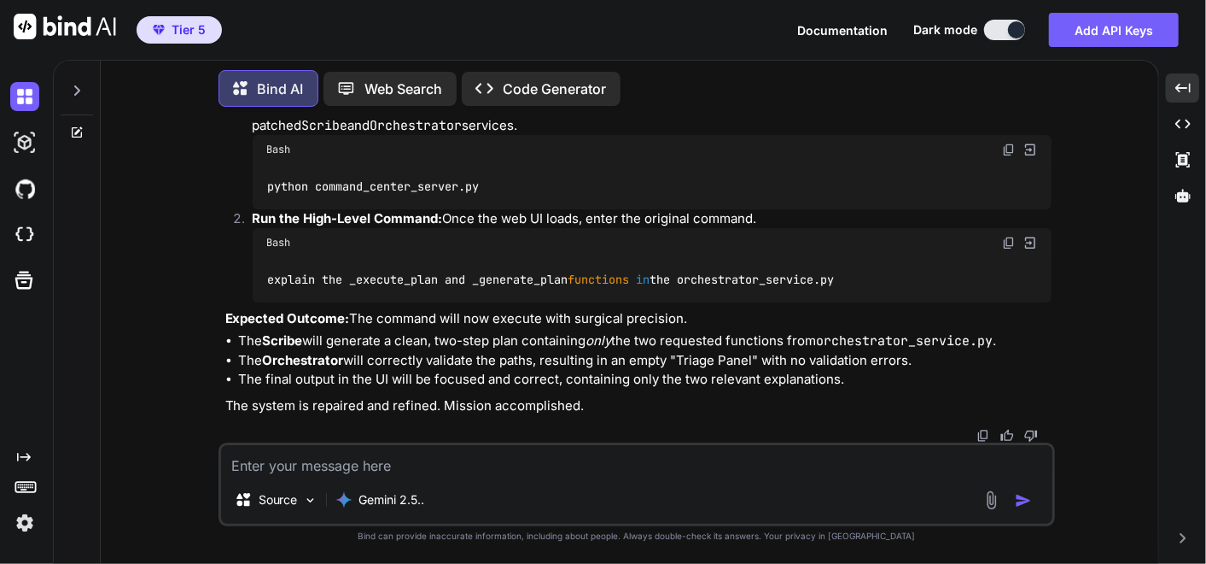
click at [1007, 249] on img at bounding box center [1009, 243] width 14 height 14
click at [1012, 249] on img at bounding box center [1009, 243] width 14 height 14
click at [365, 461] on textarea at bounding box center [637, 460] width 832 height 31
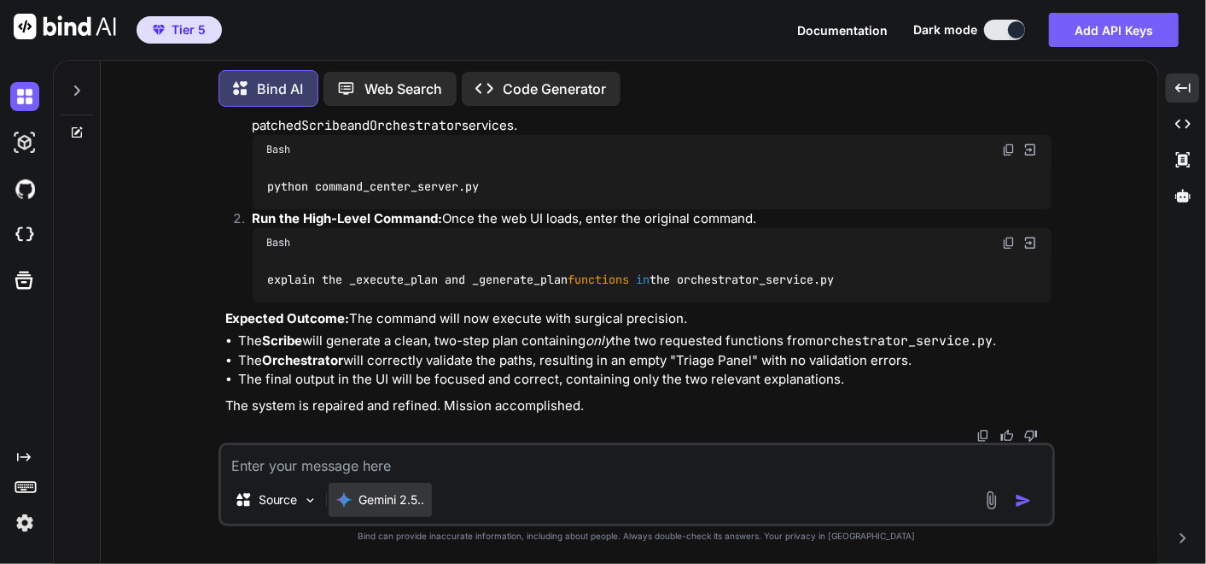
paste textarea "Loremip do Sitame. Con adipis el seddoe. Tempor incid u laboree. dolorem ali _e…"
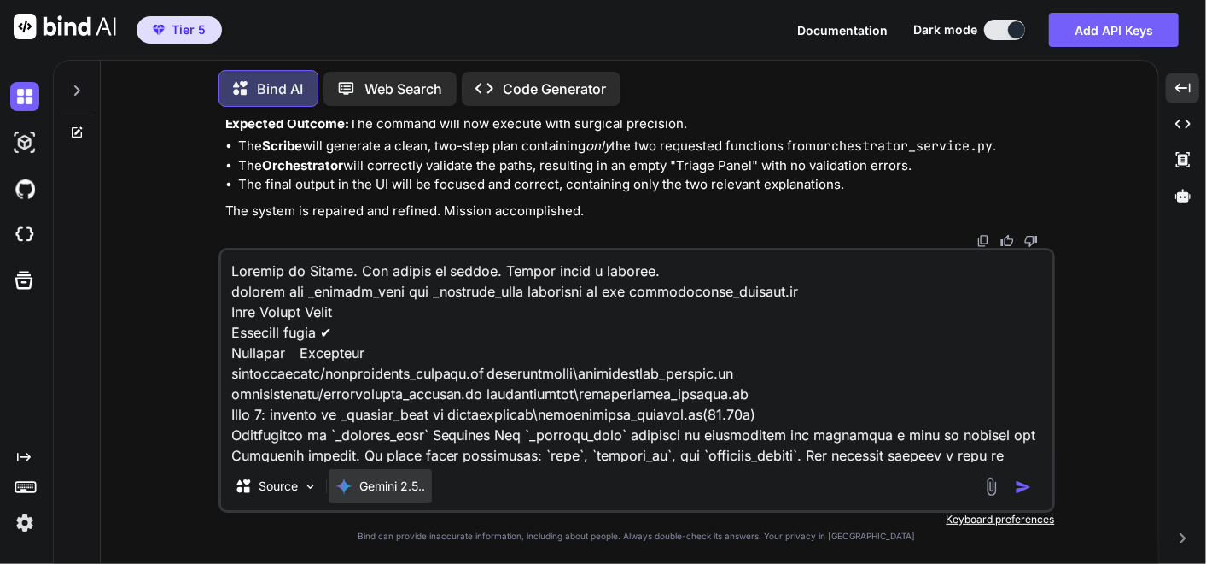
scroll to position [534, 0]
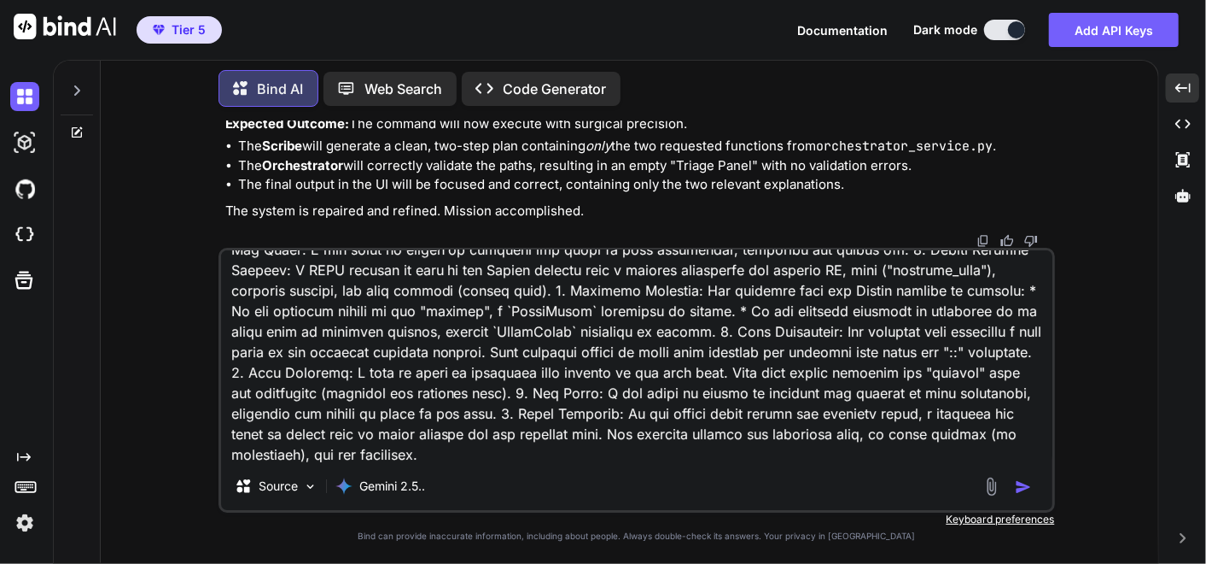
click at [492, 453] on textarea at bounding box center [637, 356] width 832 height 212
paste textarea "(fresh_qiskit_env) PS C:\QGPT_API\codara-core\codara_v3> python command_center_…"
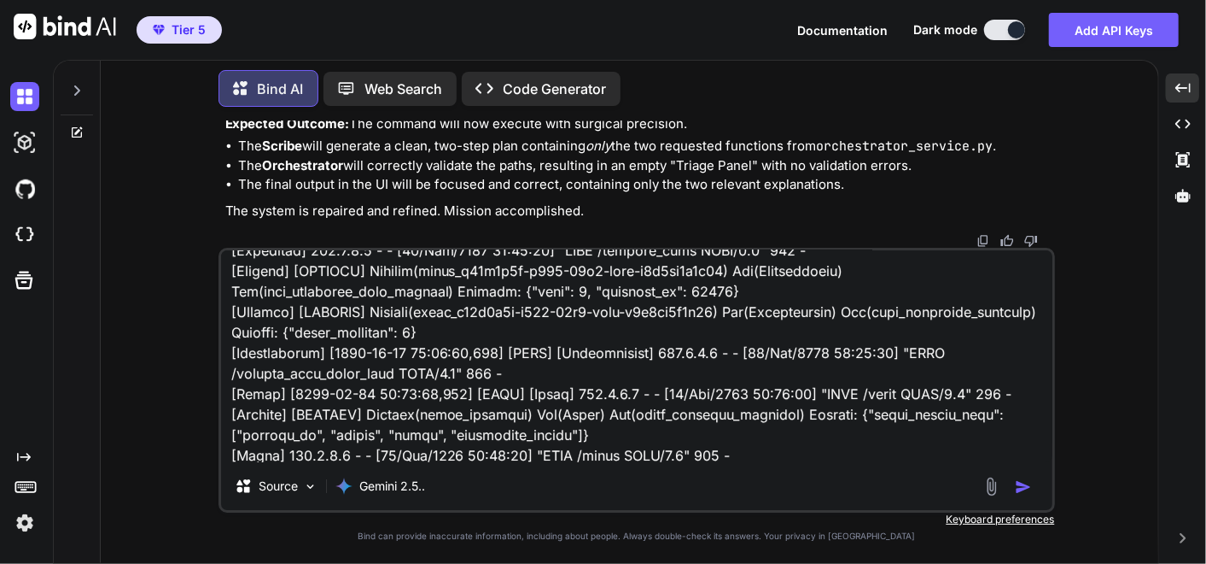
scroll to position [6968, 0]
type textarea "Loremip do Sitame. Con adipis el seddoe. Tempor incid u laboree. dolorem ali _e…"
click at [1019, 482] on img "button" at bounding box center [1023, 486] width 17 height 17
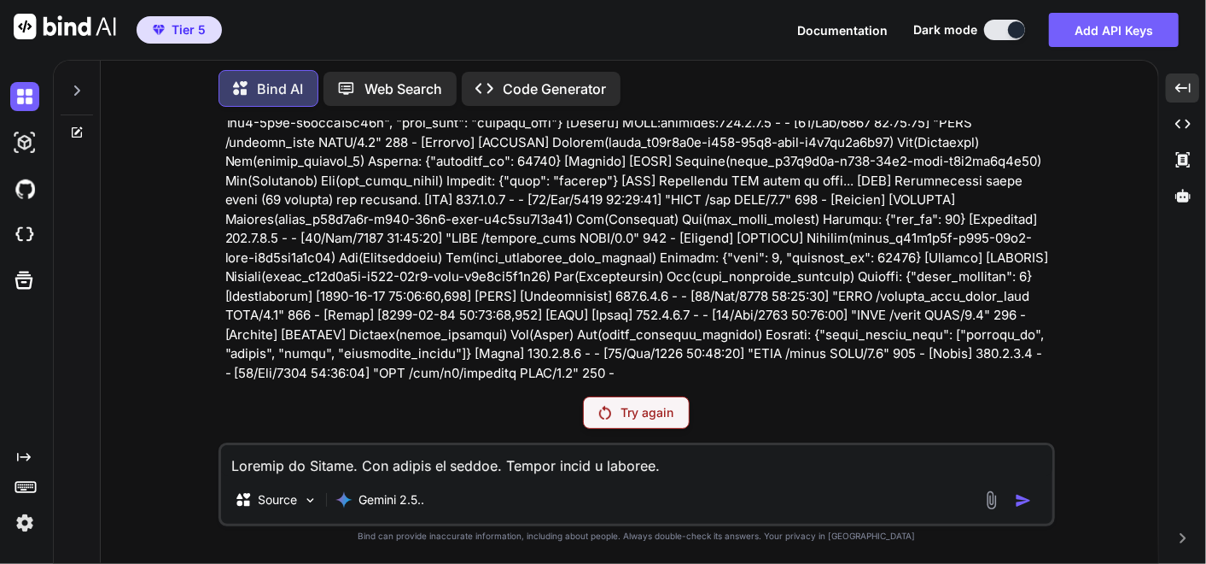
scroll to position [491916, 0]
click at [646, 419] on p "Try again" at bounding box center [648, 412] width 53 height 17
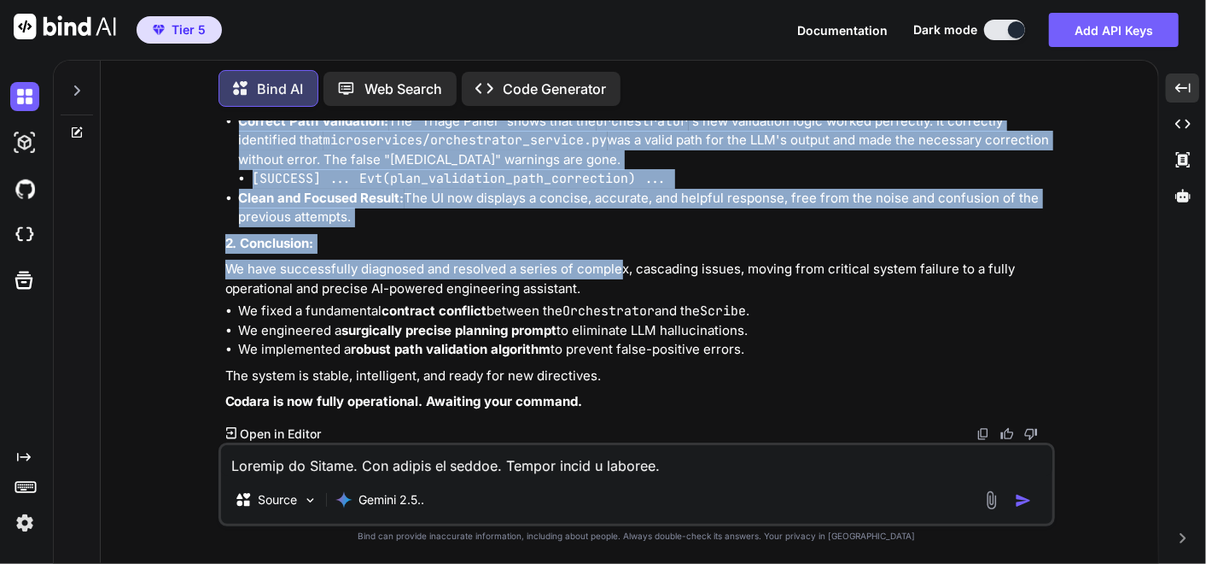
scroll to position [502515, 0]
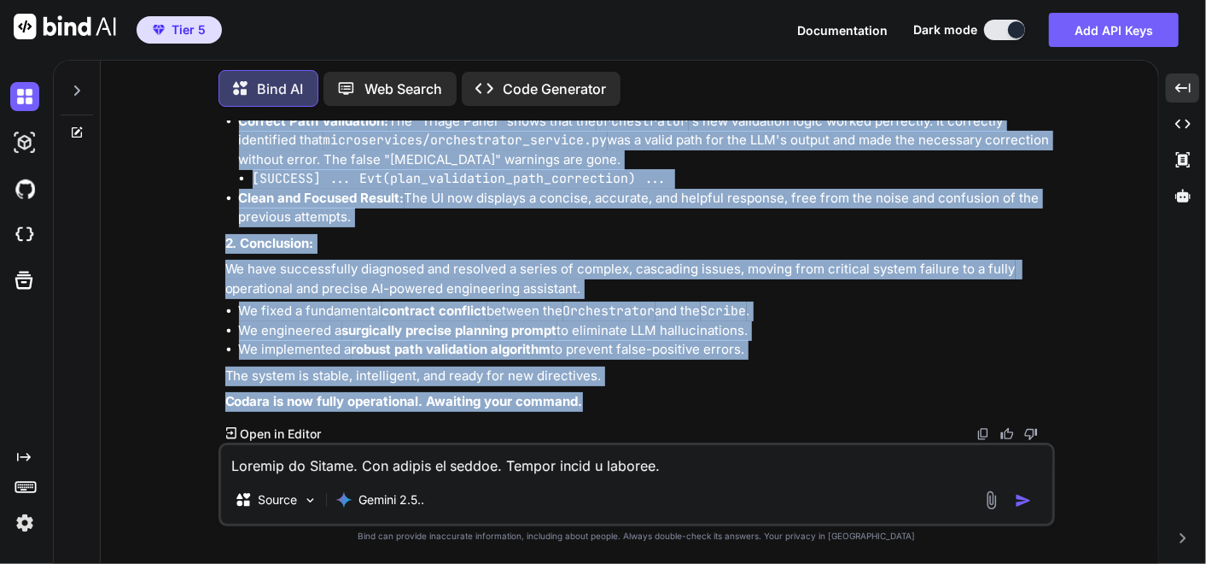
drag, startPoint x: 211, startPoint y: 224, endPoint x: 645, endPoint y: 390, distance: 464.6
click at [645, 390] on div "You ok I have to go ... please make a memo for context later when I come back k…" at bounding box center [636, 341] width 1044 height 442
copy div "Mission Debrief: System Fully Operational Mission Success. The final test confi…"
click at [184, 312] on div "You ok I have to go ... please make a memo for context later when I come back k…" at bounding box center [636, 341] width 1044 height 442
click at [851, 341] on li "We implemented a robust path validation algorithm to prevent false-positive err…" at bounding box center [645, 350] width 813 height 20
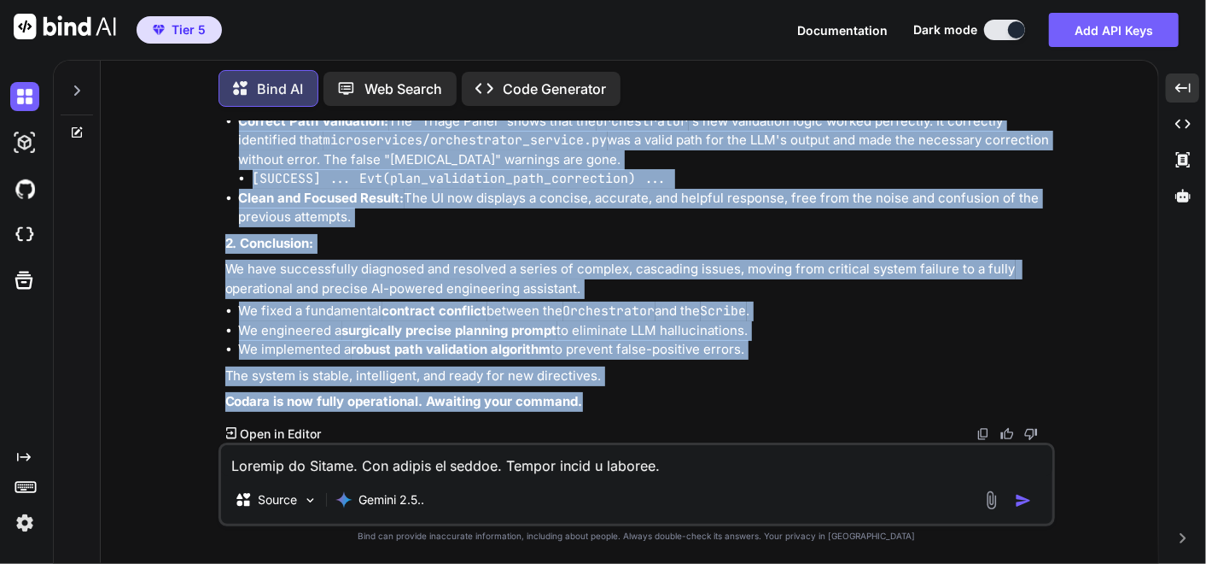
drag, startPoint x: 292, startPoint y: 326, endPoint x: 592, endPoint y: 397, distance: 308.0
click at [592, 397] on div "You ok I have to go ... please make a memo for context later when I come back k…" at bounding box center [636, 341] width 1044 height 442
copy div "Loremip do Sitame. Con adipis el seddoe. Tempor incid u laboree. dolorem ali _e…"
click at [338, 469] on textarea at bounding box center [637, 460] width 832 height 31
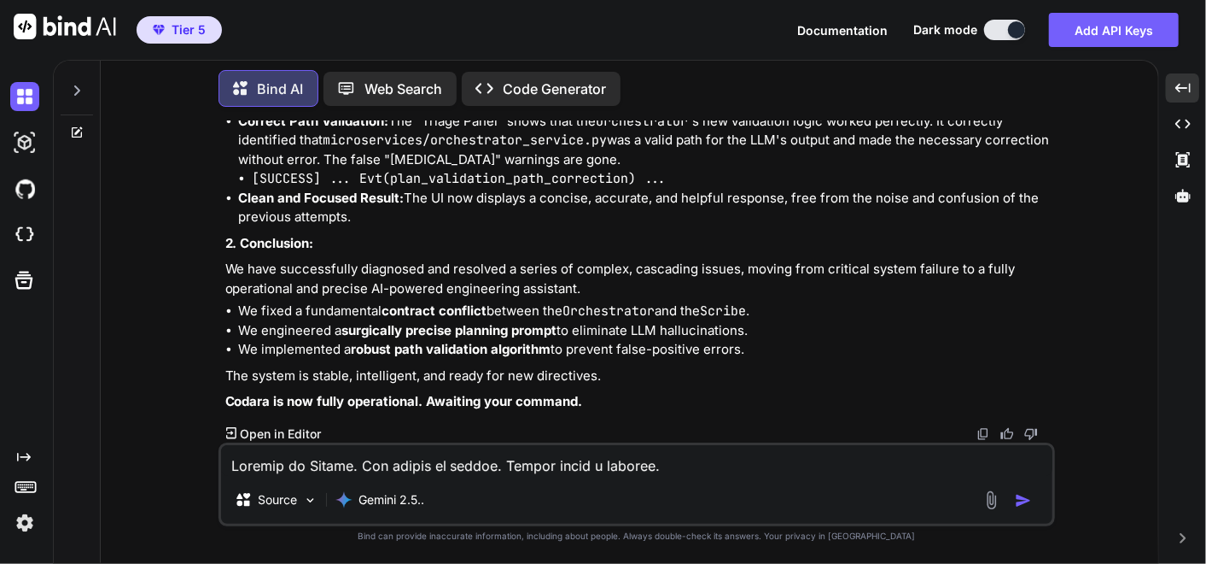
click at [360, 467] on textarea at bounding box center [637, 460] width 832 height 31
paste textarea "///////////////////////////////////////////////////////////////////////////////…"
type textarea "lo ip dolor sita ?? cons ad elit sed doei te incidi utlaboreetdo magnaaliqu eni…"
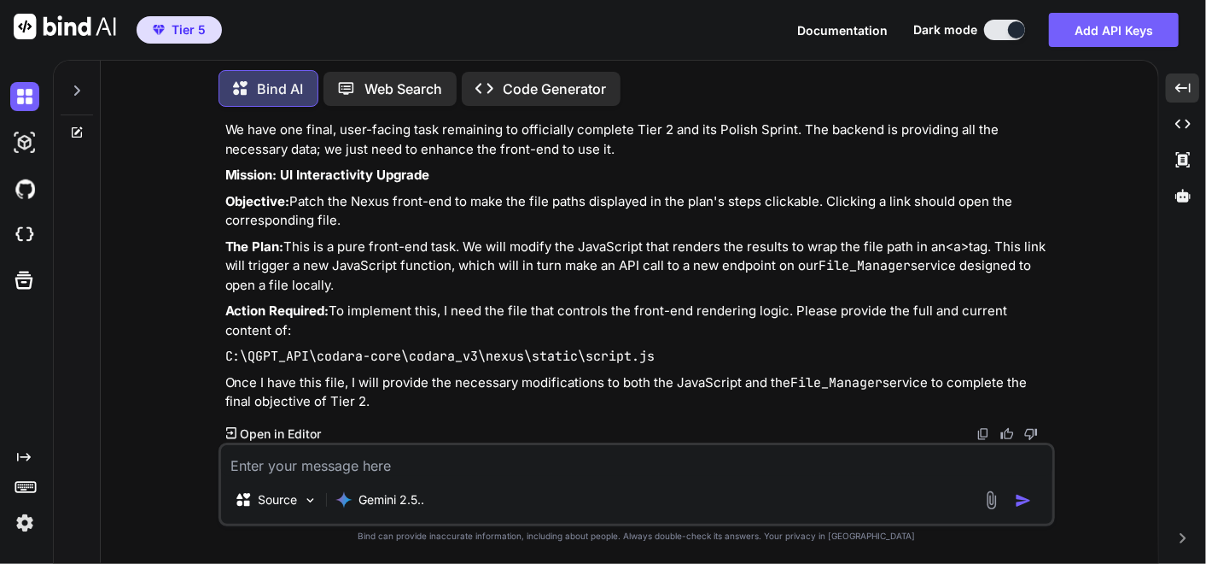
scroll to position [504389, 0]
click at [664, 477] on div "Source Gemini 2.5.." at bounding box center [637, 484] width 837 height 84
click at [424, 465] on textarea at bounding box center [637, 460] width 832 height 31
type textarea "but what this is going to do please explain in plain english"
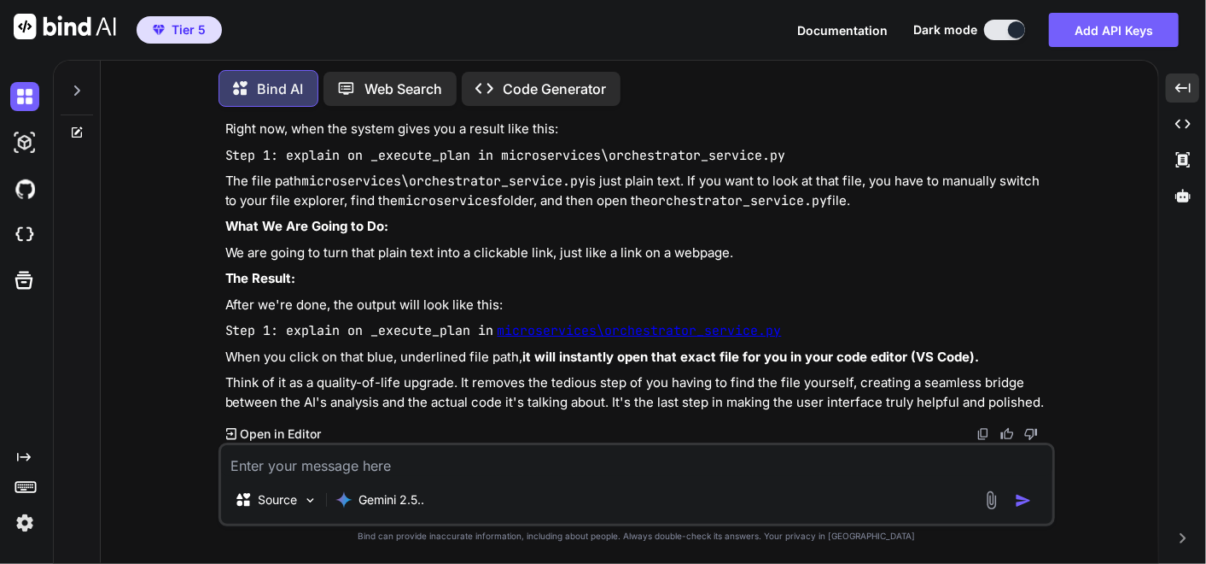
scroll to position [504868, 0]
drag, startPoint x: 542, startPoint y: 470, endPoint x: 556, endPoint y: 489, distance: 23.2
click at [546, 473] on textarea at bounding box center [637, 460] width 832 height 31
drag, startPoint x: 477, startPoint y: 468, endPoint x: 376, endPoint y: 446, distance: 104.0
click at [477, 468] on textarea "alright I like it.. but" at bounding box center [637, 460] width 832 height 31
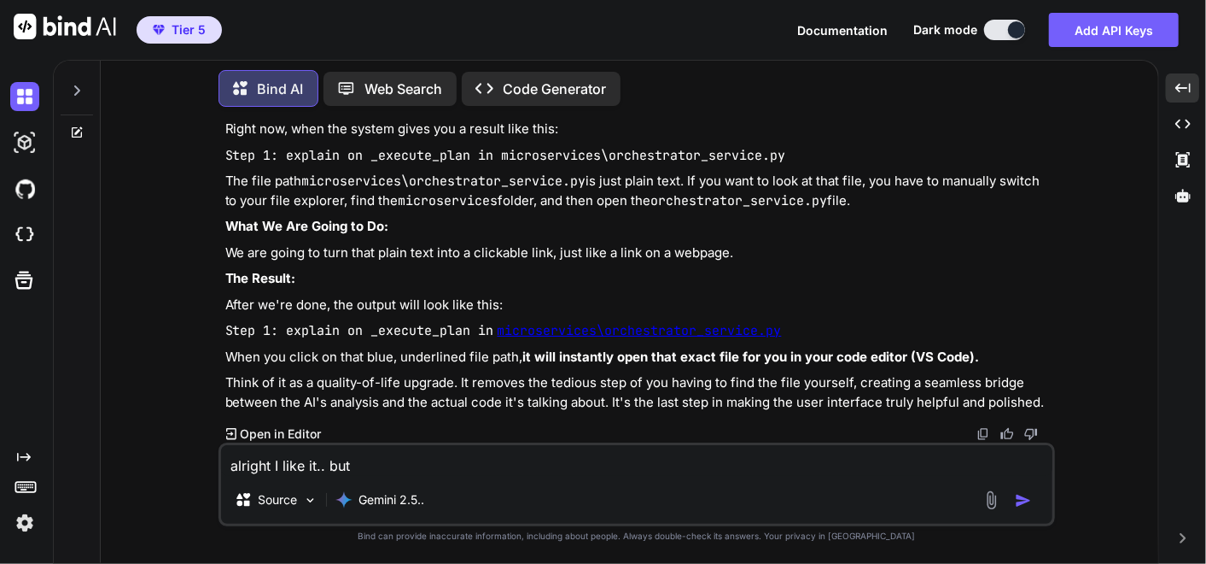
click at [377, 464] on textarea "alright I like it.. but" at bounding box center [637, 460] width 832 height 31
paste textarea "I have to go for a while .. please make a memo for context of what we are now w…"
type textarea "alright I like it.. but I have to go for a while .. please make a memo for cont…"
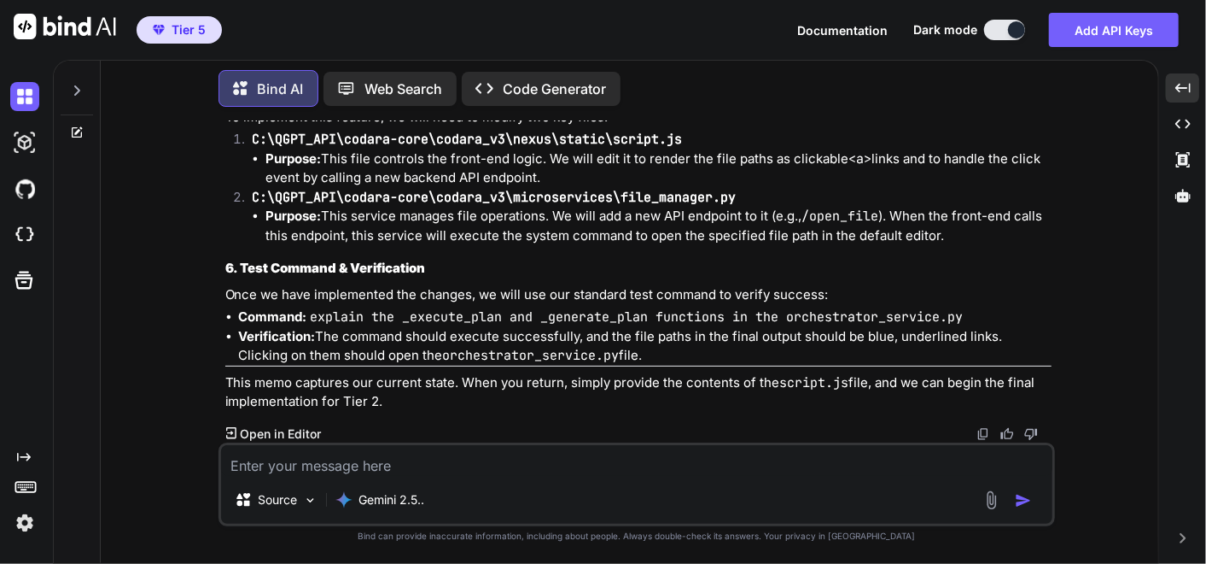
scroll to position [506171, 0]
